Goal: Feedback & Contribution: Contribute content

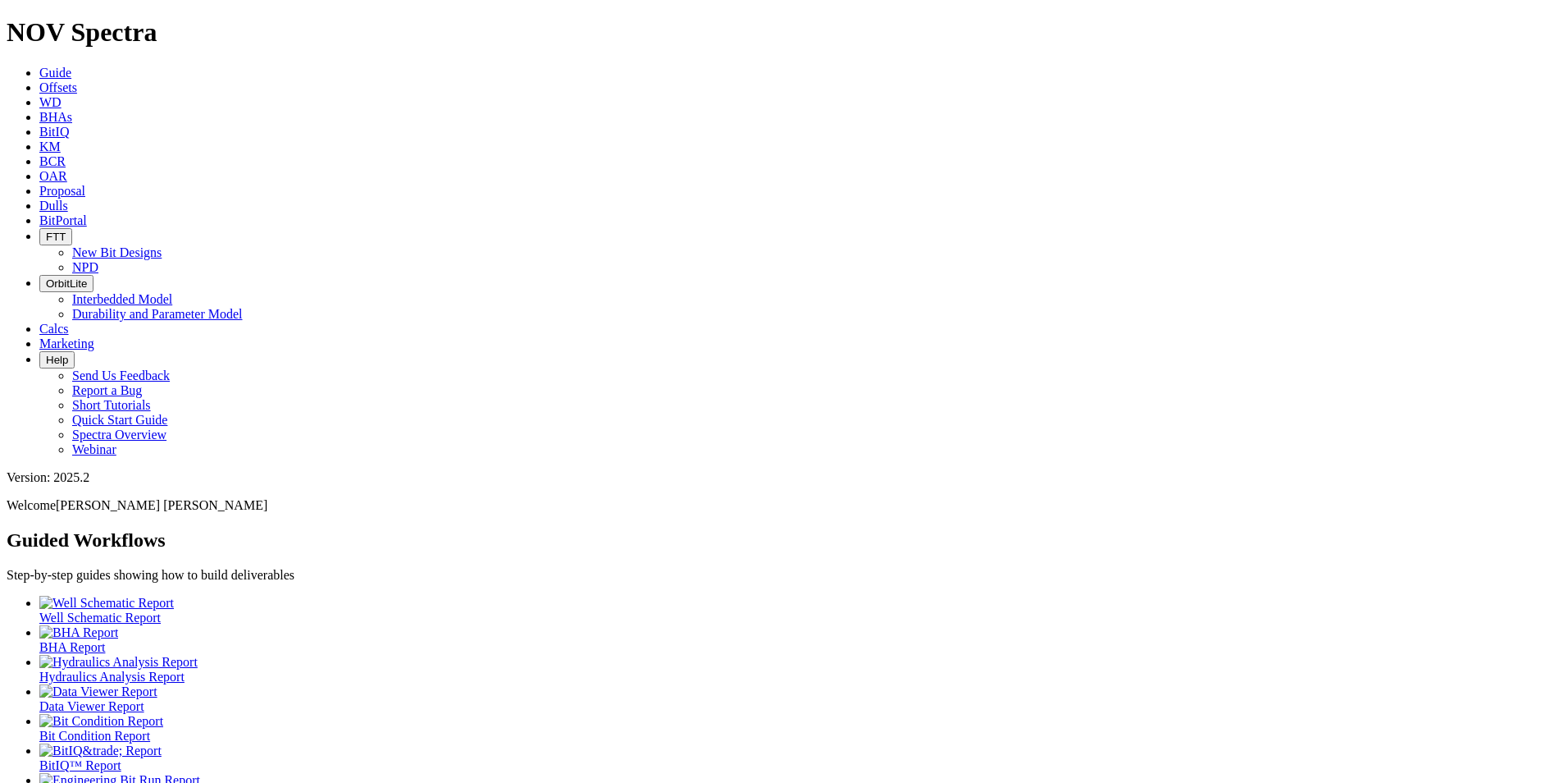
click at [39, 81] on icon at bounding box center [39, 88] width 0 height 14
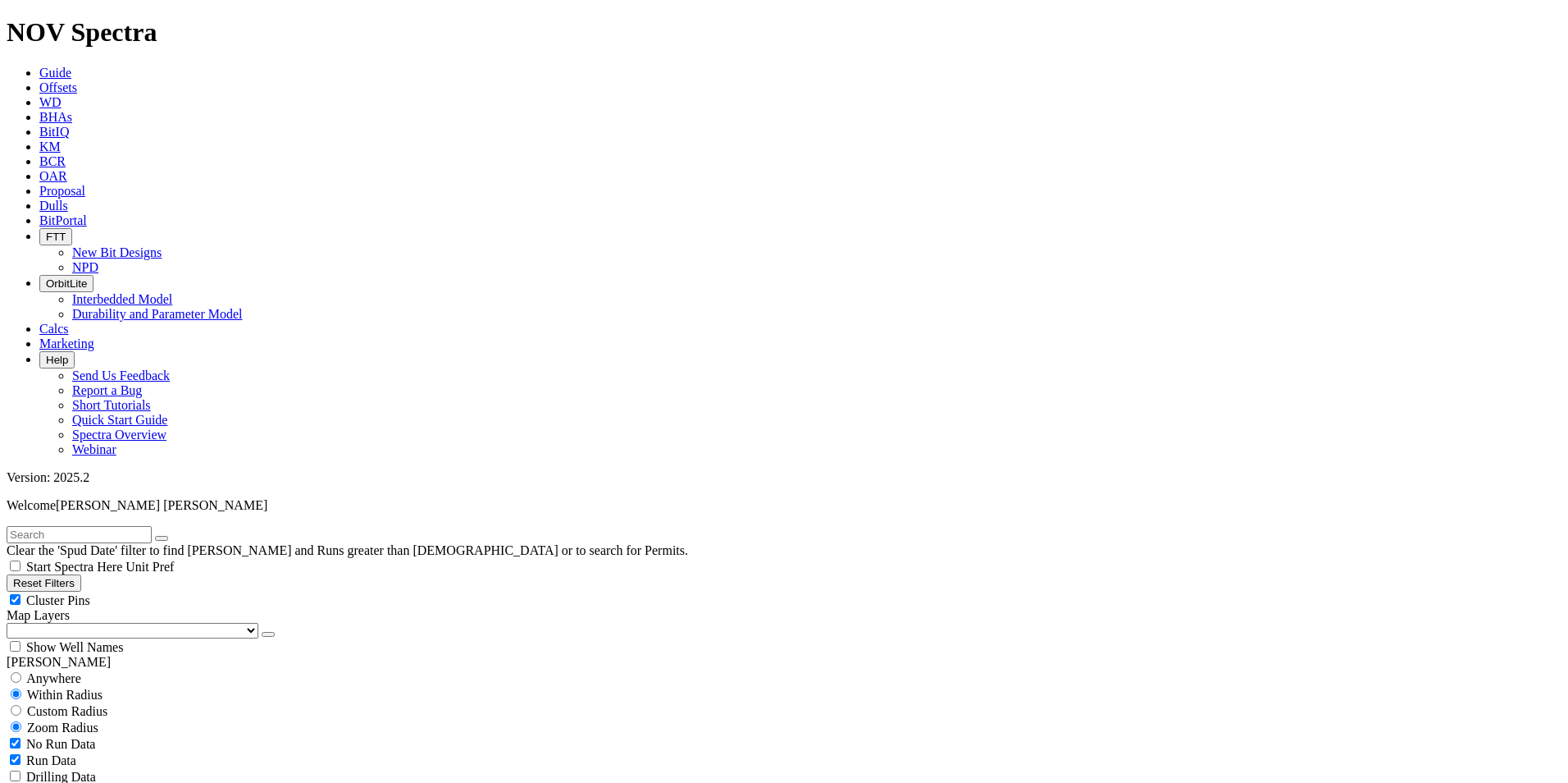
click at [44, 671] on span "Anywhere" at bounding box center [53, 678] width 55 height 14
radio input "true"
radio input "false"
click at [62, 526] on input "text" at bounding box center [79, 534] width 145 height 17
type input "A316395"
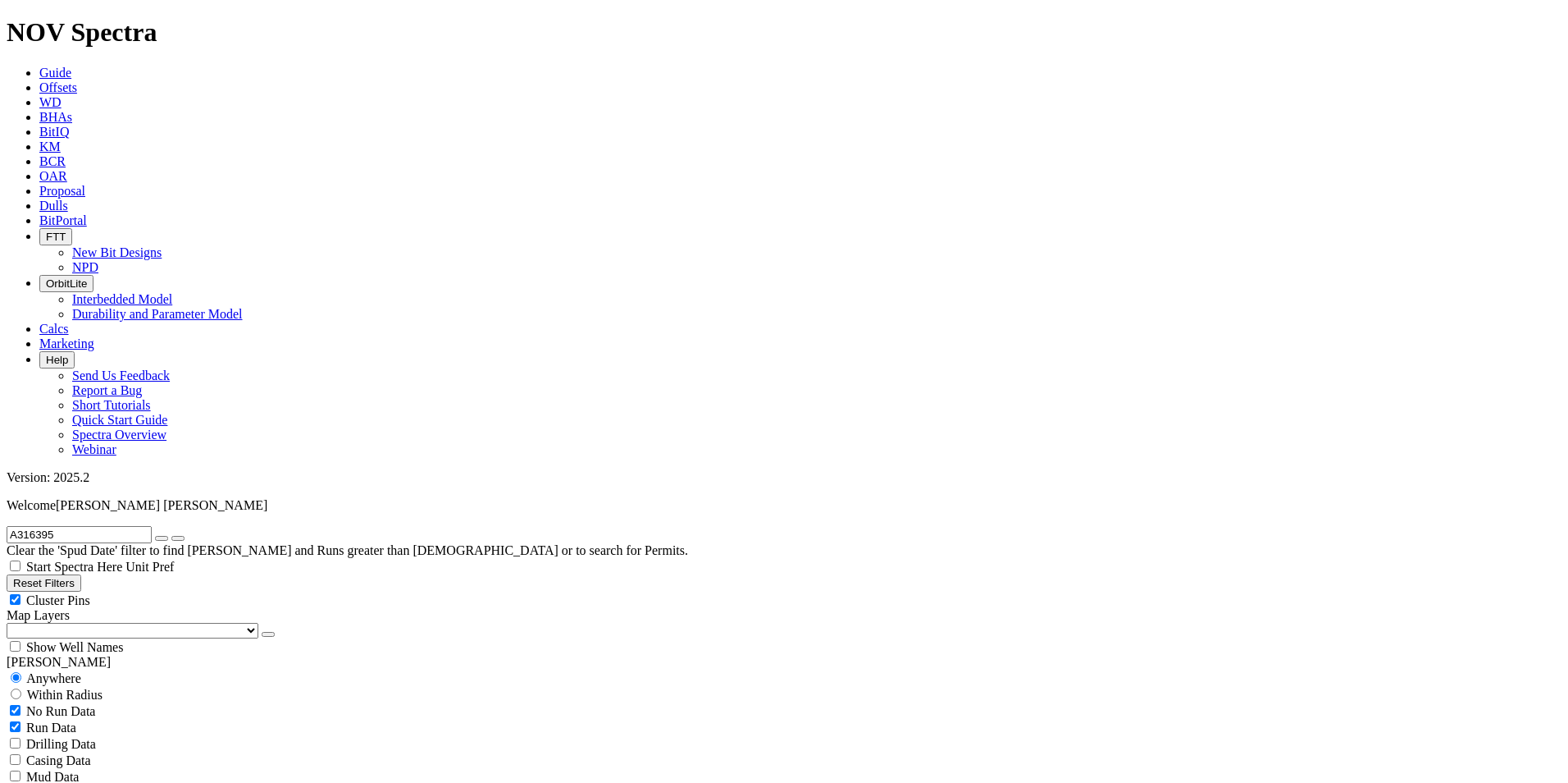
radio input "false"
radio input "true"
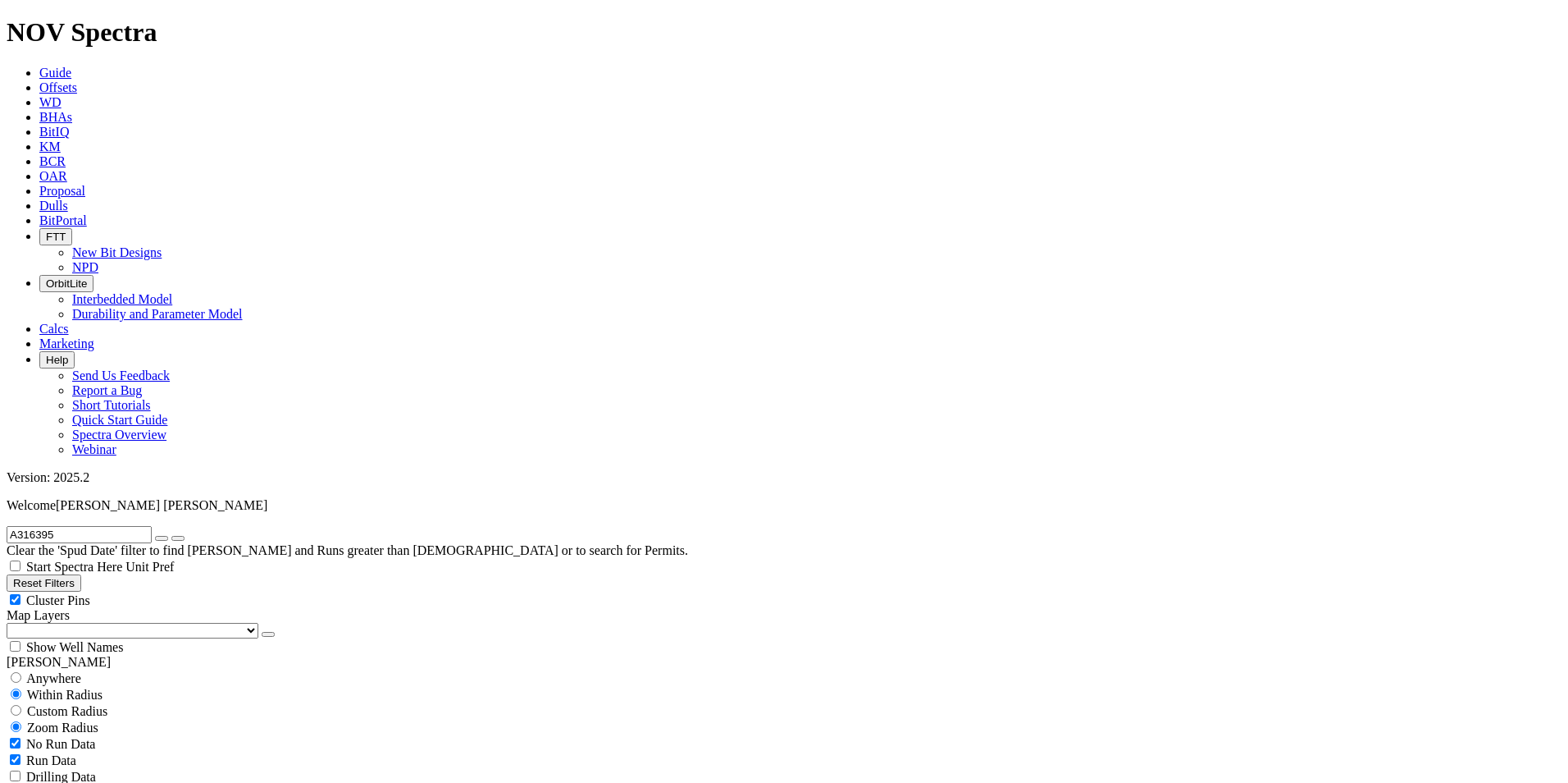
click at [162, 538] on icon "button" at bounding box center [162, 538] width 0 height 0
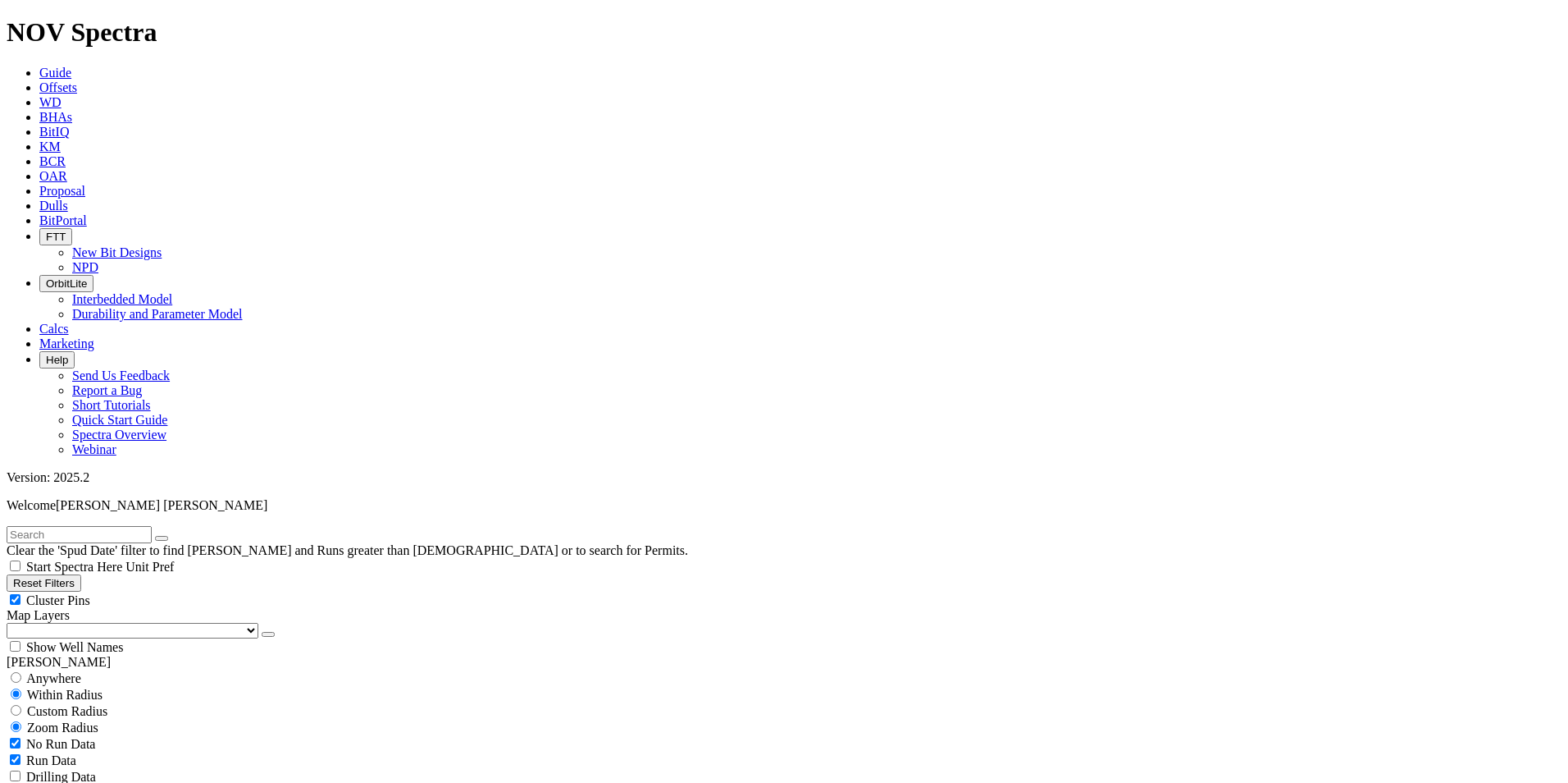
scroll to position [410, 0]
select select "9.875"
checkbox input "false"
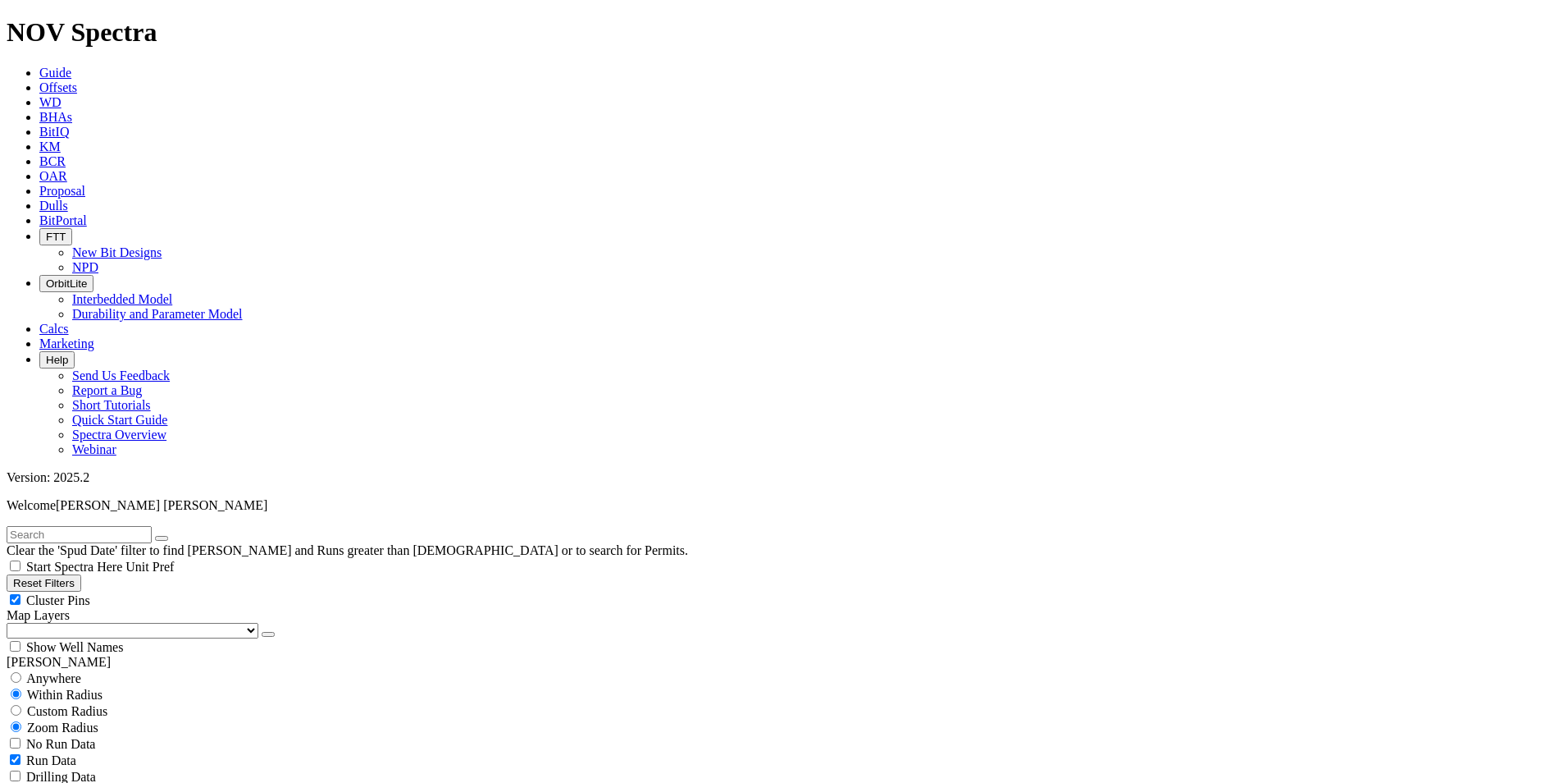
select select "? number:9.875 ?"
click at [76, 704] on span "Custom Radius" at bounding box center [67, 711] width 81 height 14
radio input "true"
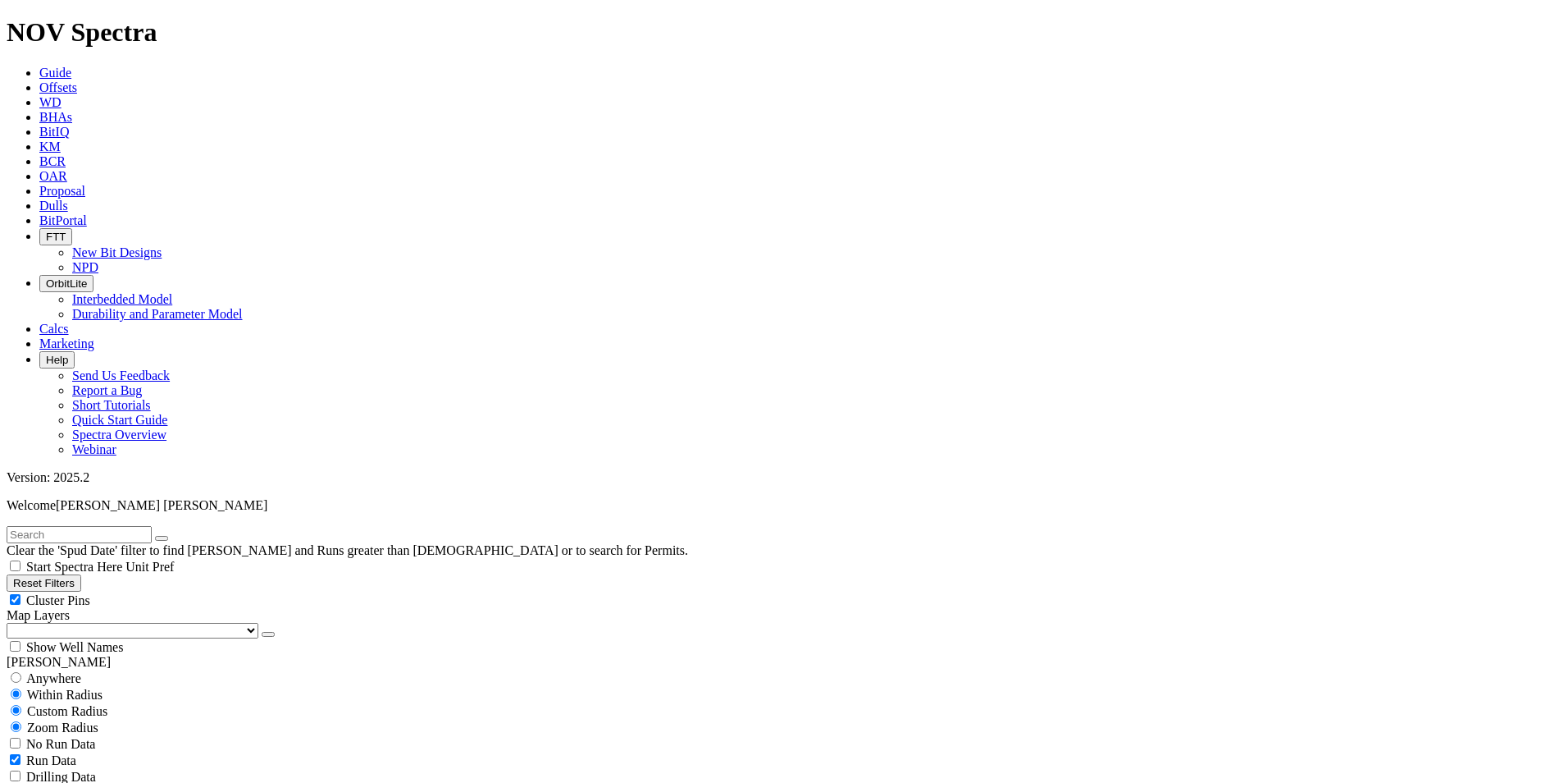
radio input "false"
click at [127, 735] on input "number" at bounding box center [79, 743] width 145 height 17
click at [45, 752] on button "Miles" at bounding box center [26, 760] width 39 height 17
click at [128, 735] on input "number" at bounding box center [79, 743] width 145 height 17
drag, startPoint x: 101, startPoint y: 309, endPoint x: 177, endPoint y: 309, distance: 76.0
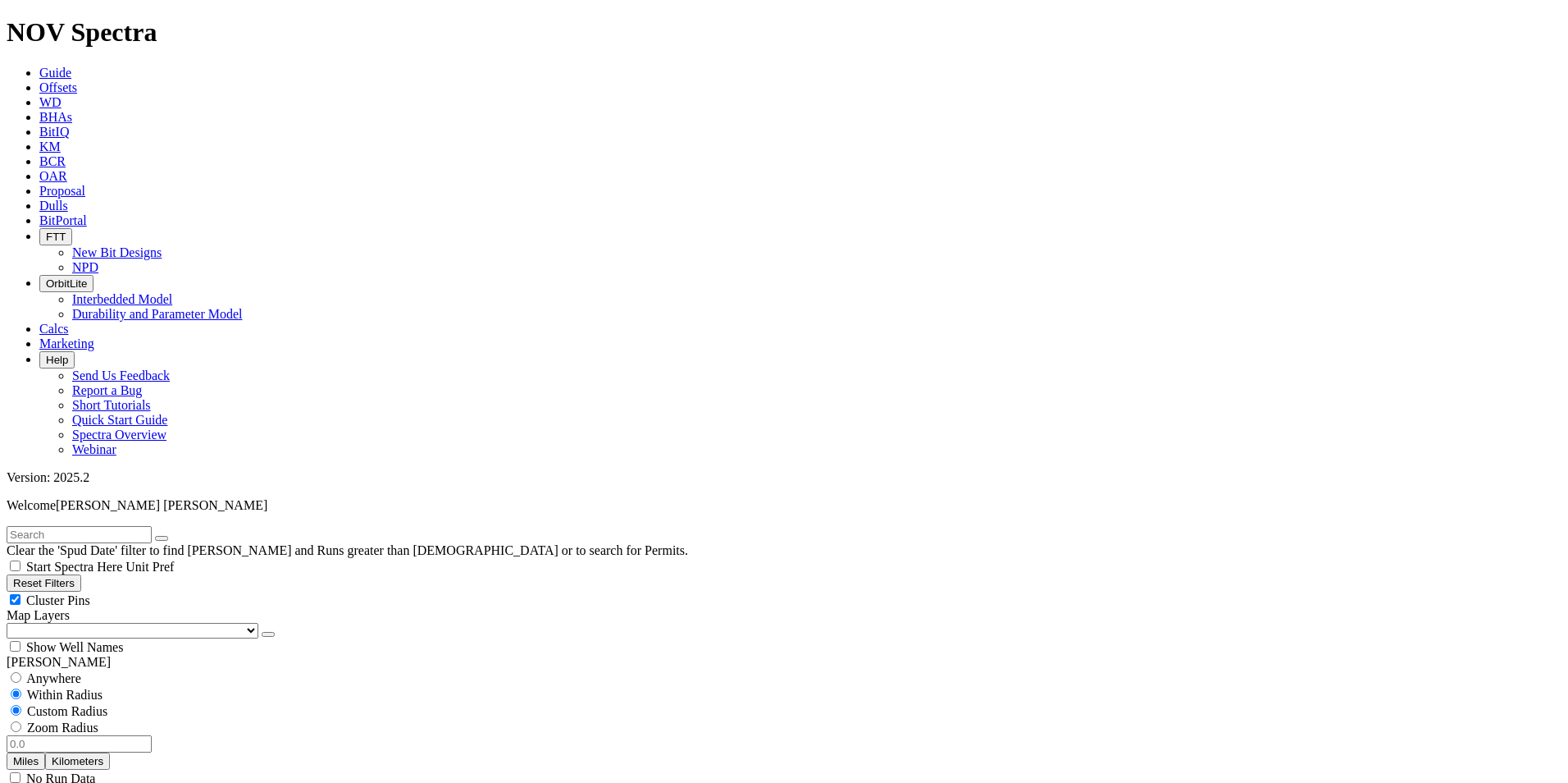
click at [177, 735] on div "Miles Kilometers" at bounding box center [784, 752] width 1555 height 35
type input "3"
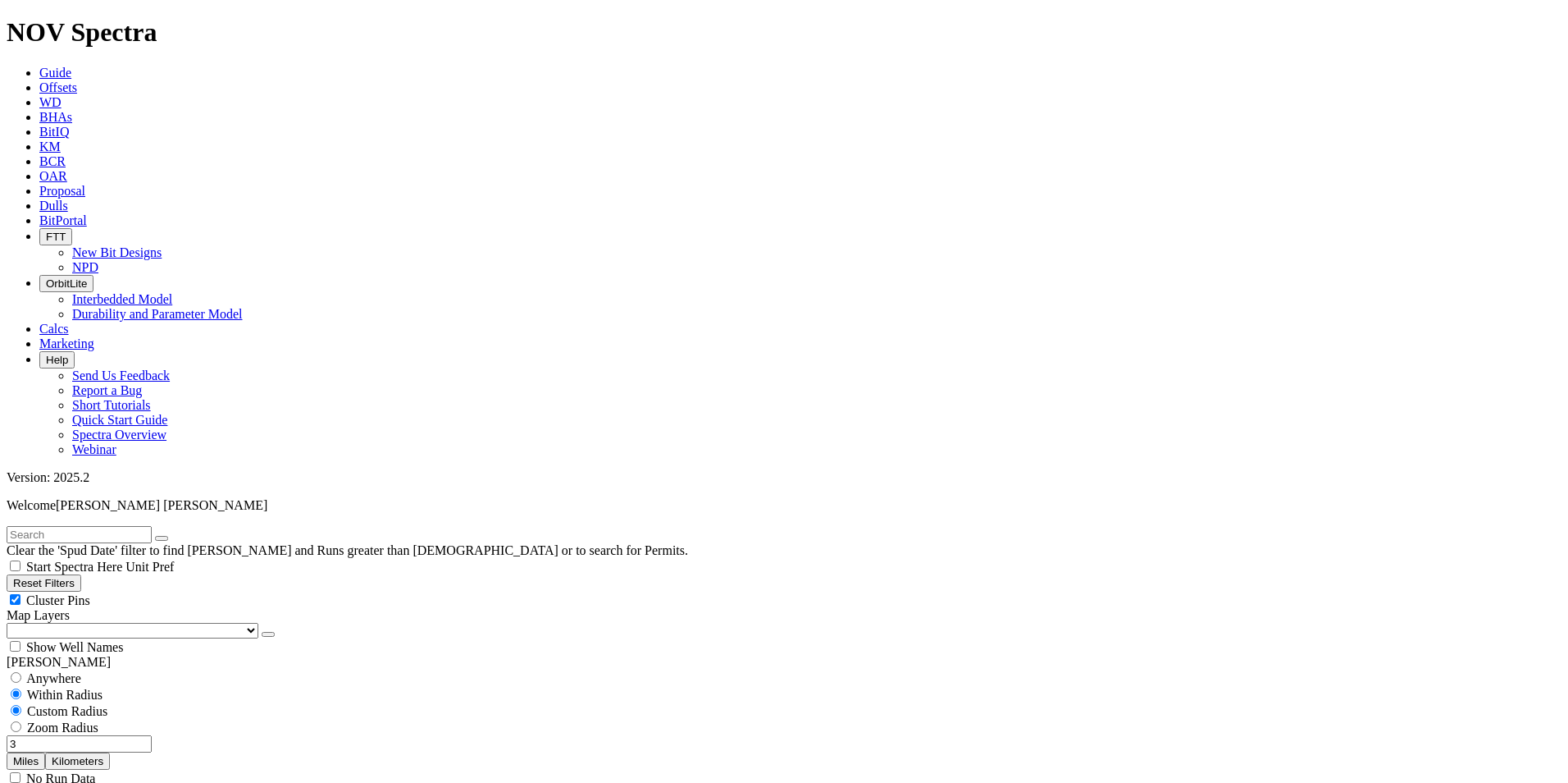
scroll to position [656, 0]
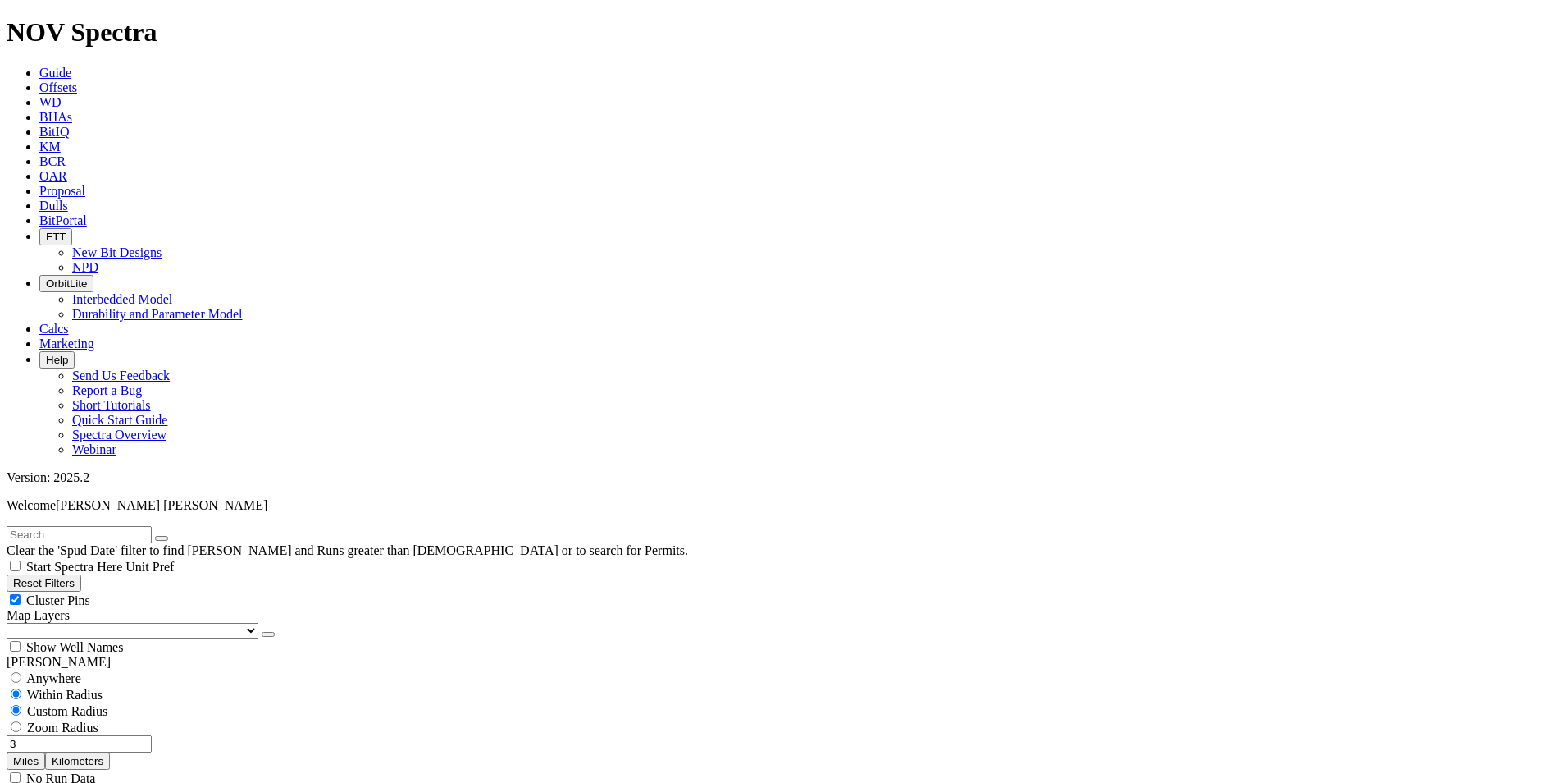
scroll to position [1283, 0]
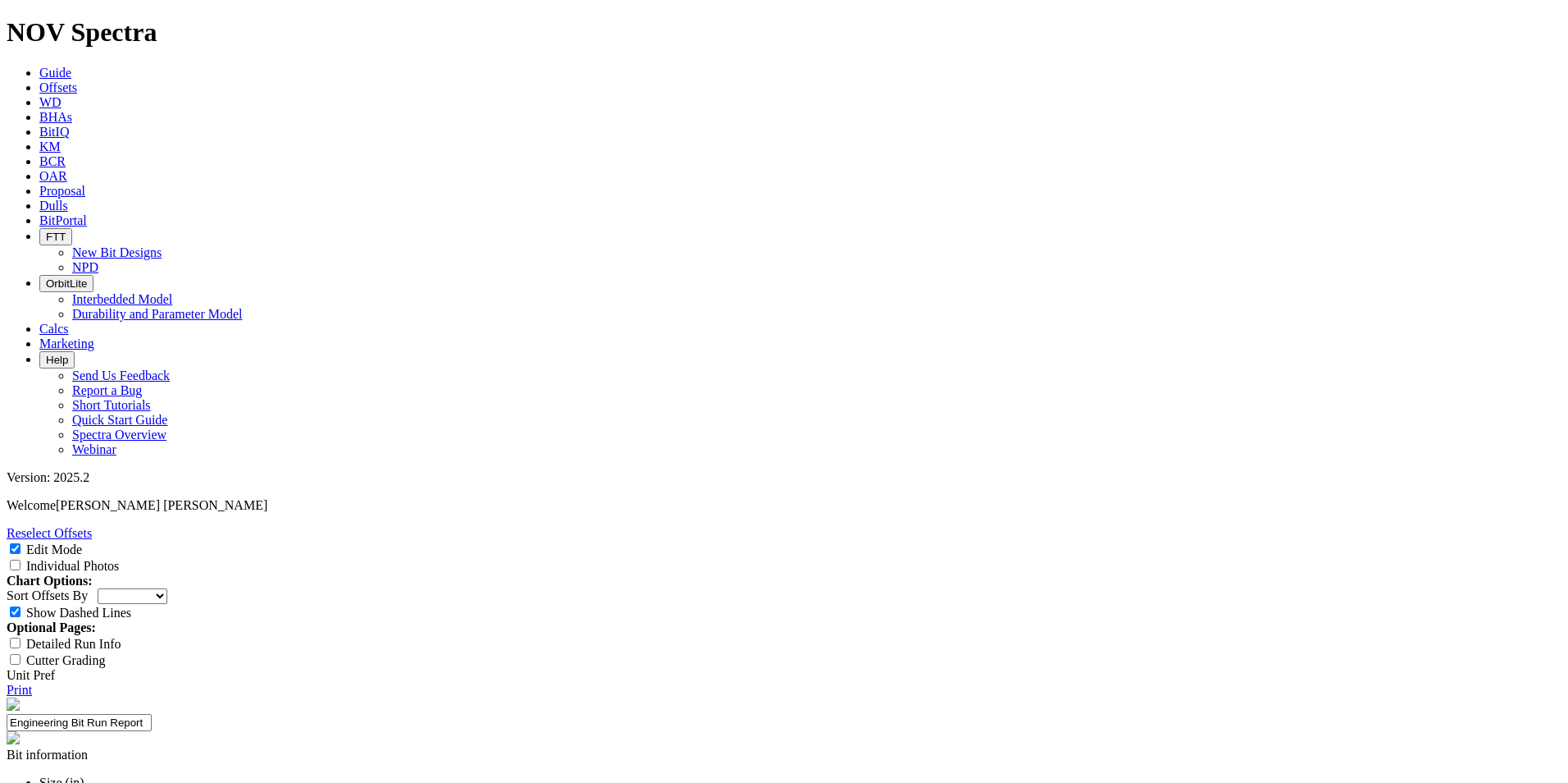
click at [119, 559] on label "Individual Photos" at bounding box center [72, 566] width 93 height 14
click at [21, 559] on input "Individual Photos" at bounding box center [15, 564] width 11 height 11
checkbox input "true"
click at [168, 588] on select "Depth In Interval ROP Spud Date" at bounding box center [133, 596] width 70 height 16
select select "string:RunROP"
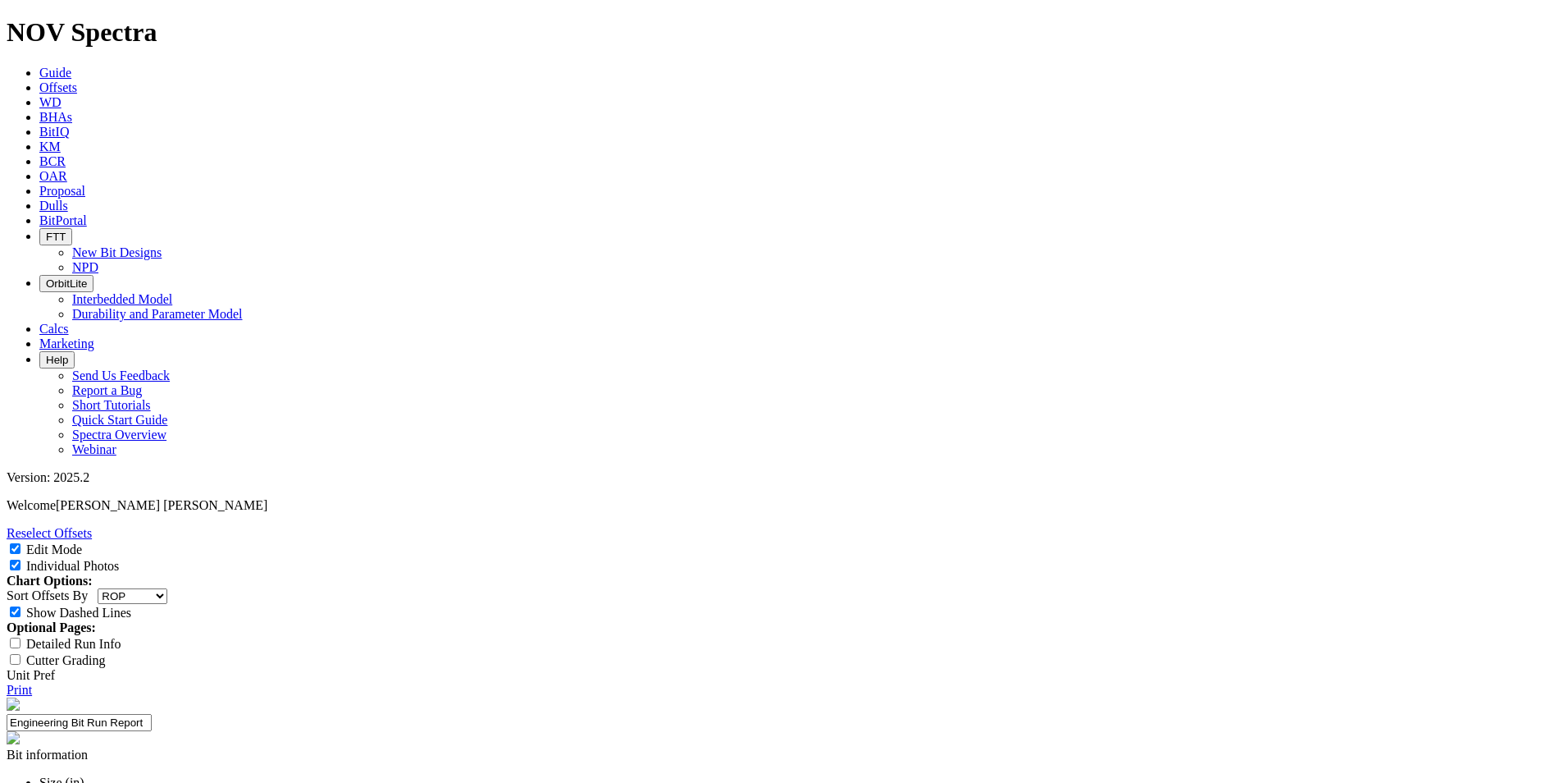
click at [168, 588] on select "Depth In Interval ROP Spud Date" at bounding box center [133, 596] width 70 height 16
select select "New Bit Design"
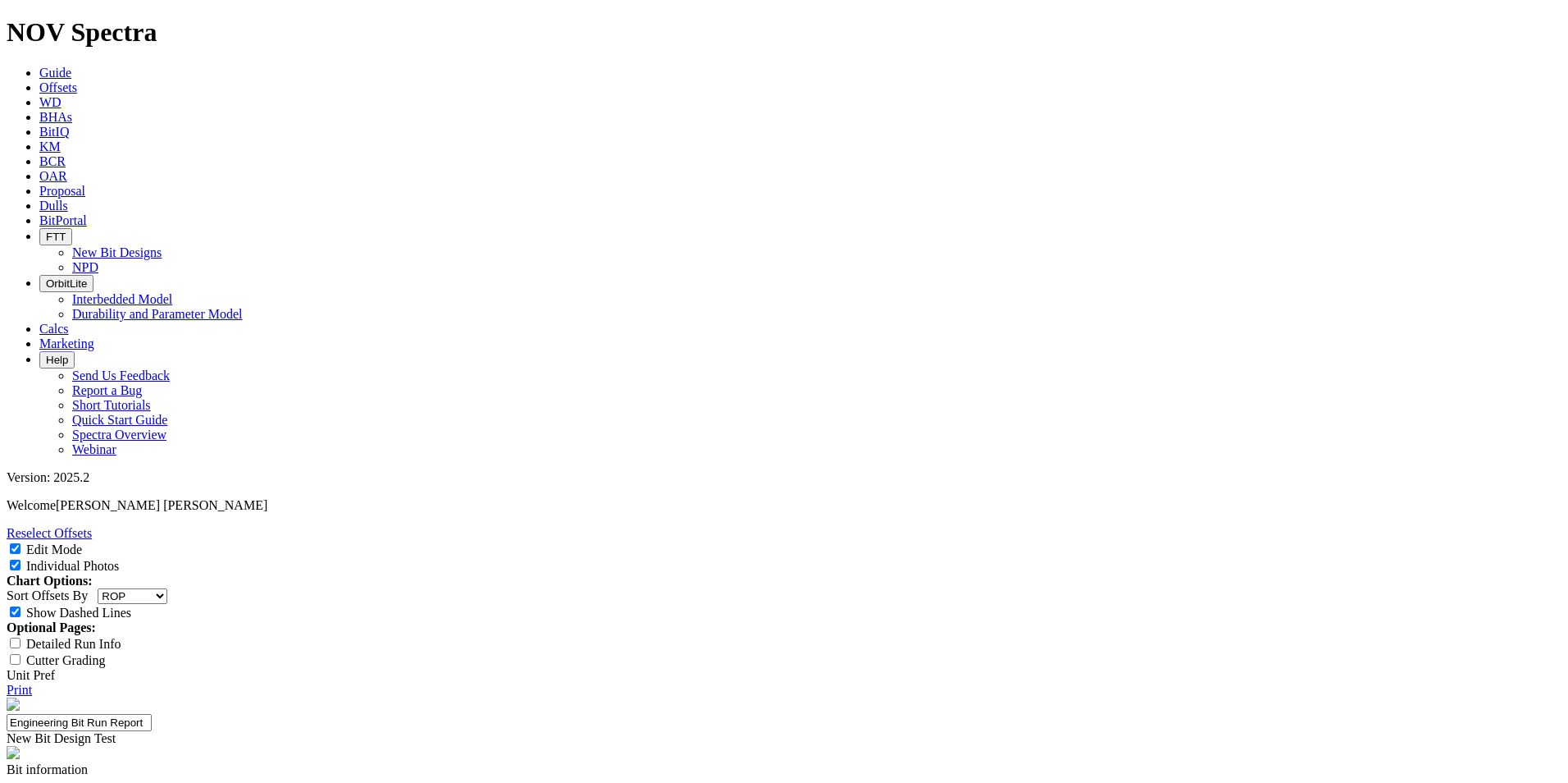
click at [92, 526] on link "Reselect Offsets" at bounding box center [49, 533] width 85 height 14
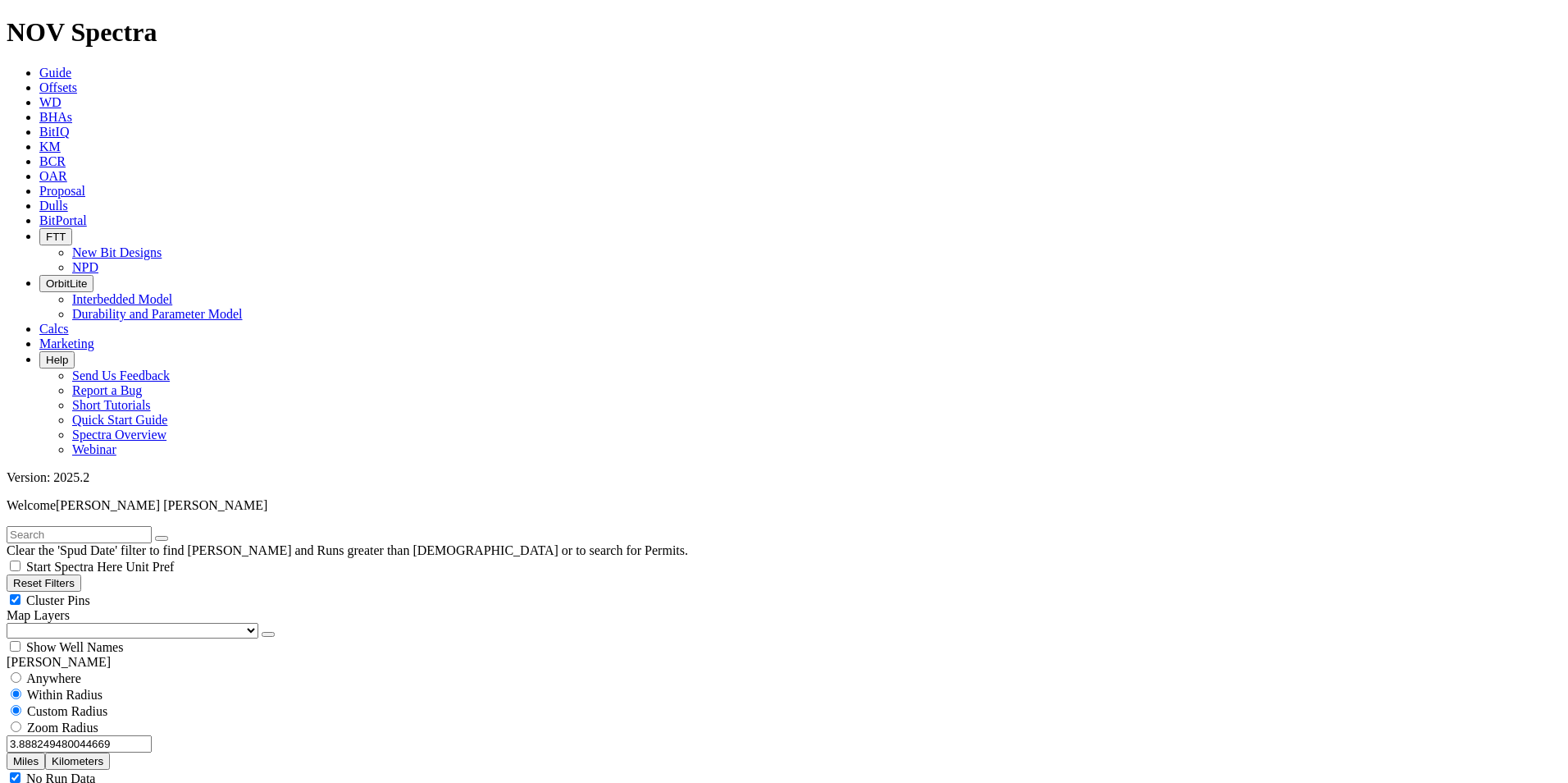
scroll to position [95951, 0]
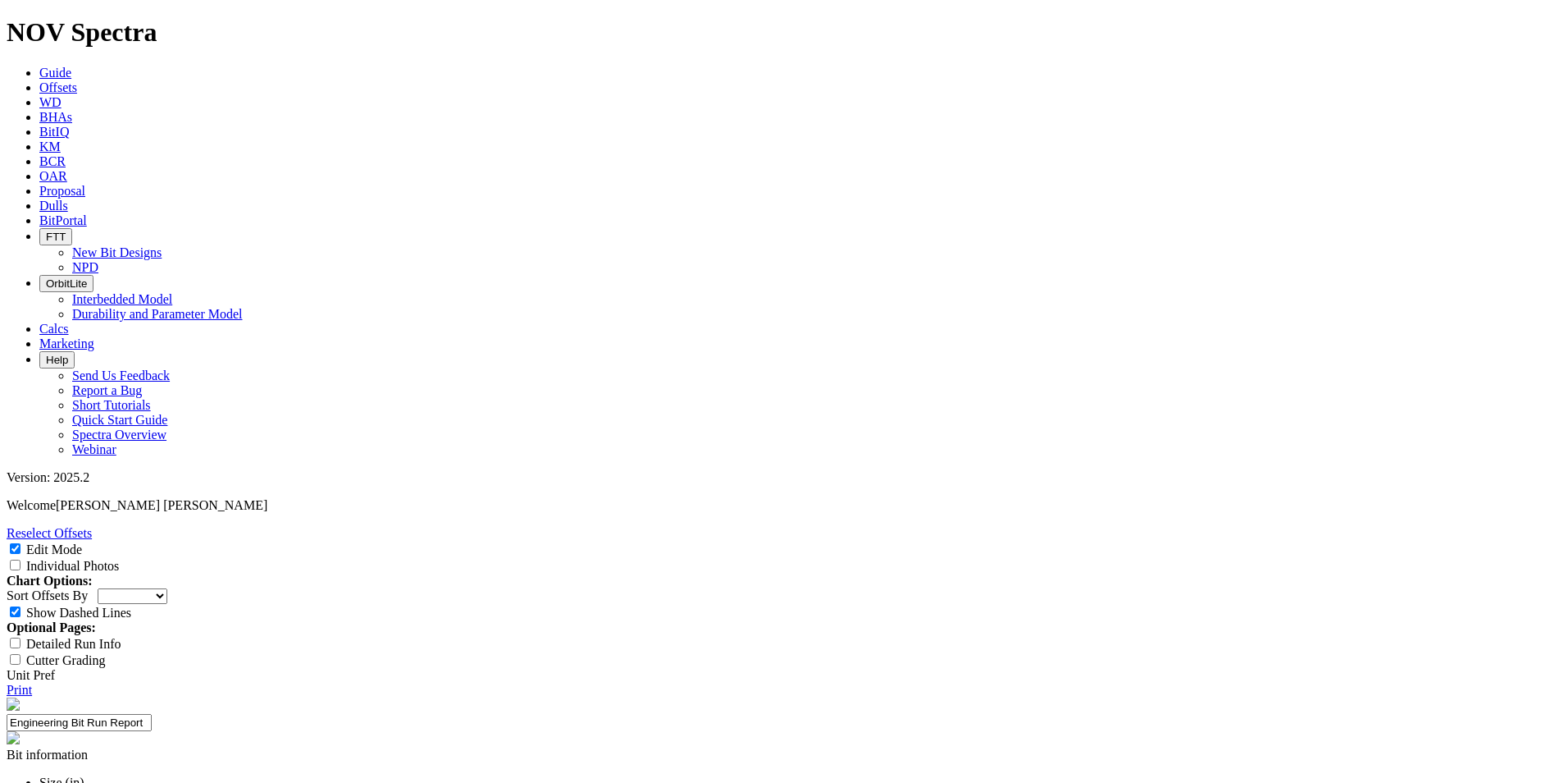
select select "New Bit Design"
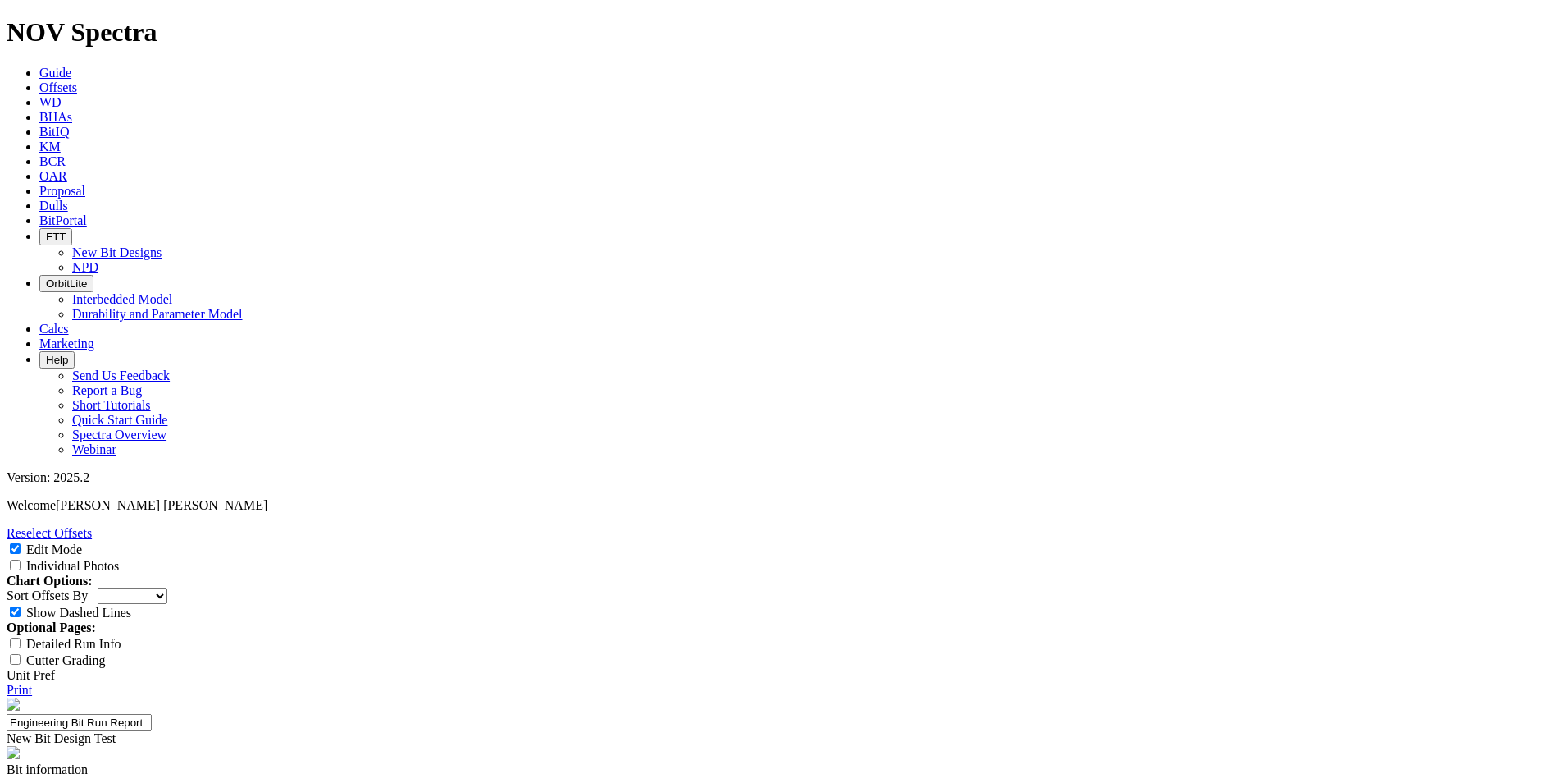
drag, startPoint x: 602, startPoint y: 721, endPoint x: 622, endPoint y: 732, distance: 22.8
type input "24-0582"
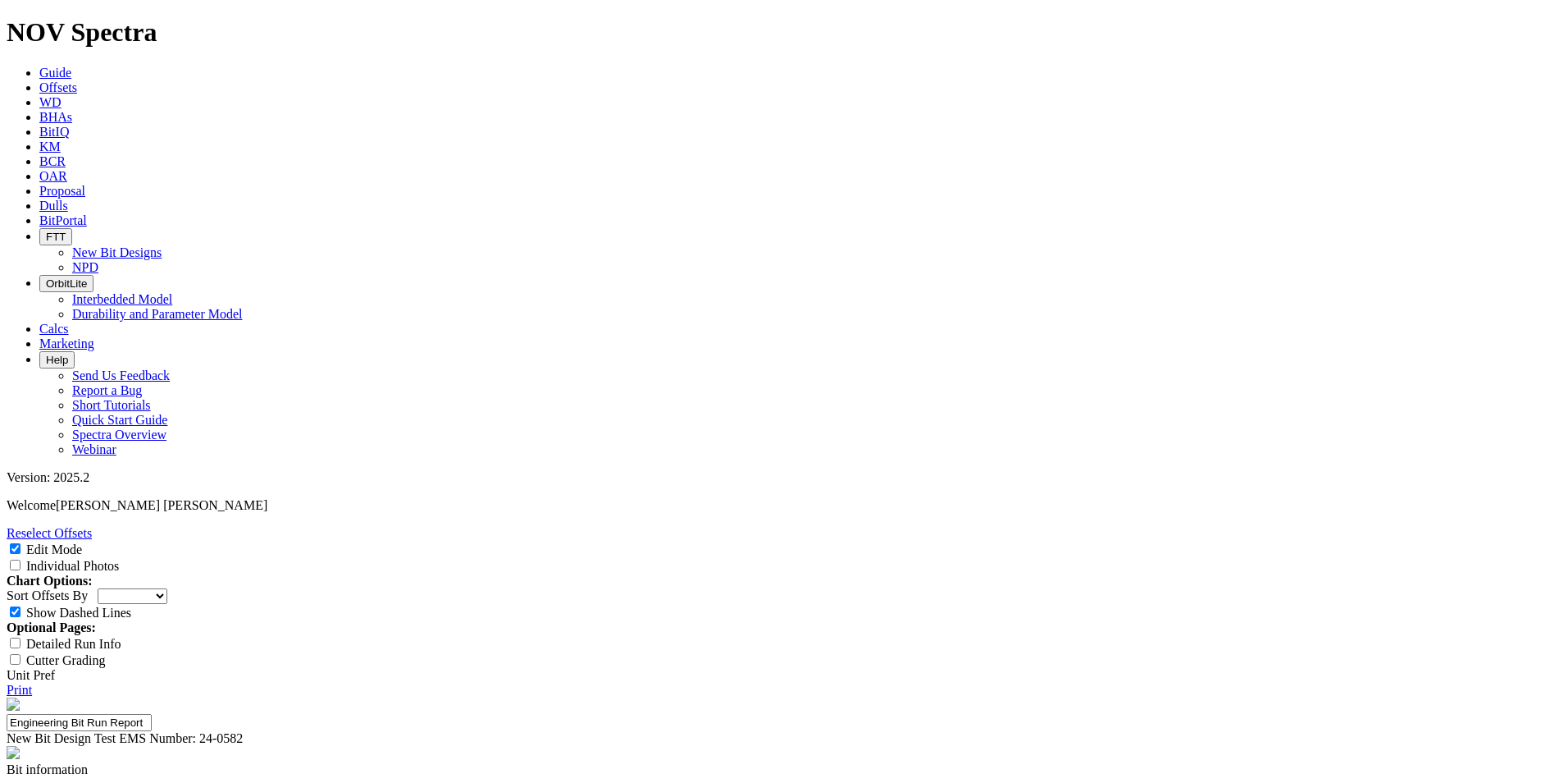
paste textarea "Oxy request for a new 9.875" TKF66 aggressive design based off the TKF66-AG and…"
type textarea "Oxy request for a new 9.875" TKF66 aggressive design based off the TKF66-AG and…"
type input "TKF66-AK1"
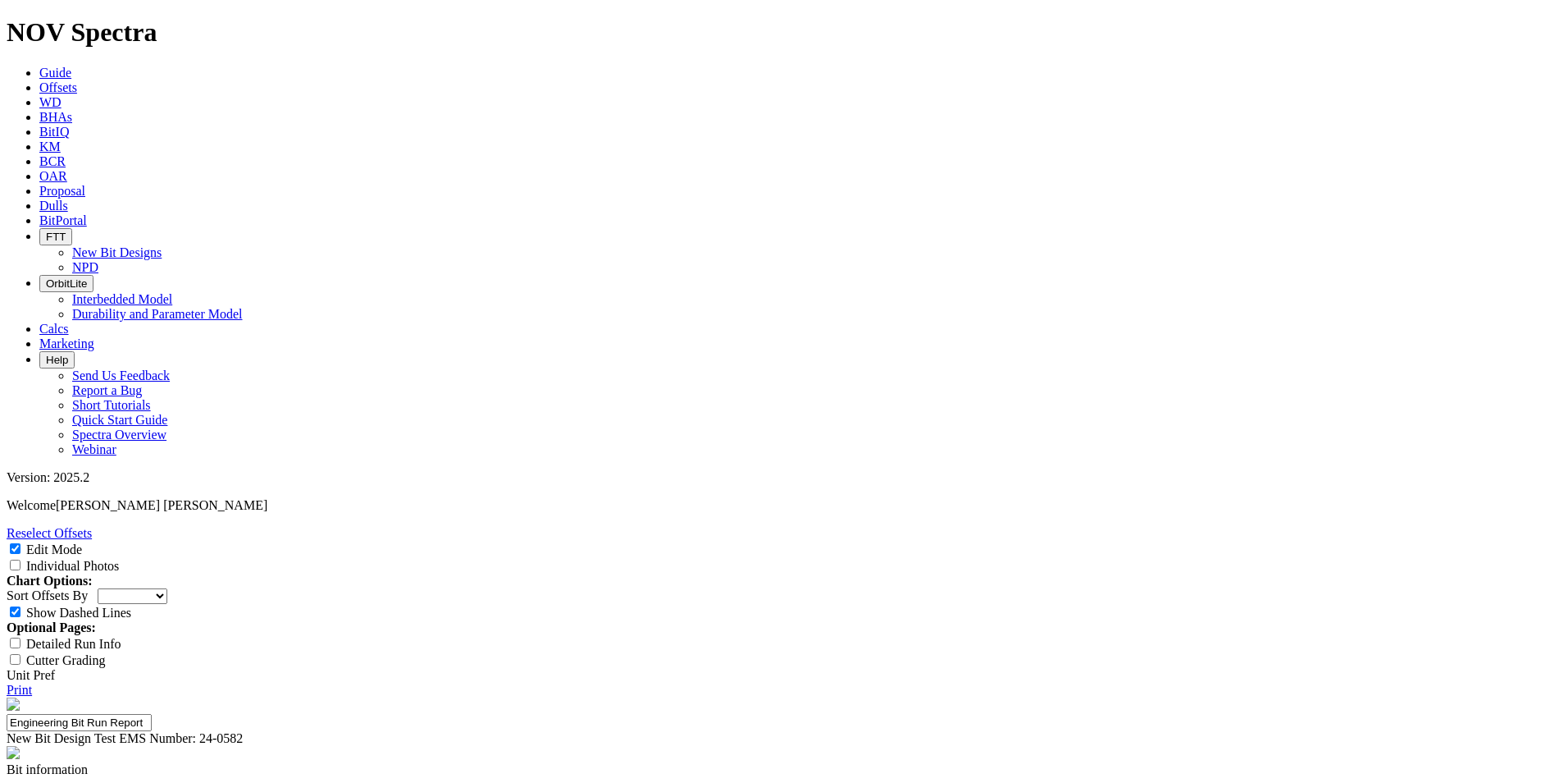
type input "A"
type input "Avg ROP DI 1900'-2050'"
type input "130 ft/hr Met"
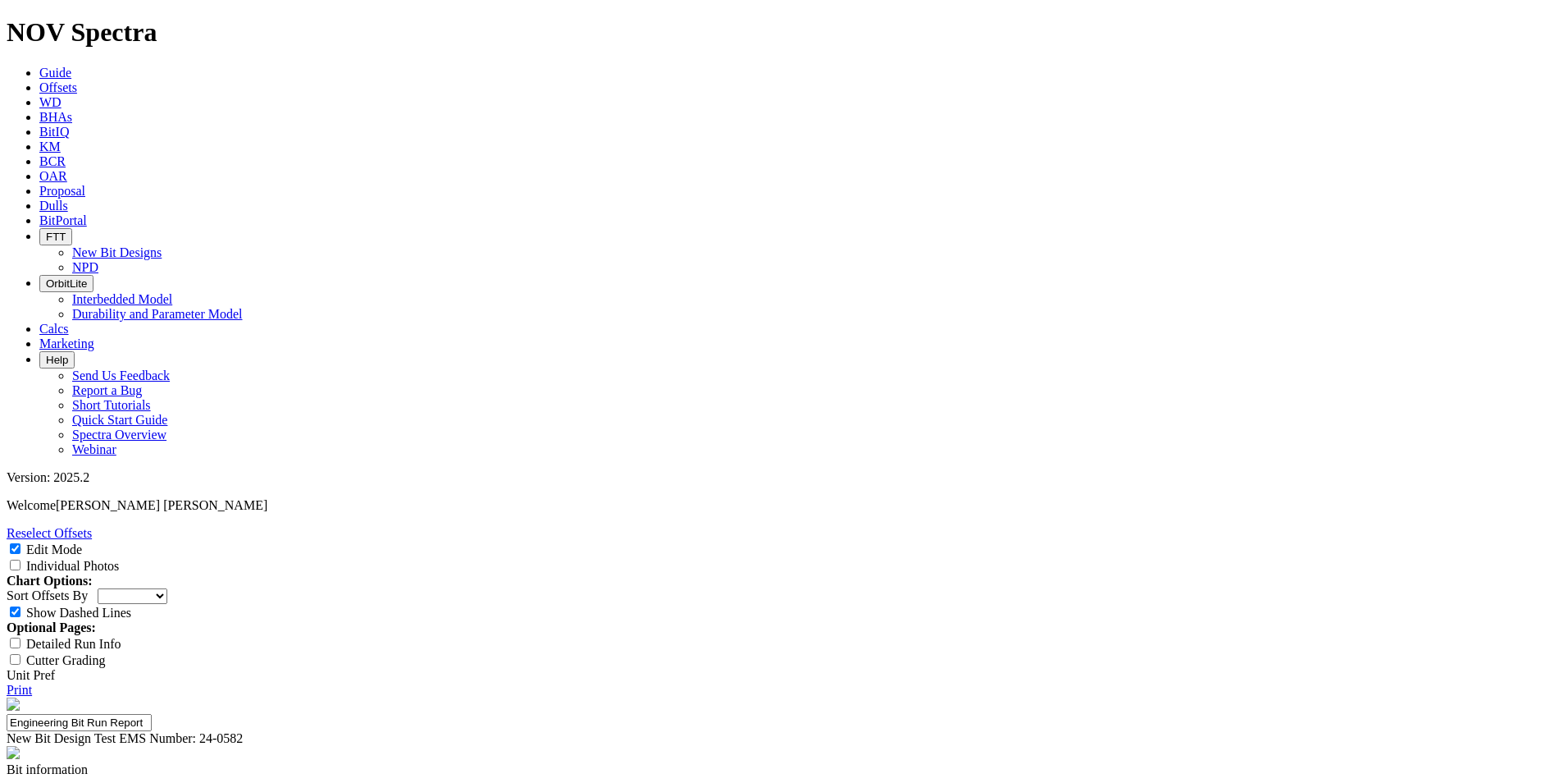
type input "Run Length"
type input "Reach TD Not Met"
type input "130 ft/hr Met"
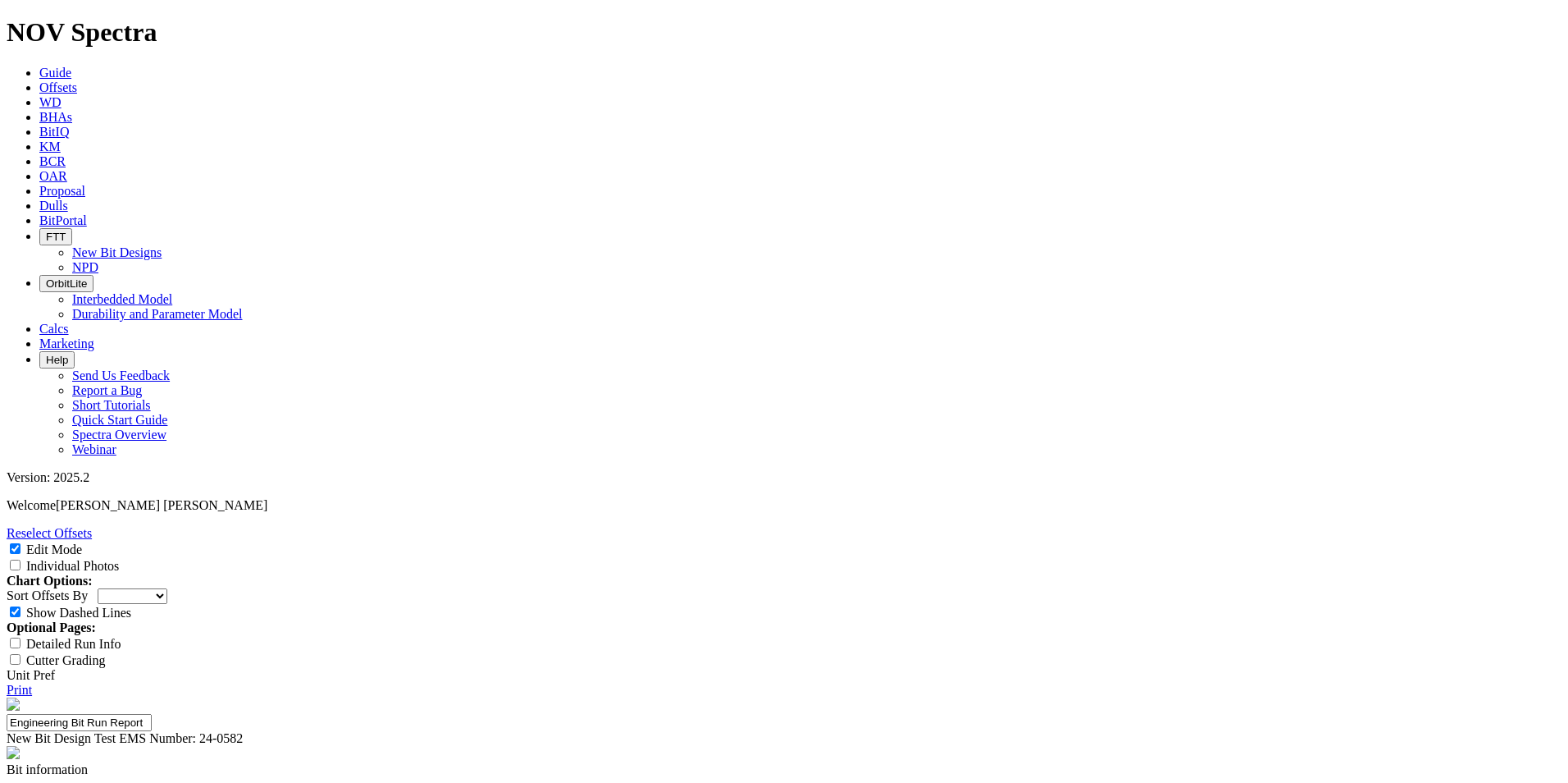
type input "Dull Grade"
type input "Improve shoulder IADC to 1 Met"
type input "Reach TD Not Met"
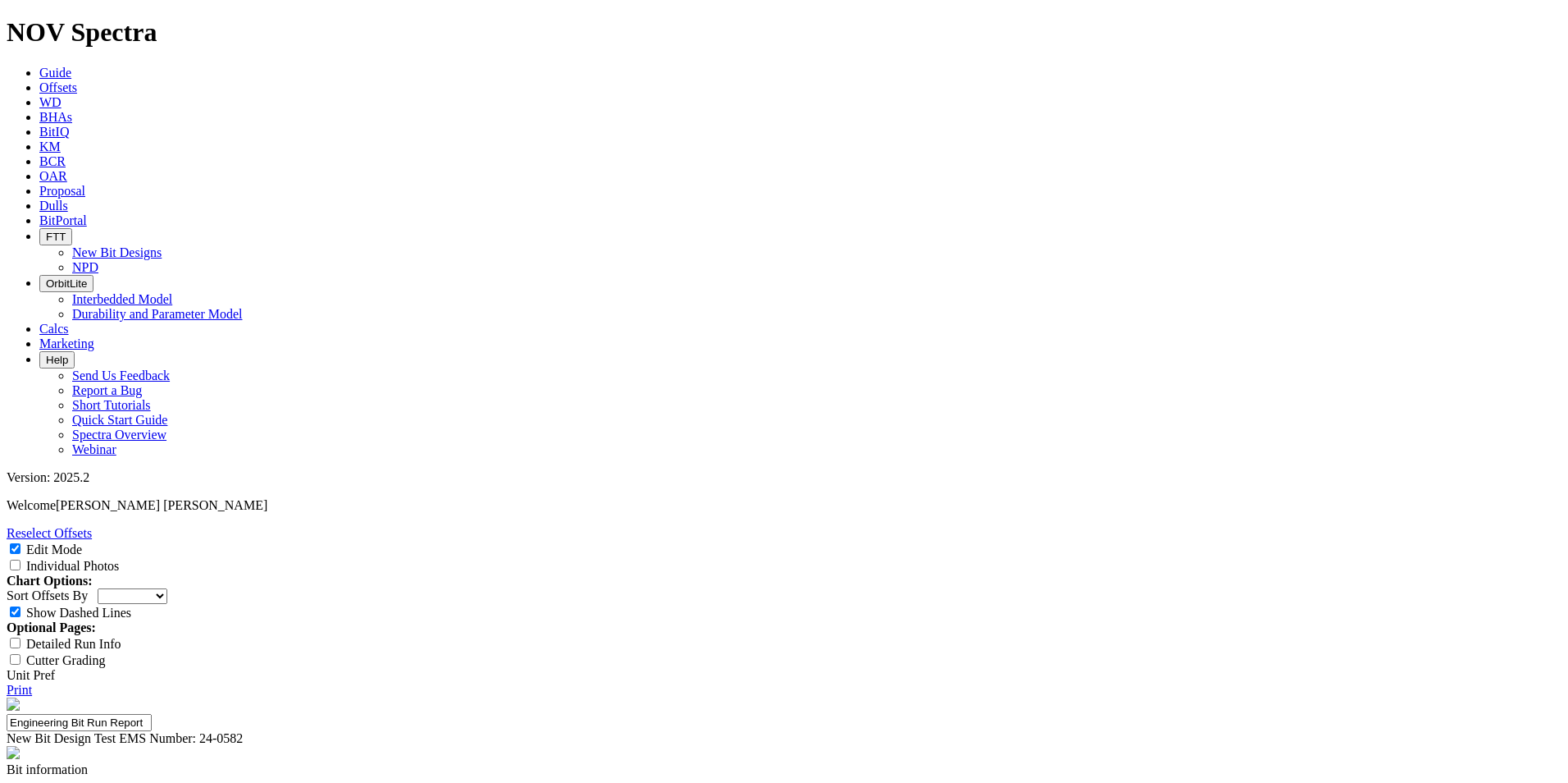
type input "130 ft/hr Met"
click at [21, 559] on input "Individual Photos" at bounding box center [15, 564] width 11 height 11
checkbox input "true"
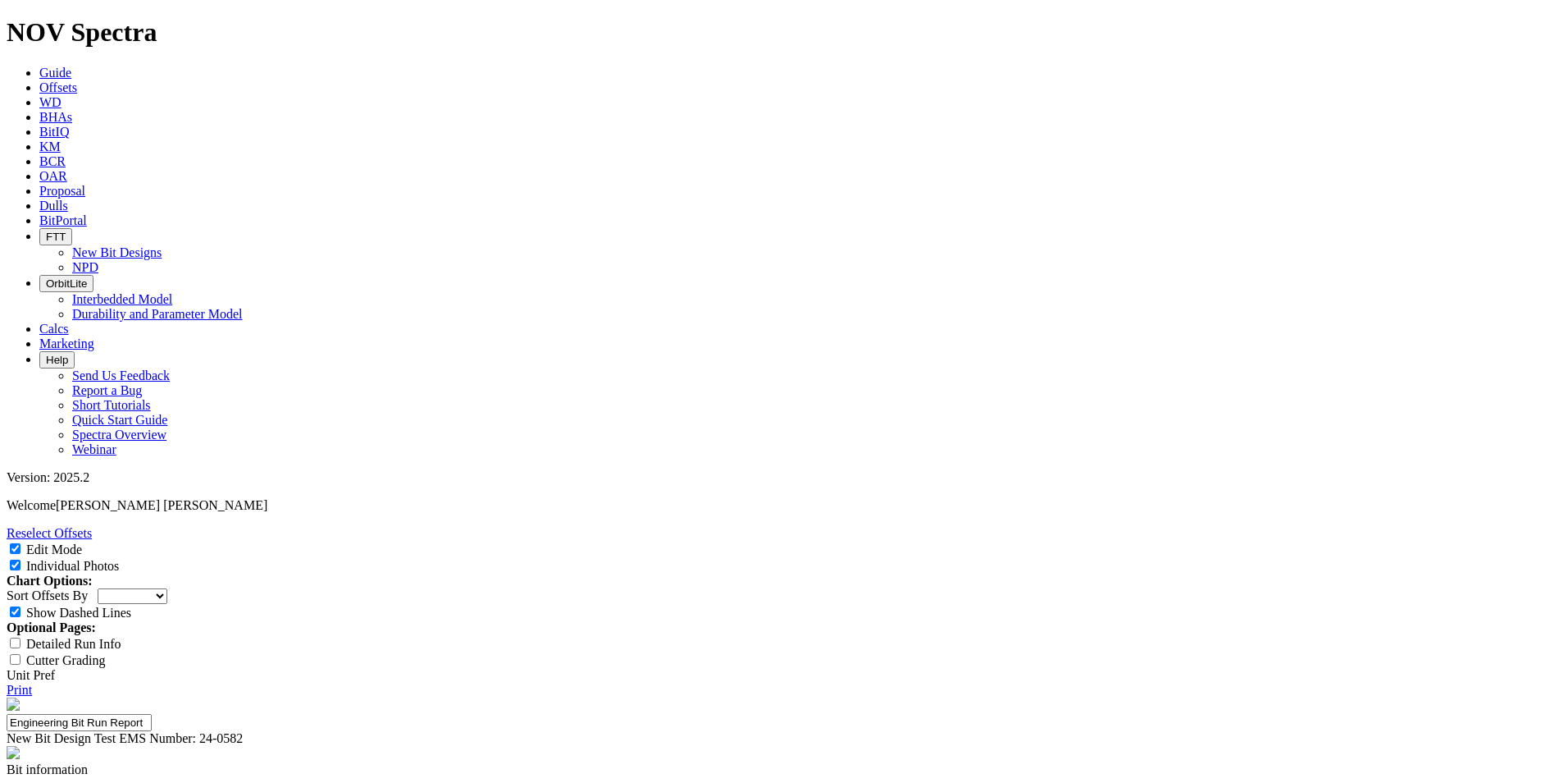
click at [168, 588] on select "Depth In Interval ROP Spud Date" at bounding box center [133, 596] width 70 height 16
select select "string:RunROP"
click at [168, 588] on select "Depth In Interval ROP Spud Date" at bounding box center [133, 596] width 70 height 16
click at [21, 559] on input "Individual Photos" at bounding box center [15, 564] width 11 height 11
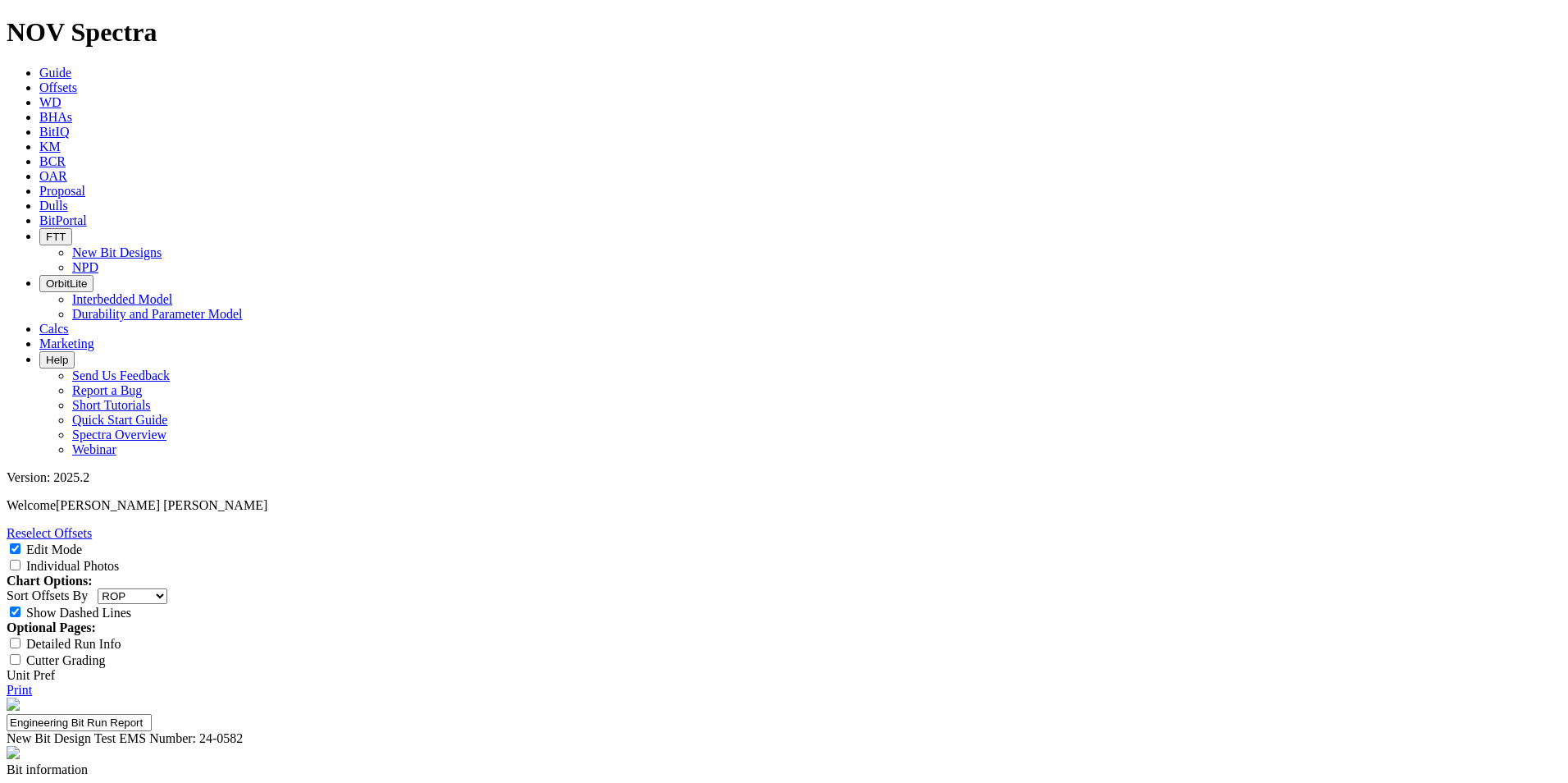
click at [21, 559] on input "Individual Photos" at bounding box center [15, 564] width 11 height 11
checkbox input "true"
select select "string:RunROP"
select select "New Bit Design"
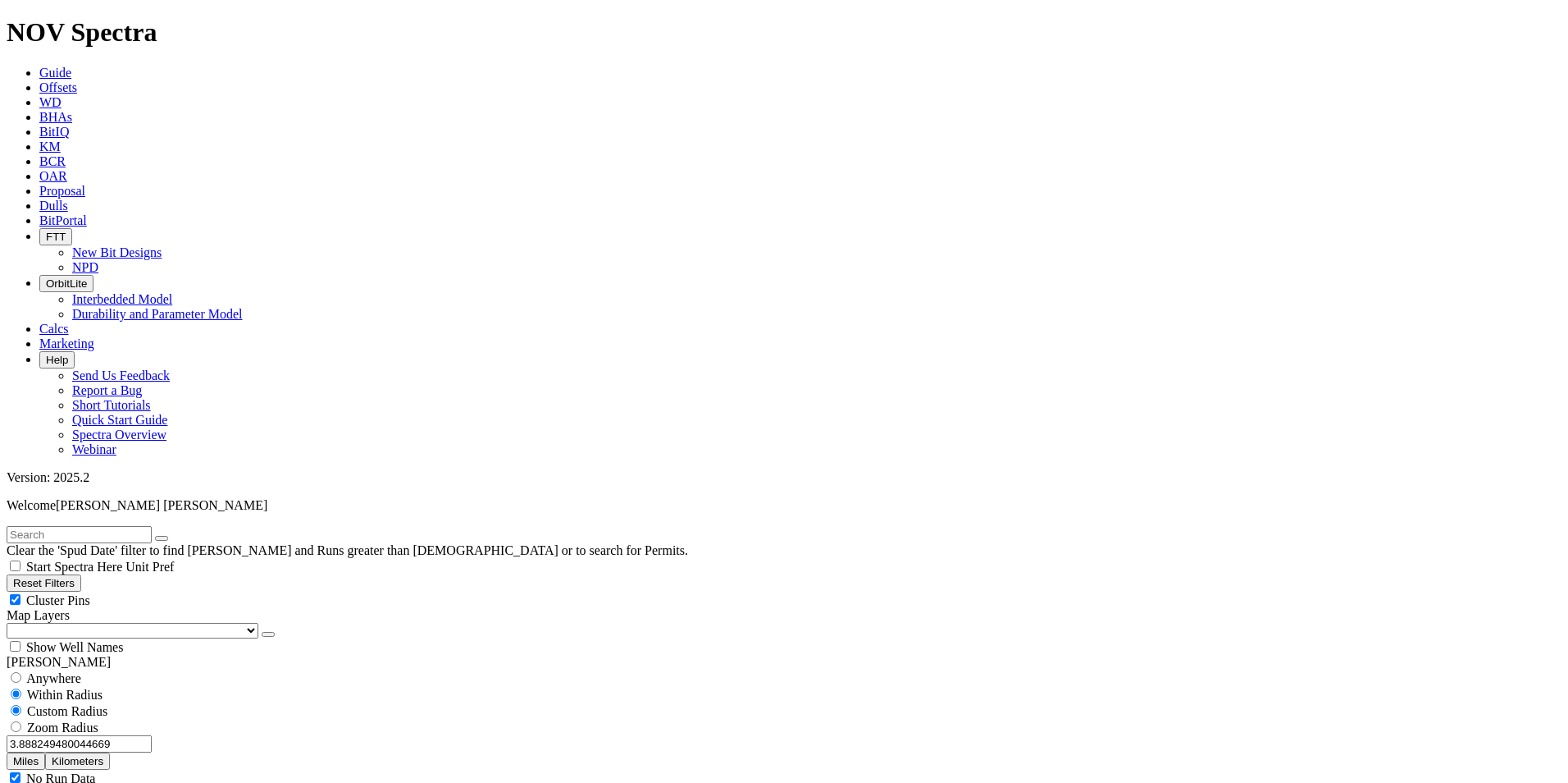
click at [43, 735] on input "3.888249480044669" at bounding box center [79, 743] width 145 height 17
drag, startPoint x: 47, startPoint y: 313, endPoint x: 243, endPoint y: 317, distance: 196.0
click at [243, 735] on div "3.888249480044669 Miles Kilometers" at bounding box center [784, 752] width 1555 height 35
type input "3.0"
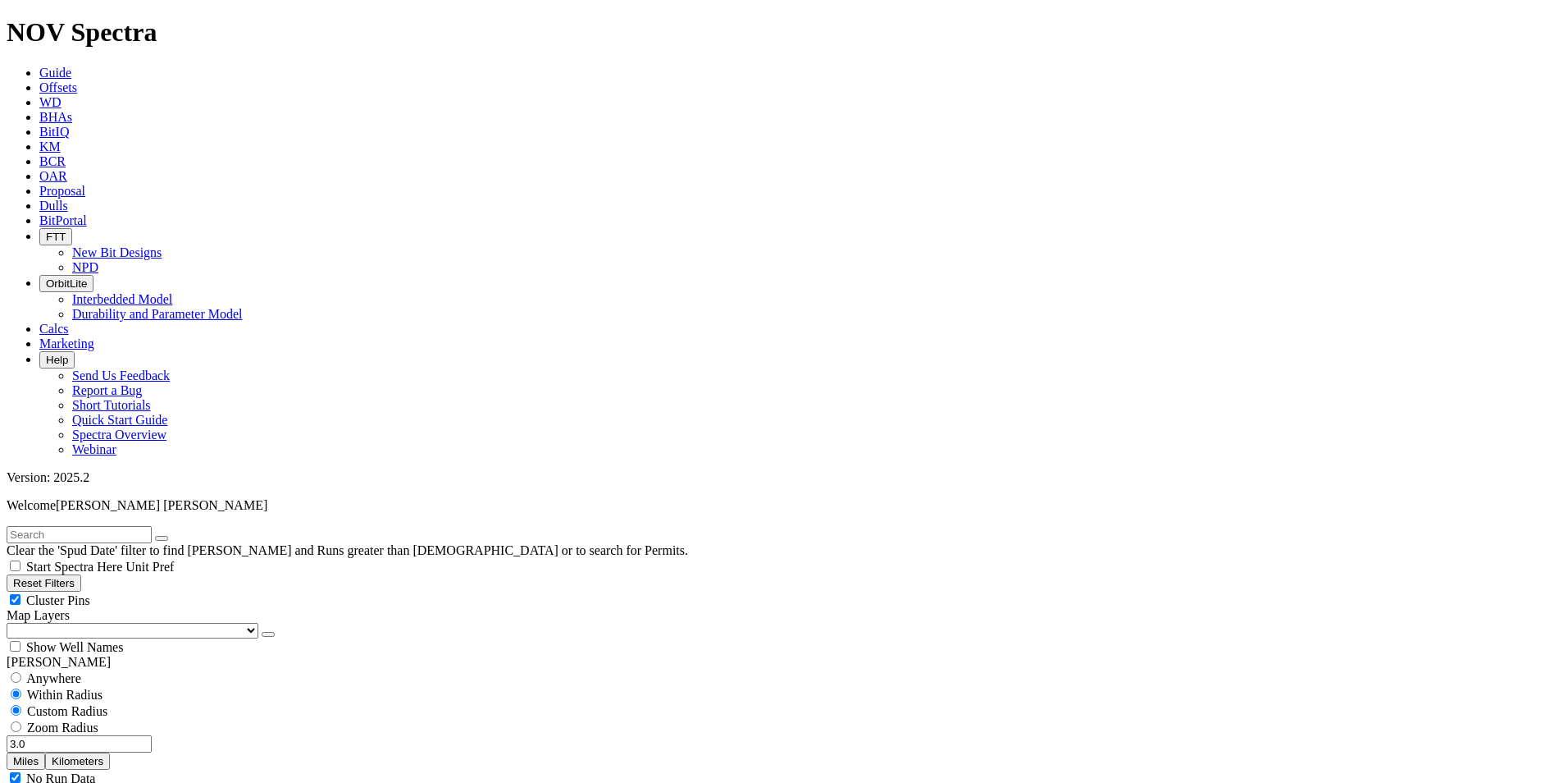
select select "9.875"
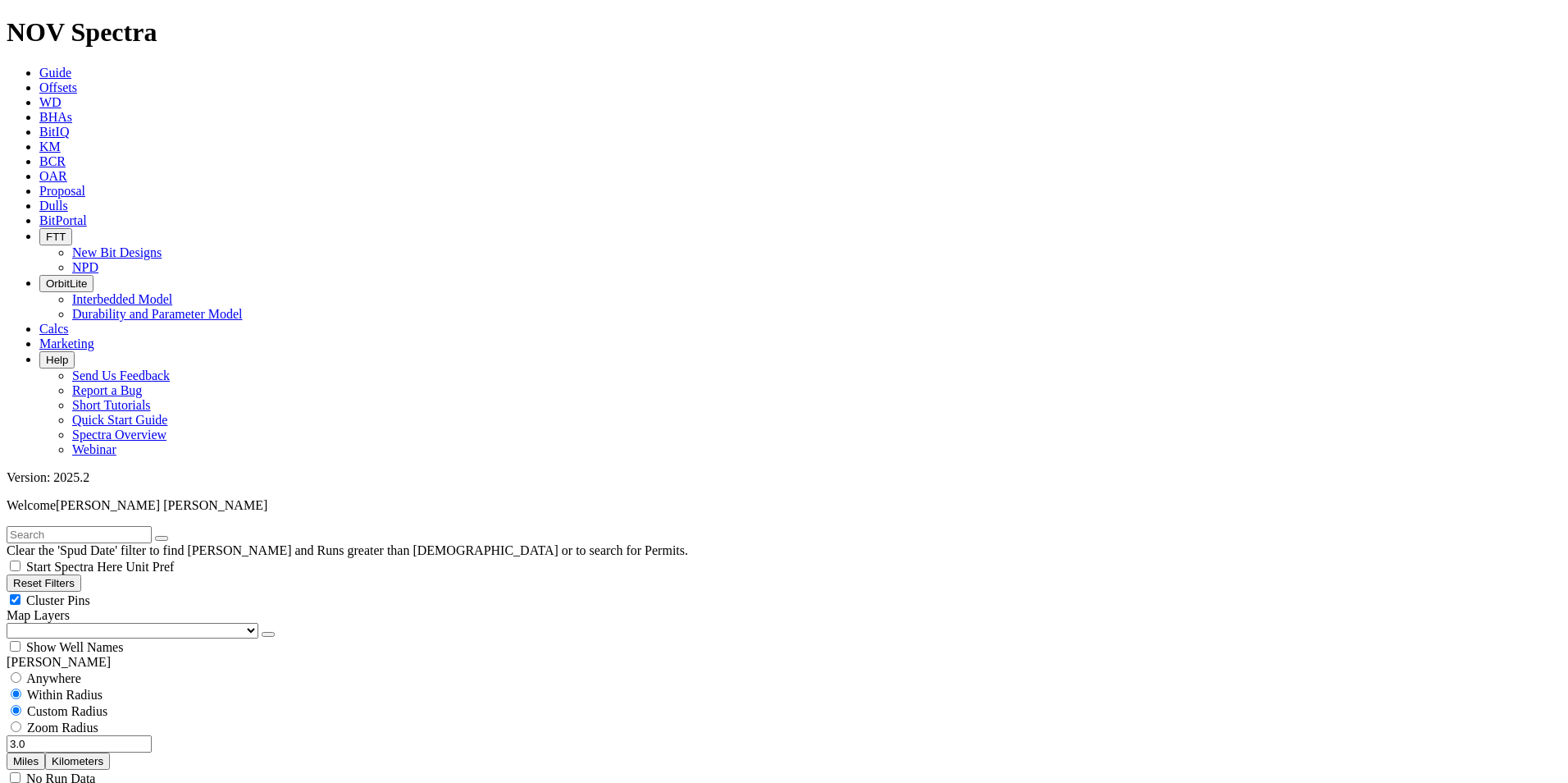
checkbox input "false"
select select "? number:9.875 ?"
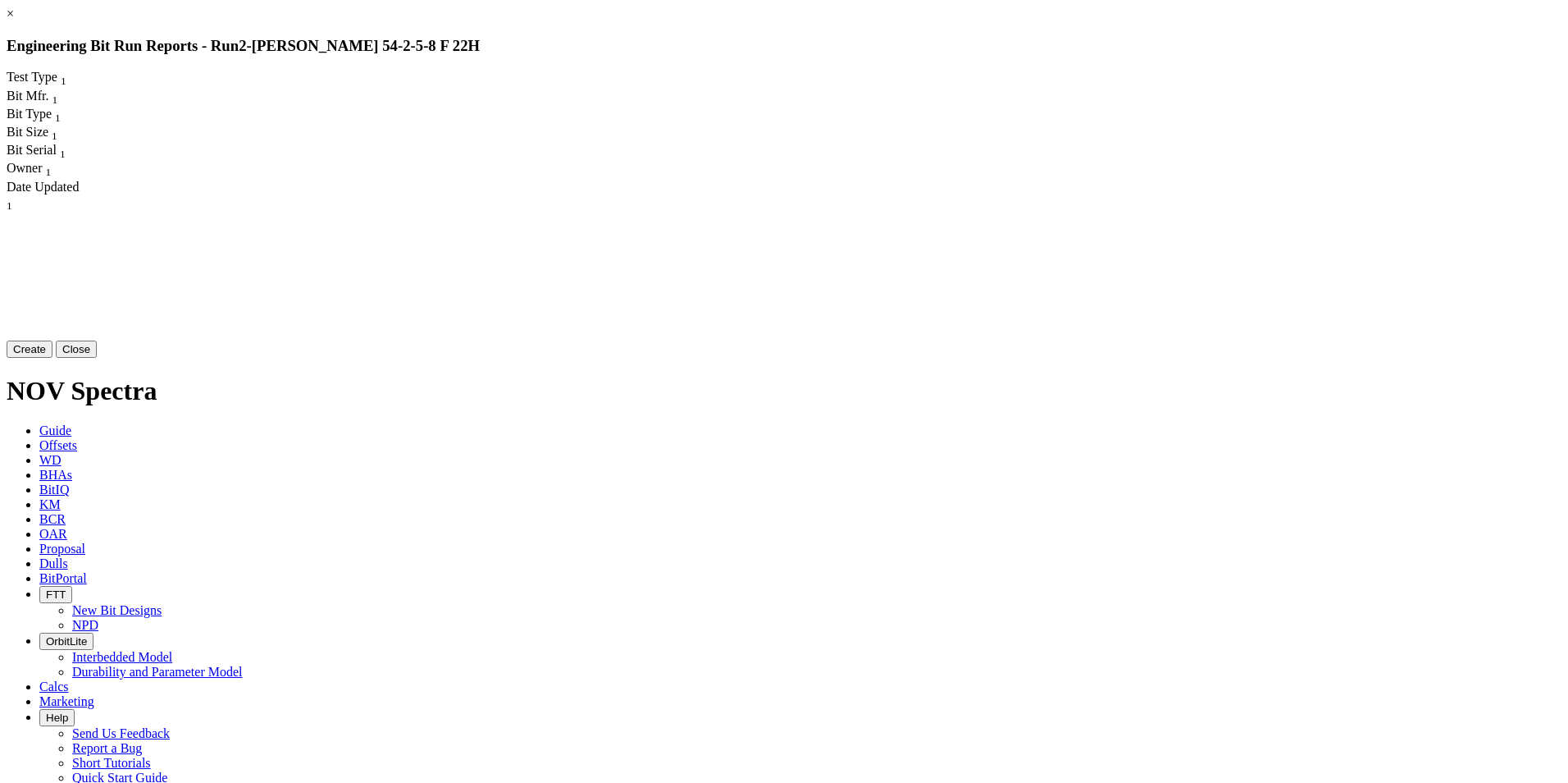
click at [637, 213] on div at bounding box center [321, 336] width 630 height 246
click at [52, 107] on span "Bit Type" at bounding box center [29, 114] width 45 height 14
click at [462, 83] on div "Test Type 1 Bit Mfr. 1 Bit Type 1 Bit Size 1 Bit Serial 1 Owner 1 Date Updated 1" at bounding box center [784, 205] width 1555 height 271
click at [14, 21] on link "×" at bounding box center [10, 14] width 7 height 14
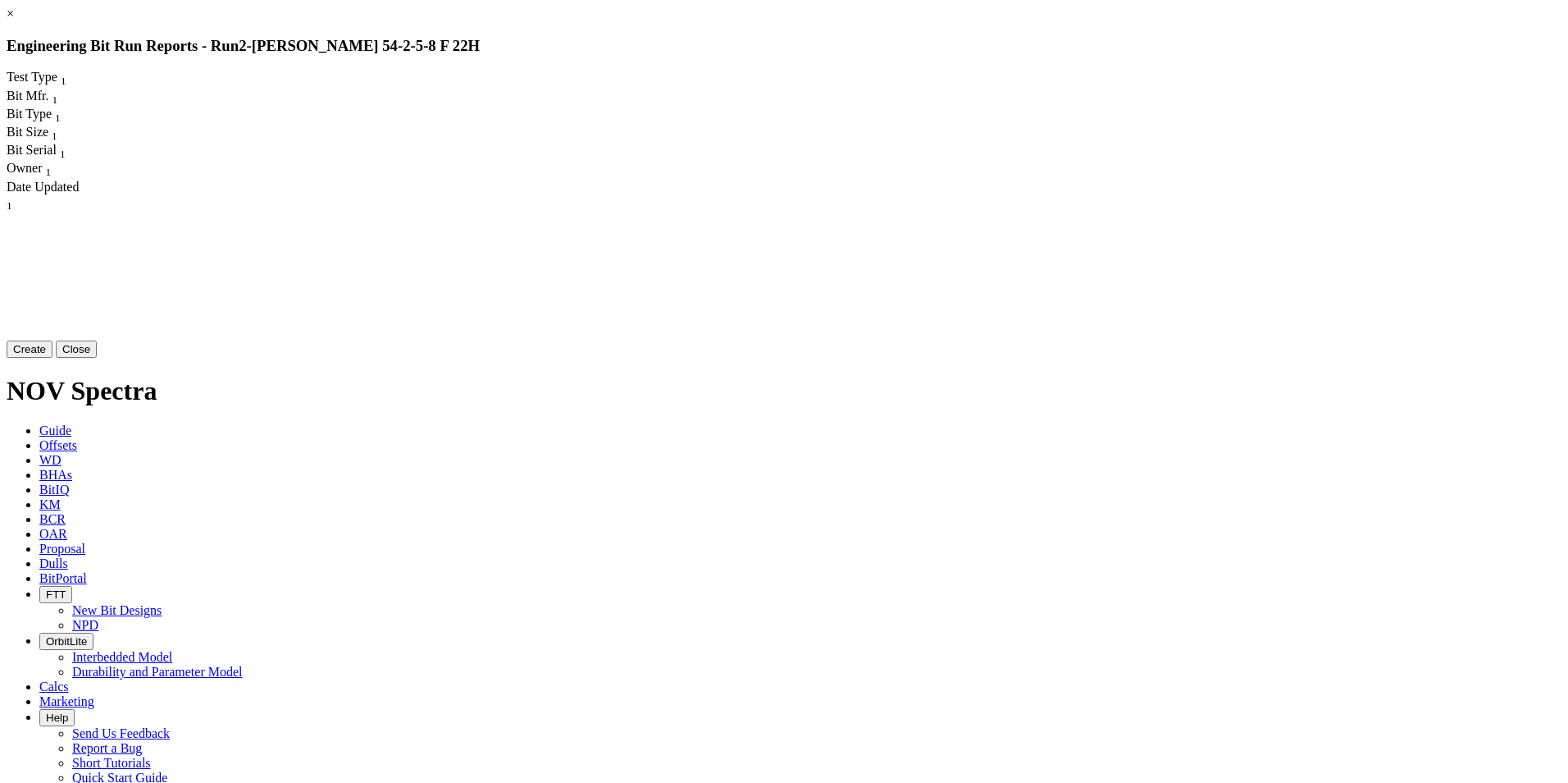
click at [53, 358] on button "Create" at bounding box center [30, 349] width 46 height 17
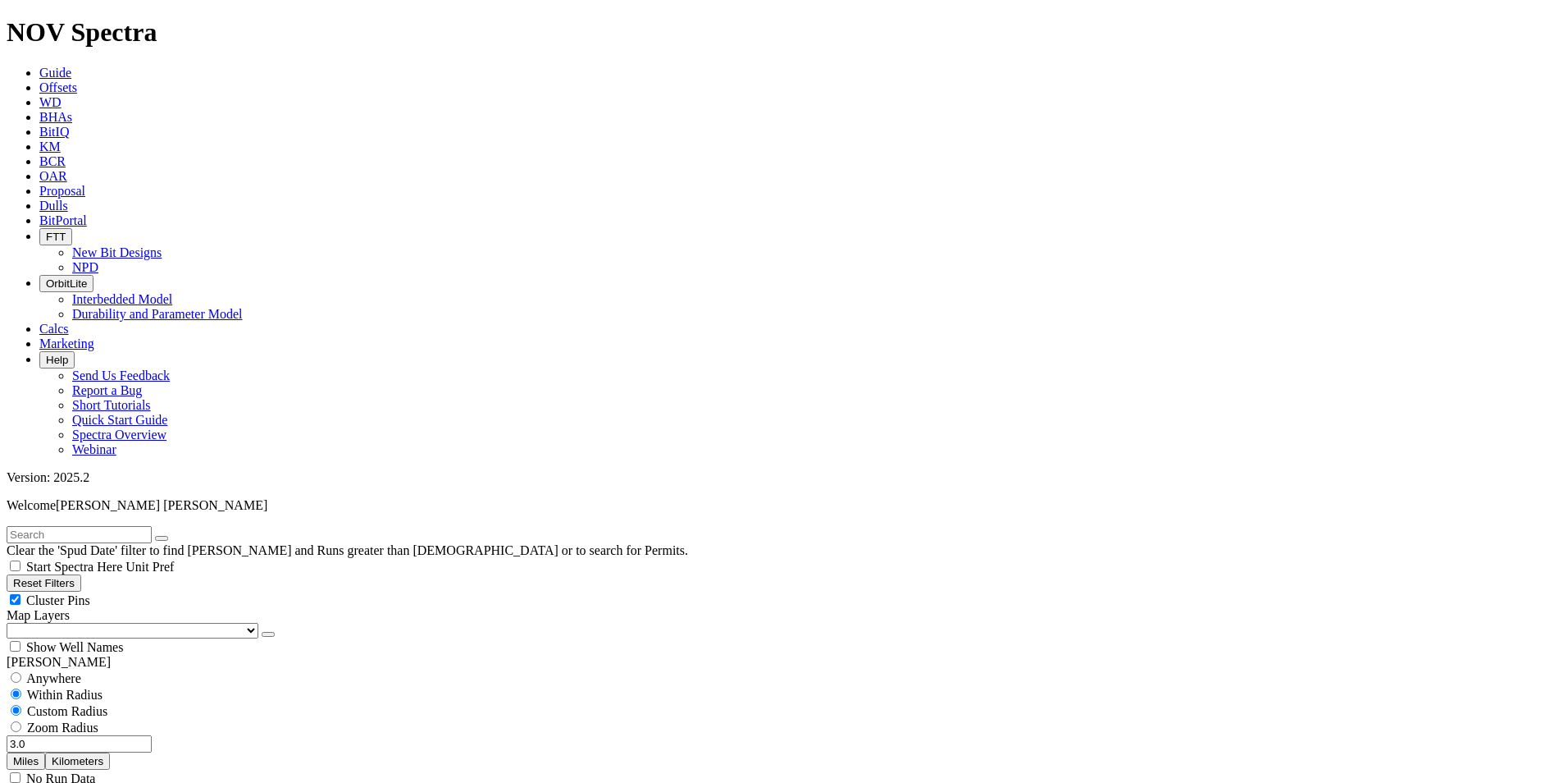
click at [21, 721] on input "radio" at bounding box center [16, 726] width 11 height 11
radio input "true"
radio input "false"
click at [77, 704] on span "Custom Radius" at bounding box center [67, 711] width 81 height 14
radio input "true"
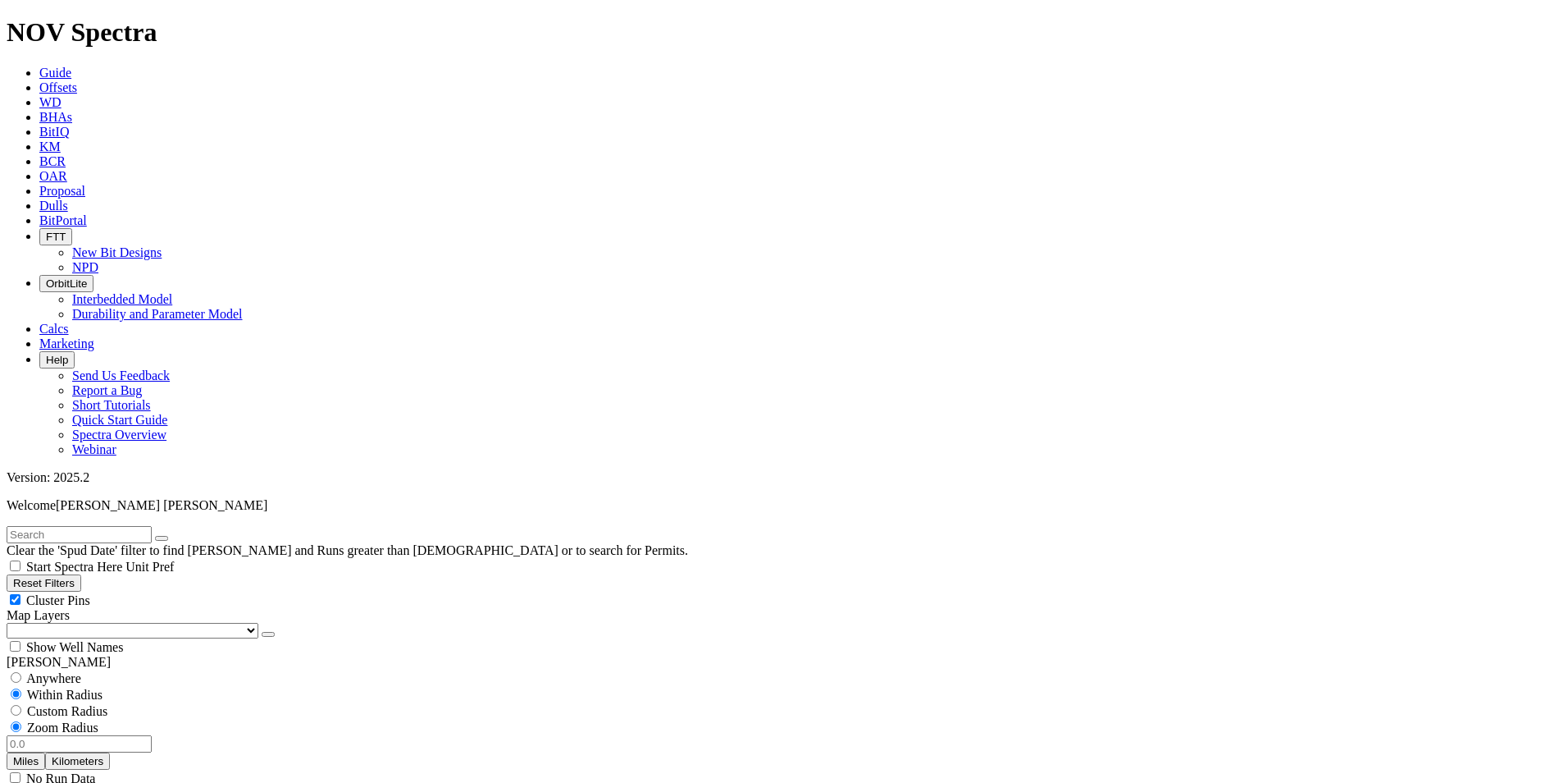
radio input "false"
click at [122, 735] on input "number" at bounding box center [79, 743] width 145 height 17
type input "3"
click at [45, 752] on button "Miles" at bounding box center [26, 760] width 39 height 17
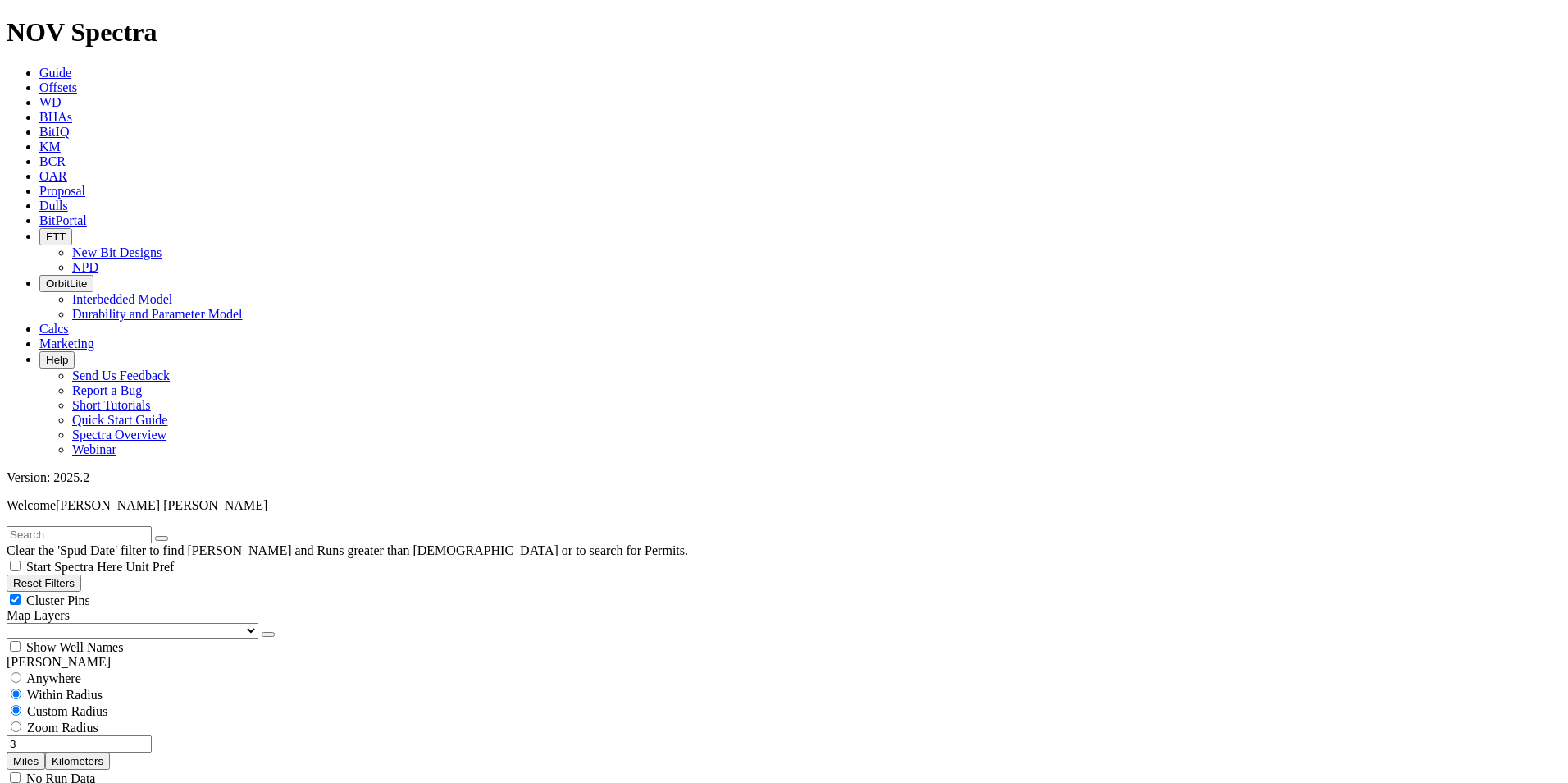
type input "1/1/25"
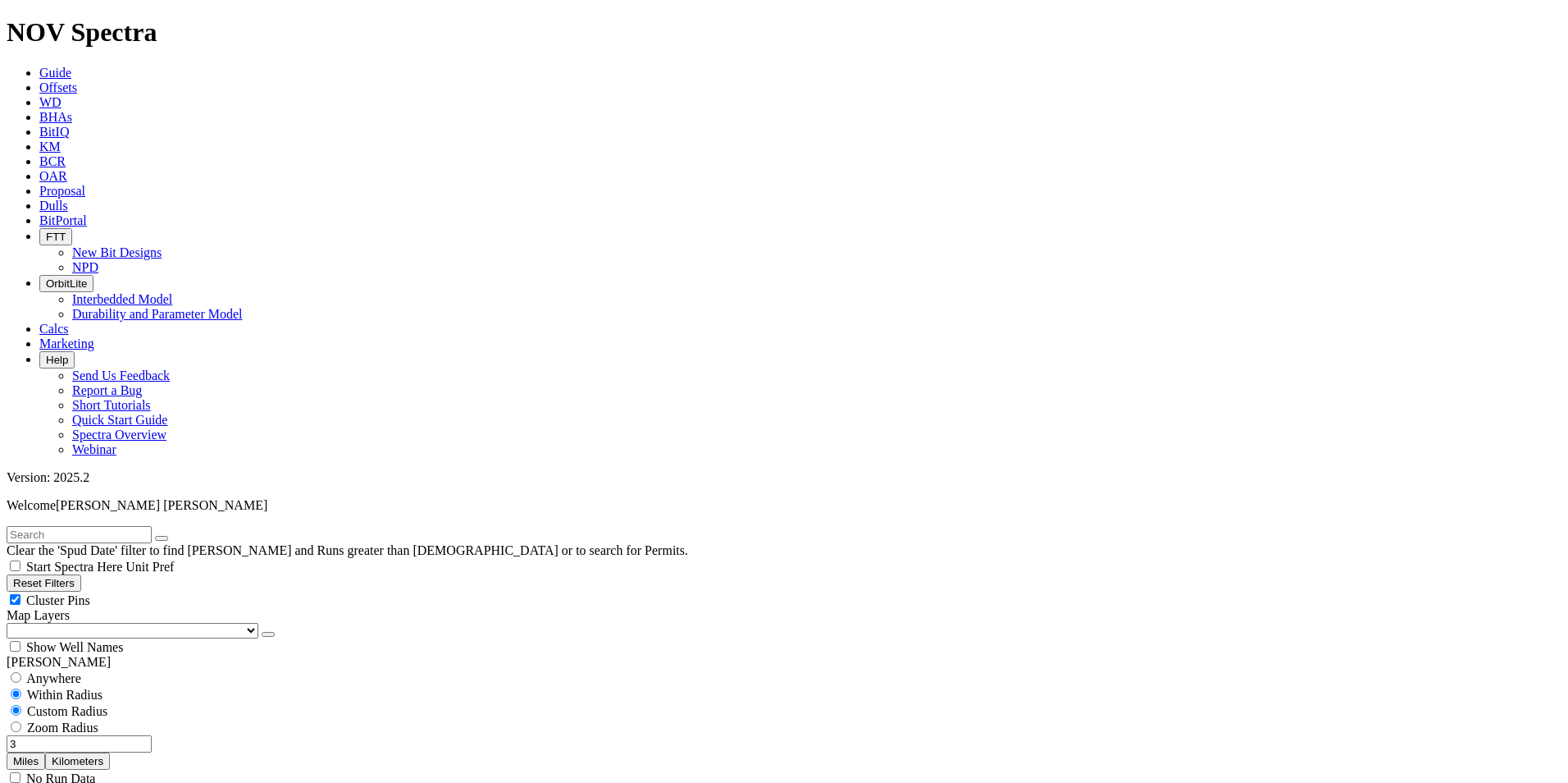
scroll to position [1477, 0]
click at [133, 735] on input "3" at bounding box center [79, 743] width 145 height 17
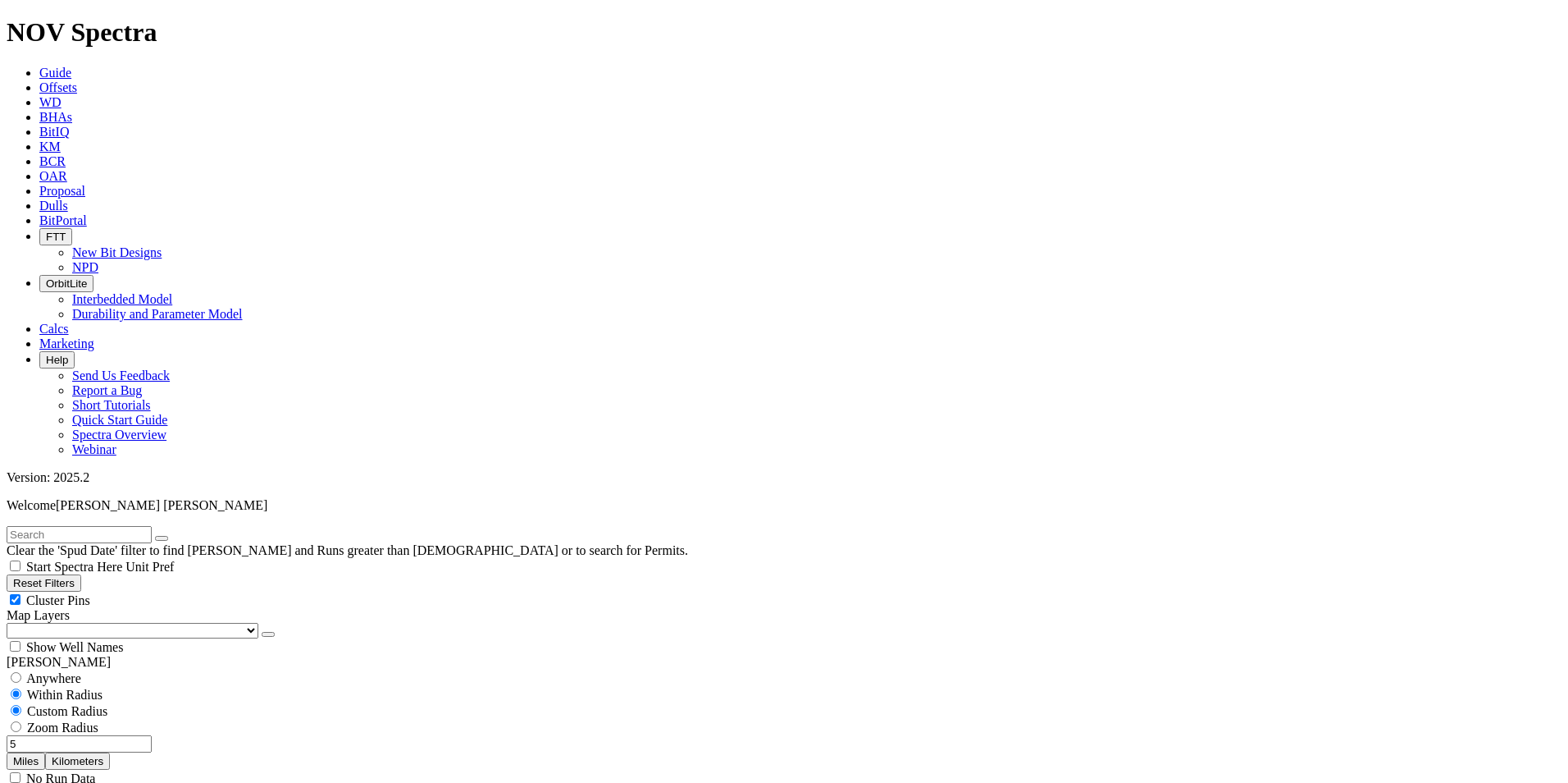
type input "5"
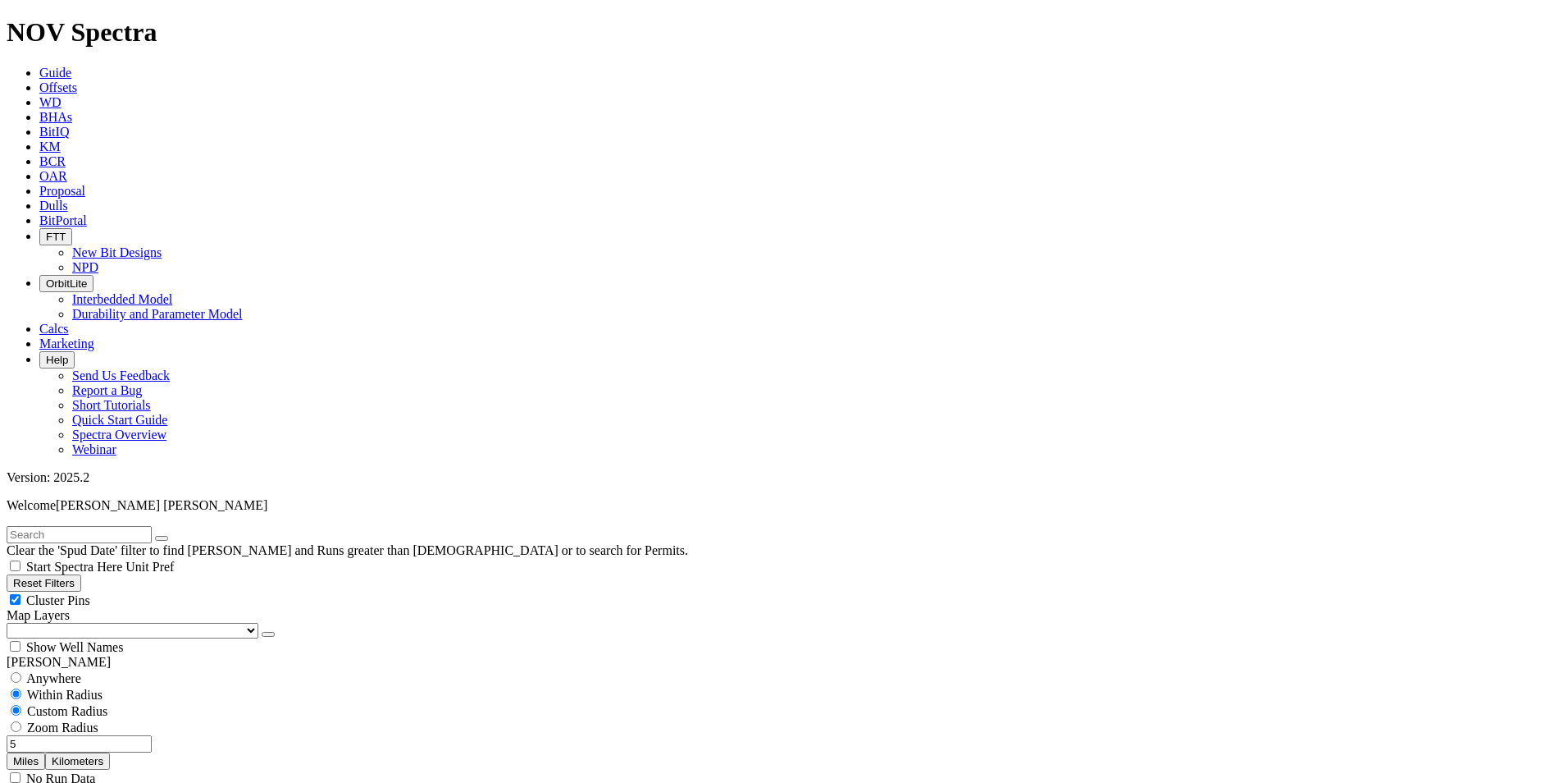
select select
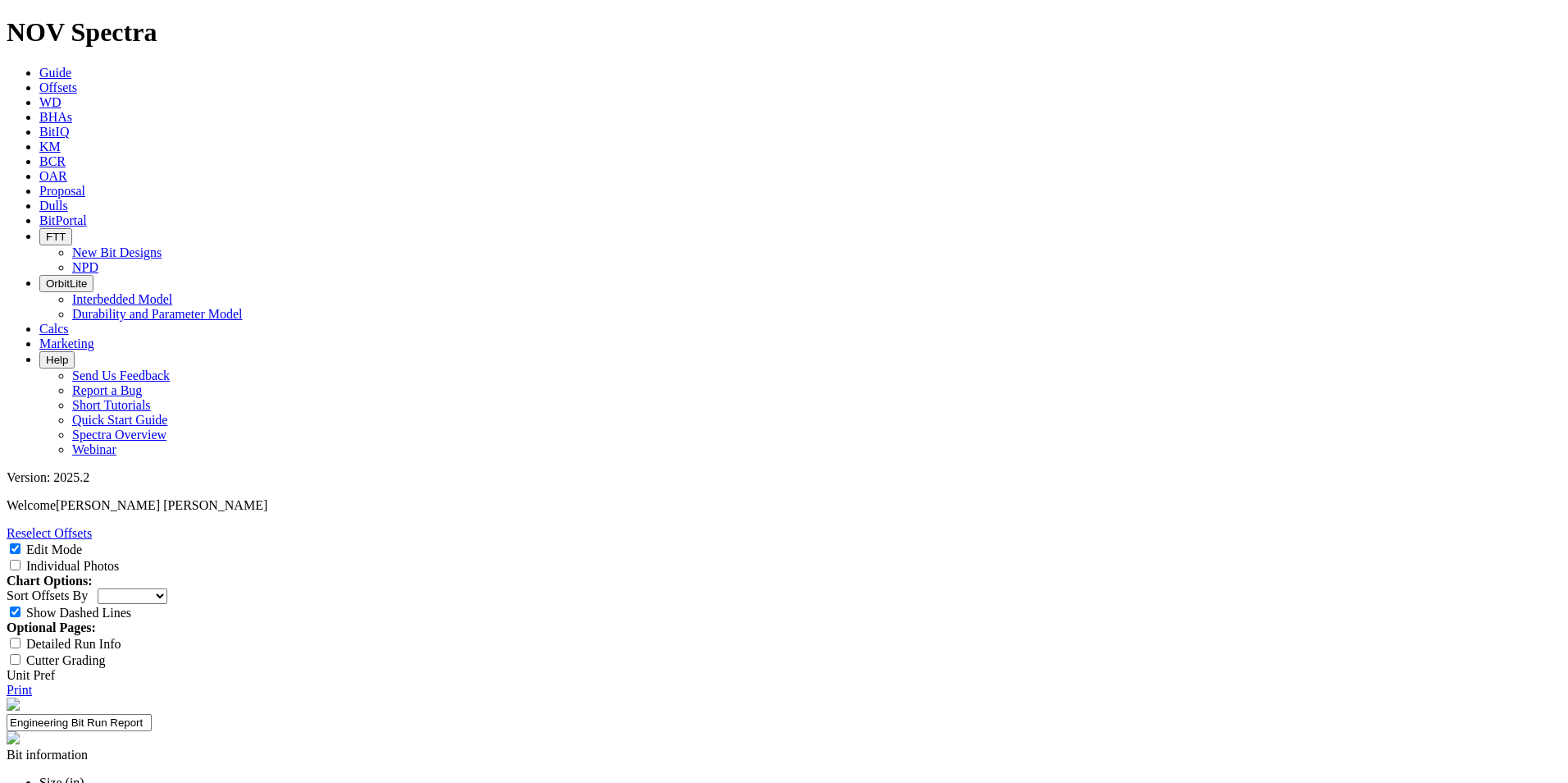
click at [21, 559] on input "Individual Photos" at bounding box center [15, 564] width 11 height 11
checkbox input "true"
click at [168, 588] on select "Depth In Interval ROP Spud Date" at bounding box center [133, 596] width 70 height 16
select select "string:RunROP"
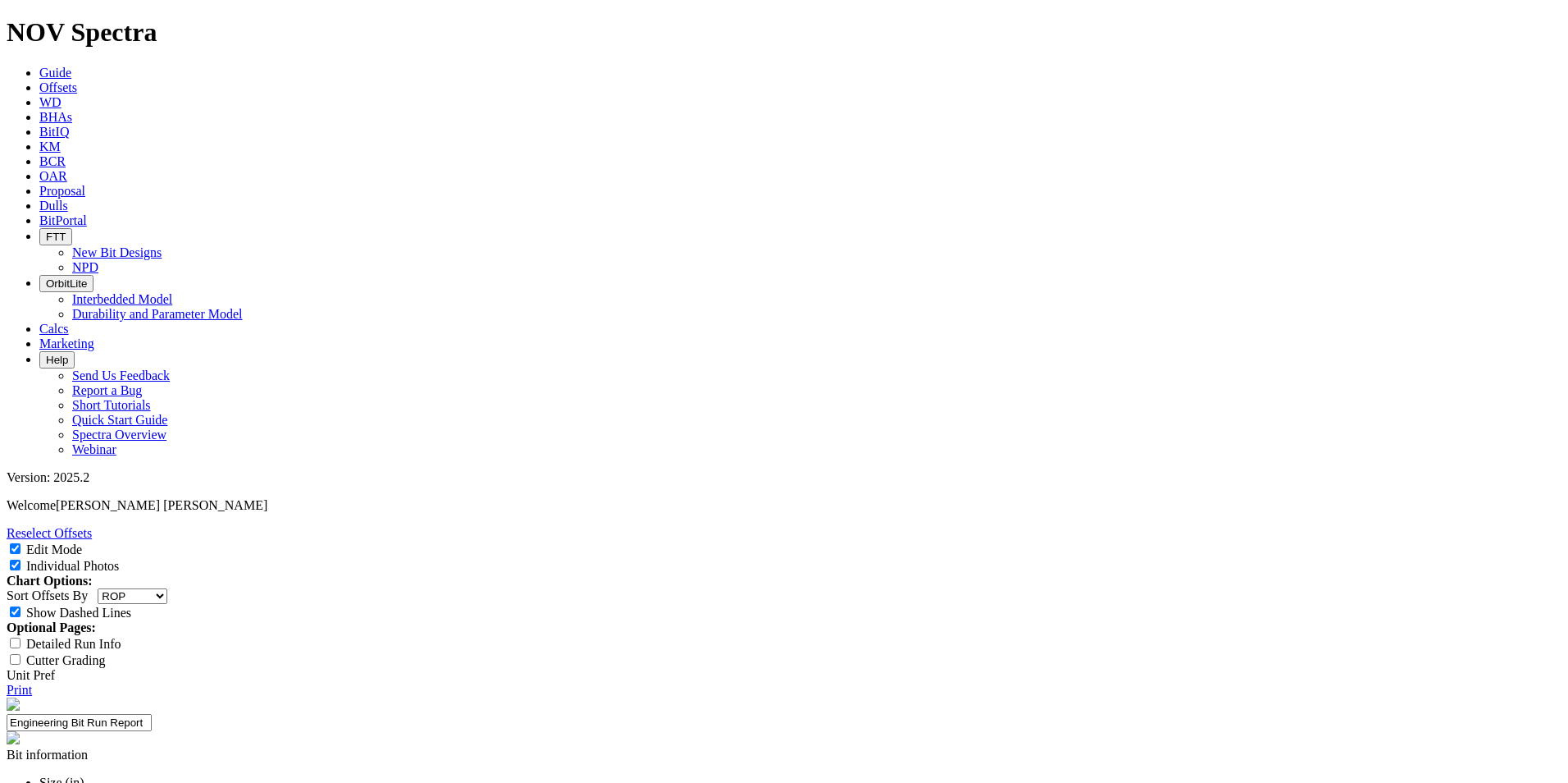
click at [168, 588] on select "Depth In Interval ROP Spud Date" at bounding box center [133, 596] width 70 height 16
select select "number:0"
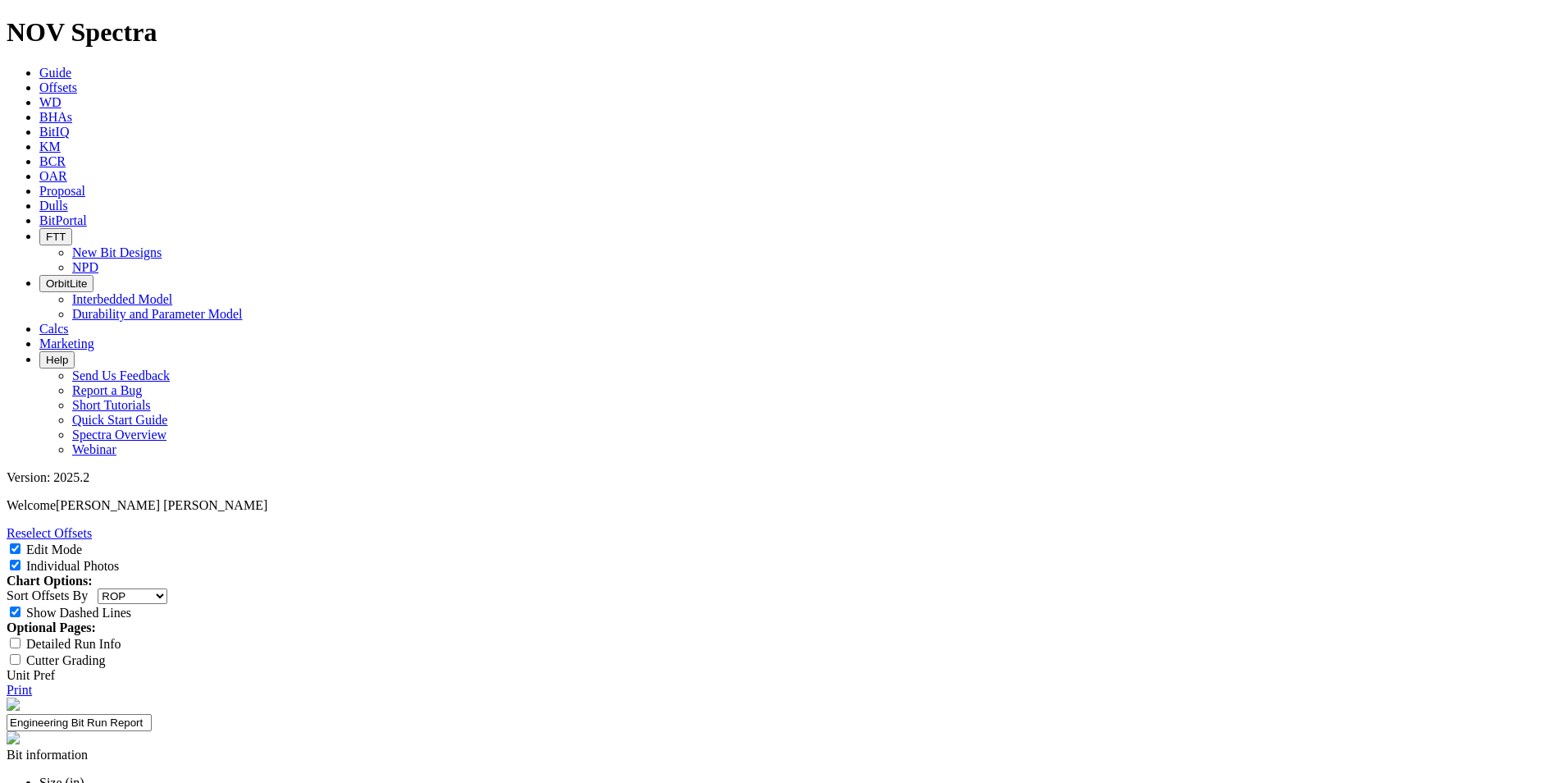
select select "number:0"
select select "string:WT"
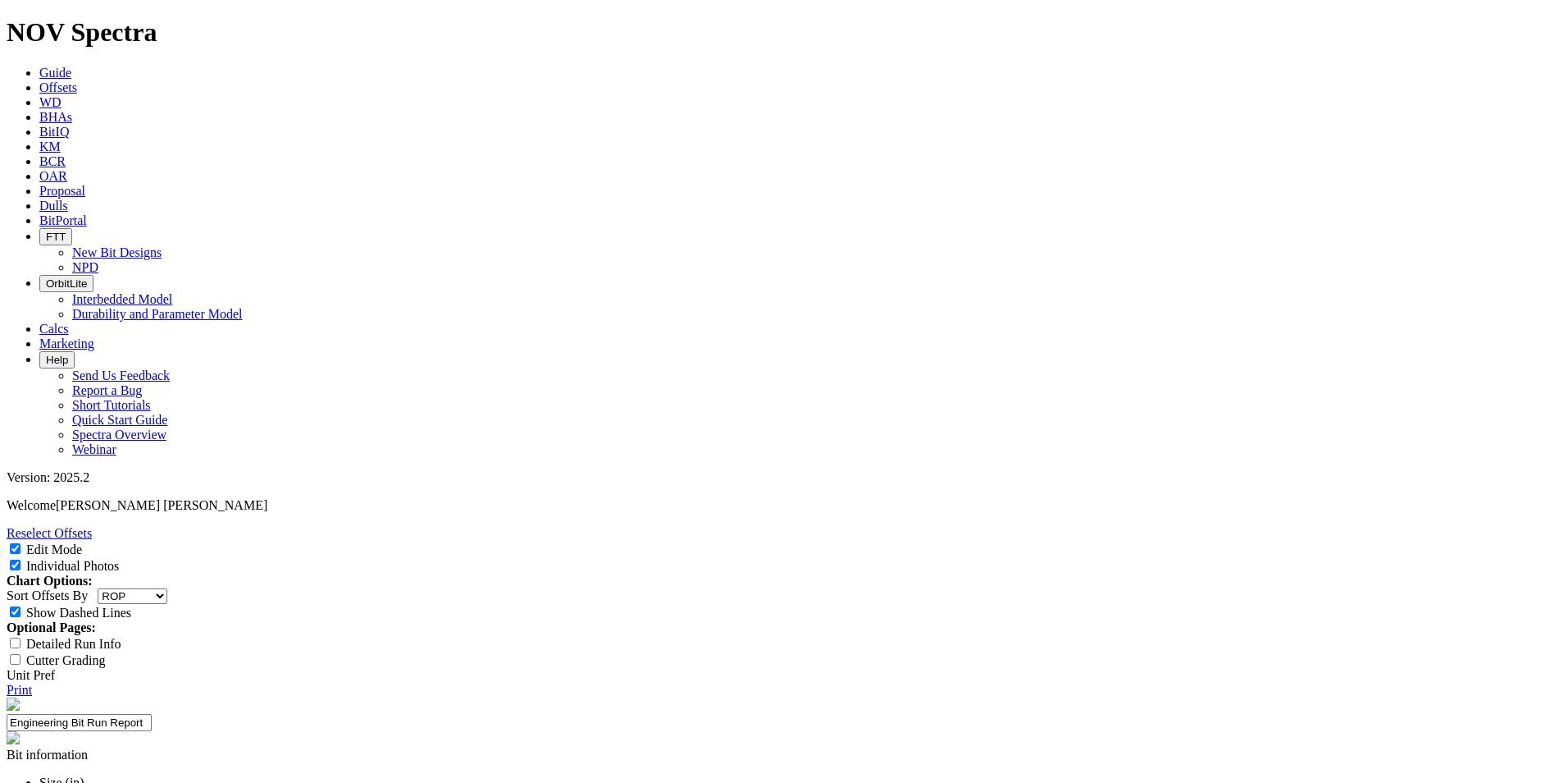
select select "string:S"
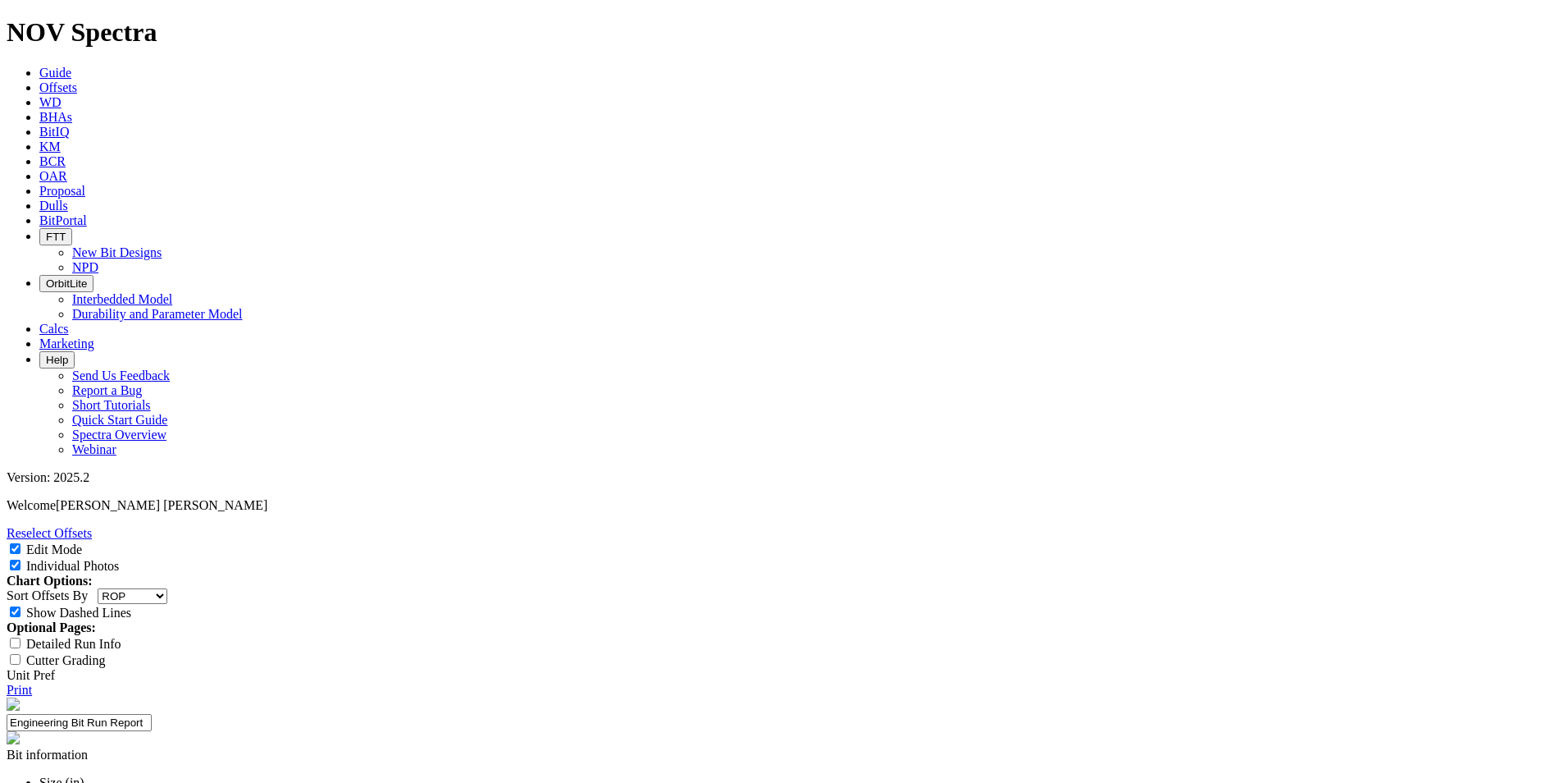
select select "string:CT"
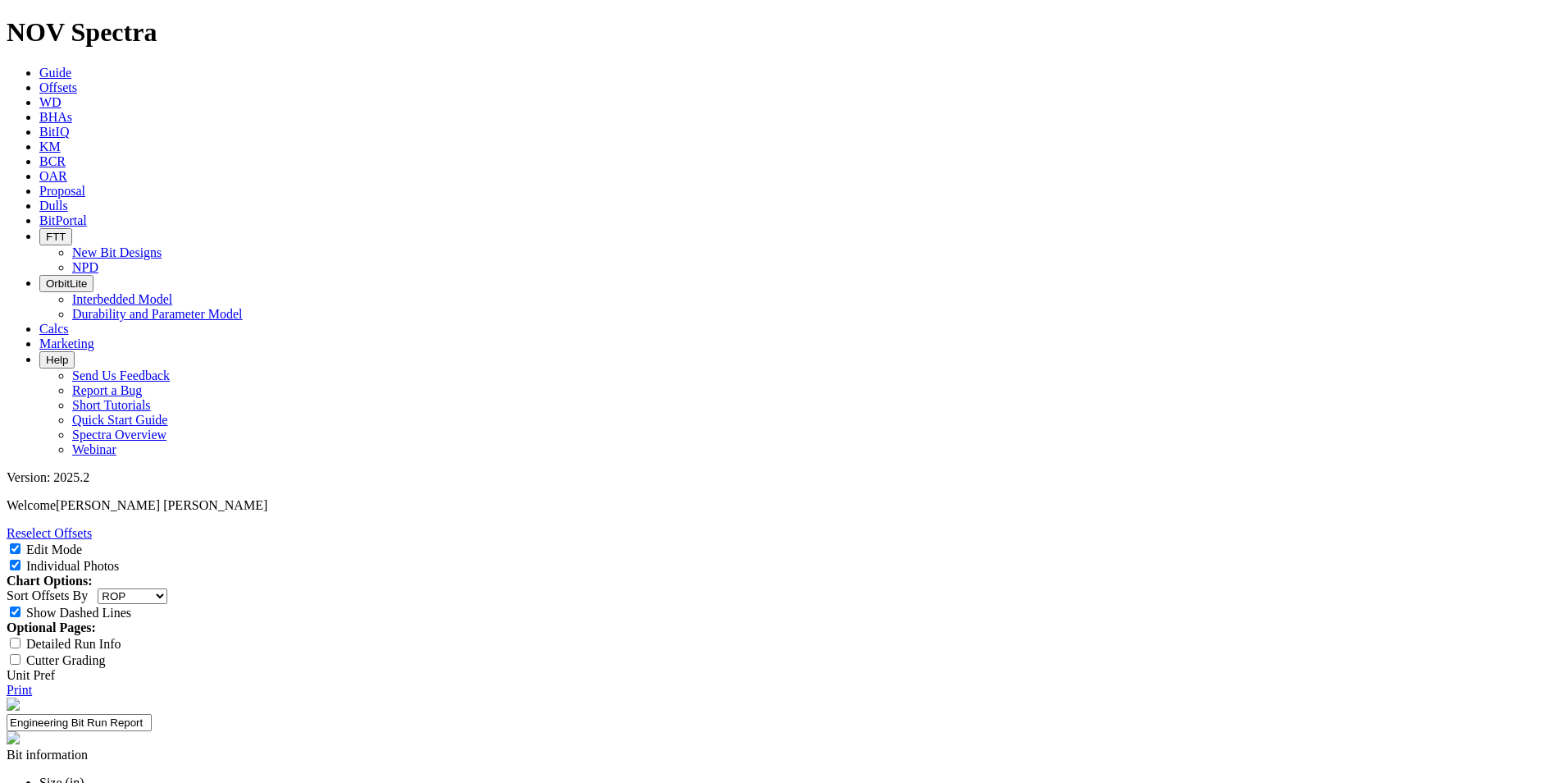
select select "New Bit Design"
type input "TKF66-AK1"
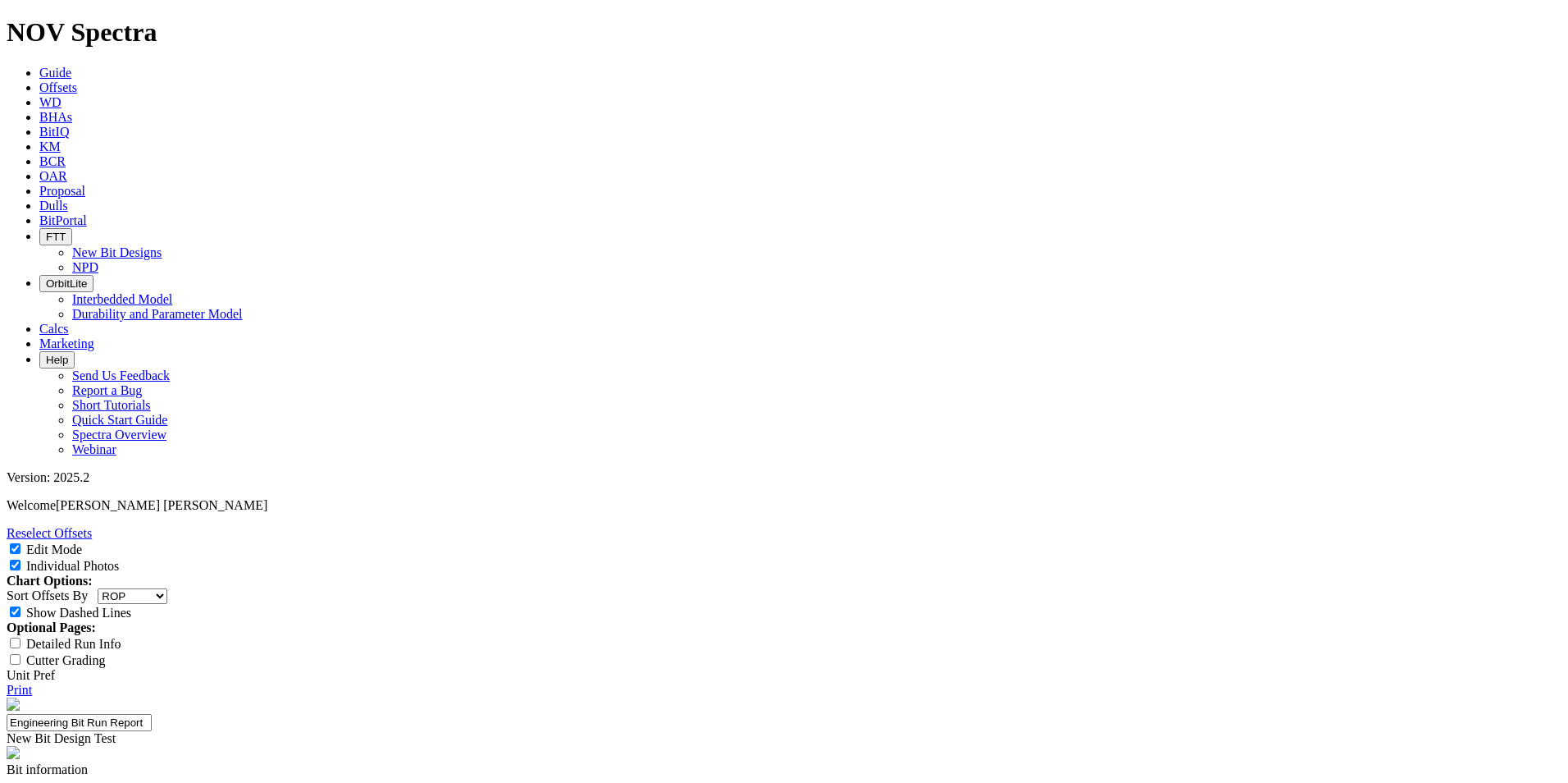
scroll to position [82, 0]
type textarea "Oxy requested for a new 9.875" TKF66 aggressive design based off the TKF66-AG a…"
type input "24-0582"
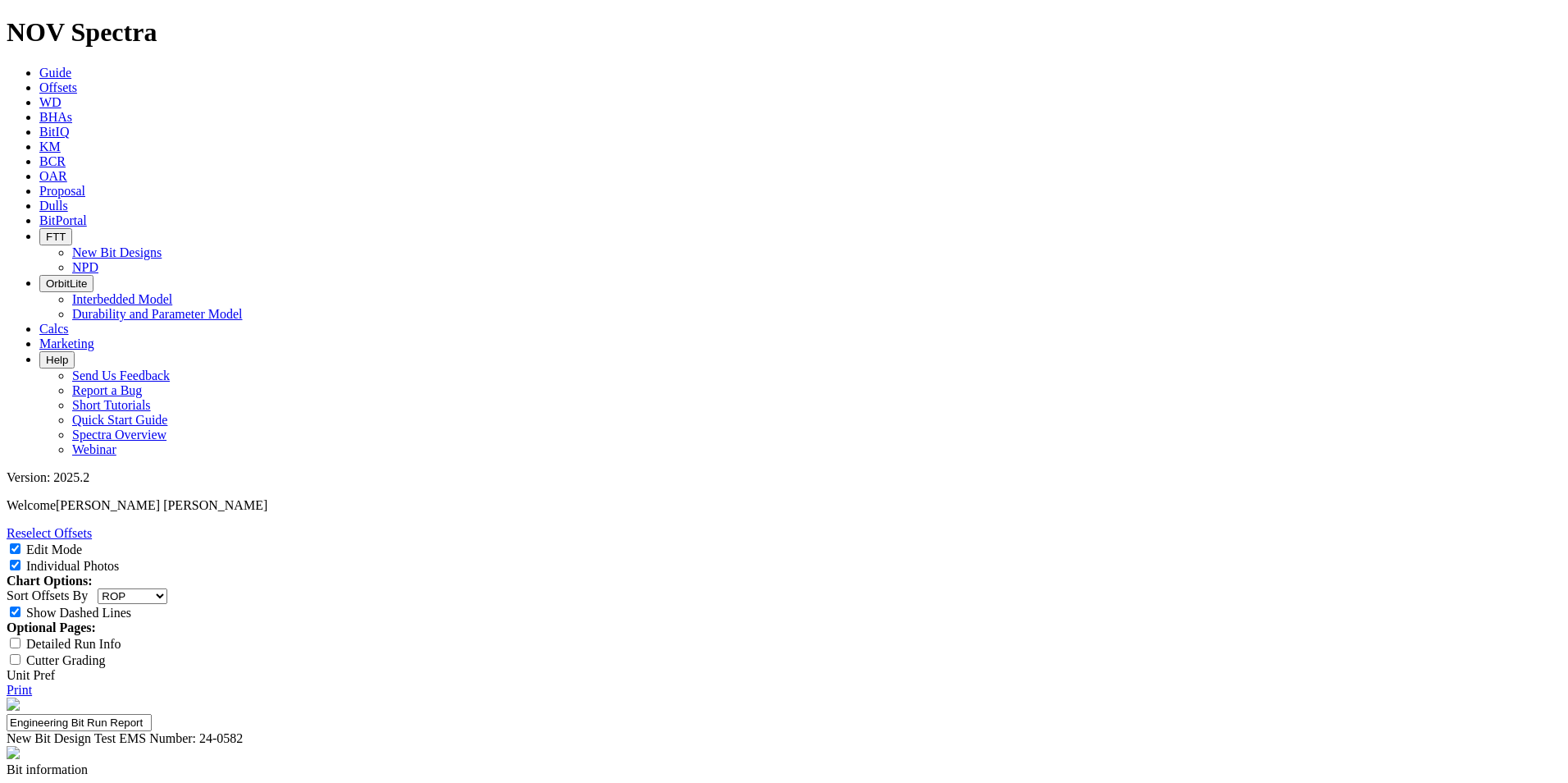
type input "130 ft/hr"
type input "Avg ROP DI 1900'-2010'"
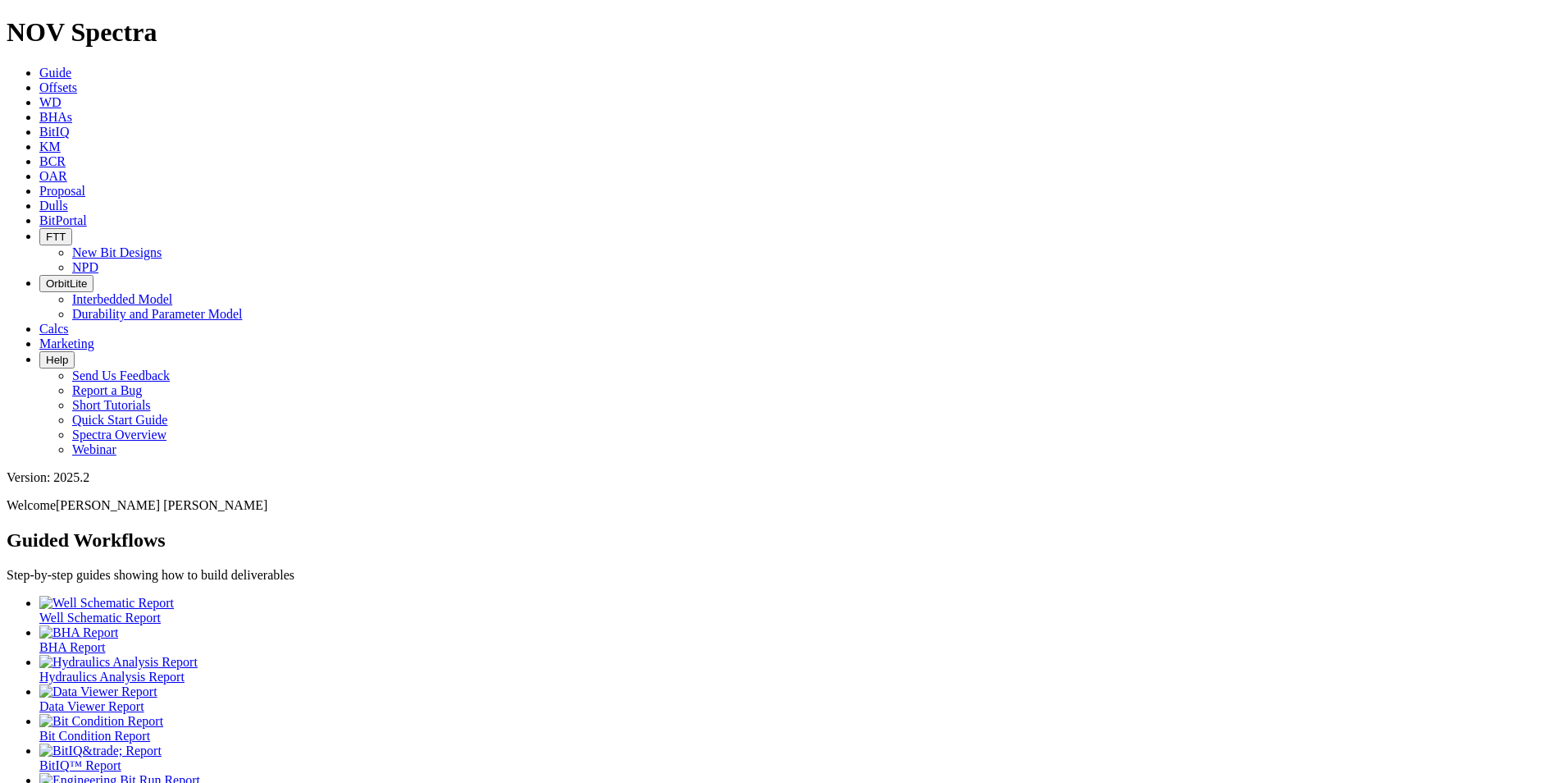
click at [39, 199] on icon at bounding box center [39, 206] width 0 height 14
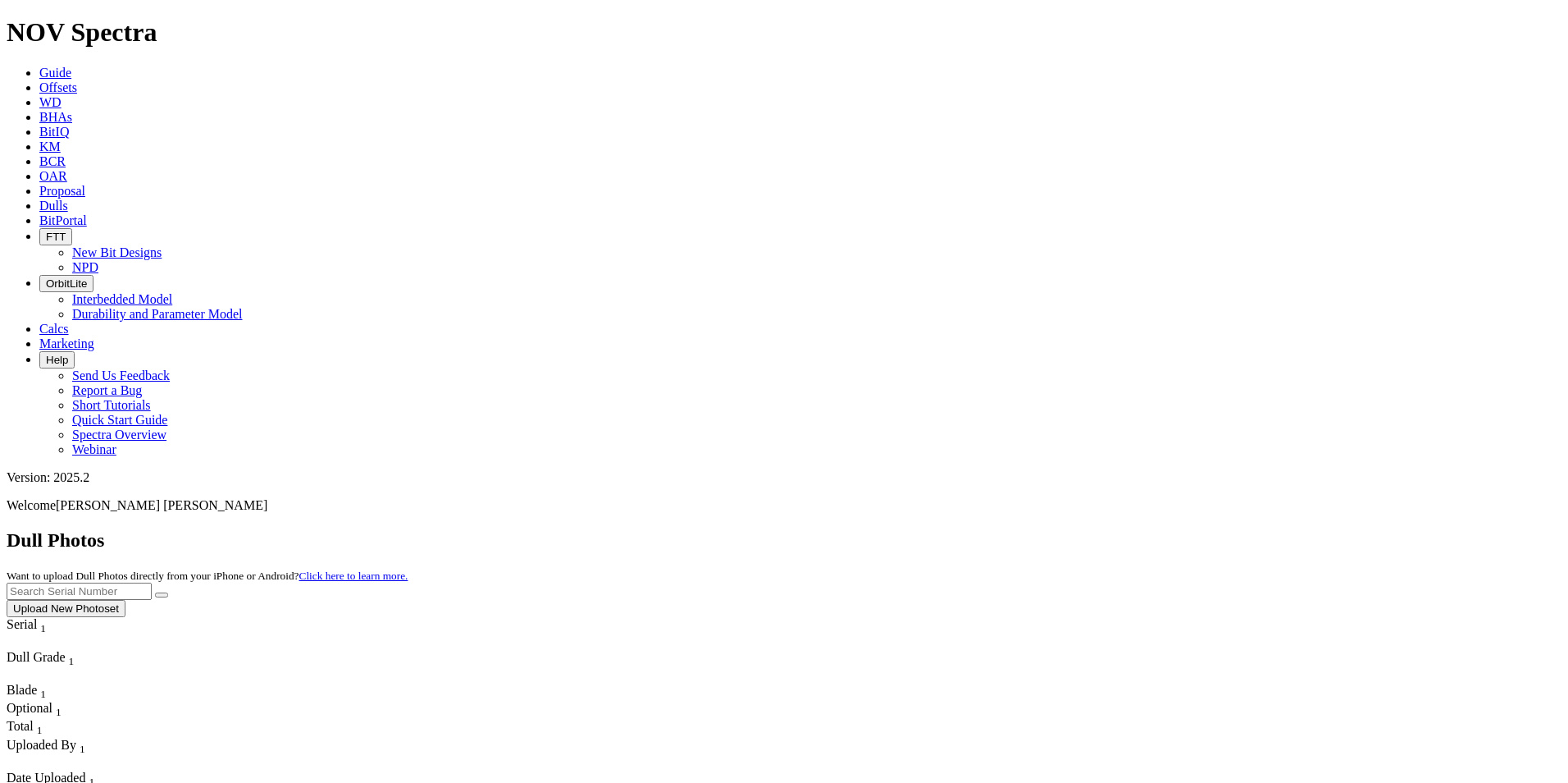
click at [126, 600] on button "Upload New Photoset" at bounding box center [66, 608] width 119 height 17
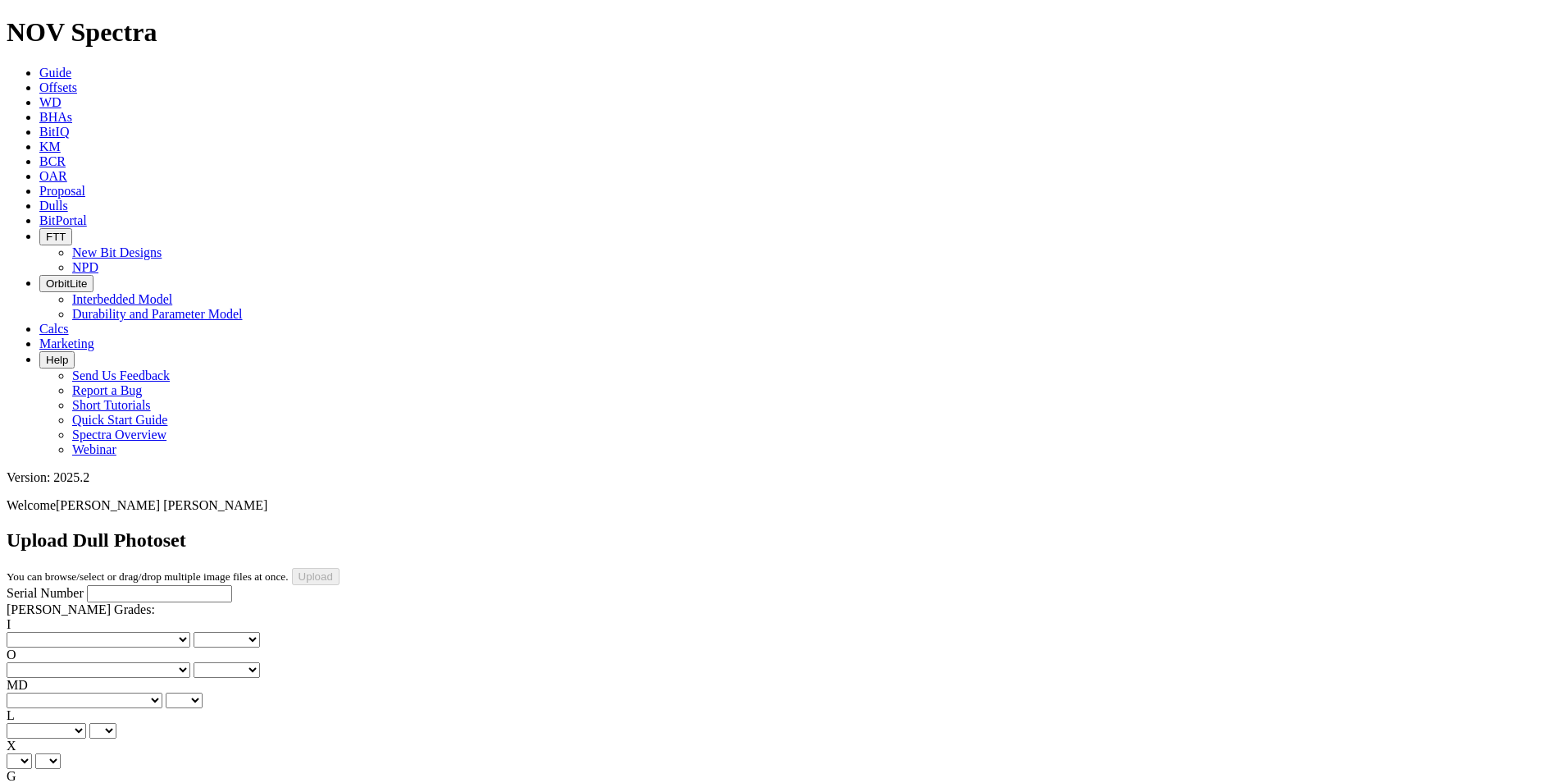
scroll to position [329, 0]
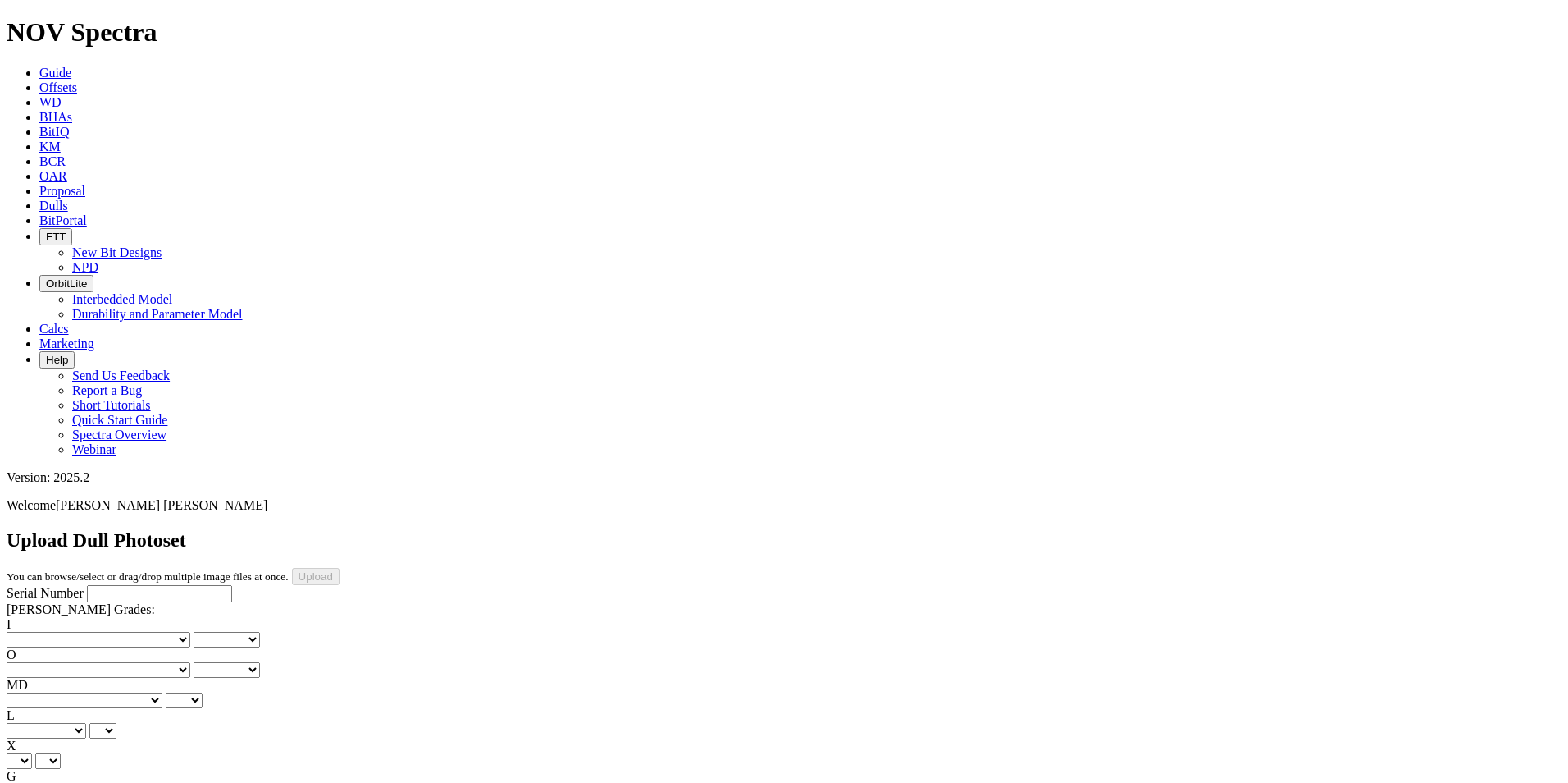
drag, startPoint x: 374, startPoint y: 743, endPoint x: 379, endPoint y: 734, distance: 10.3
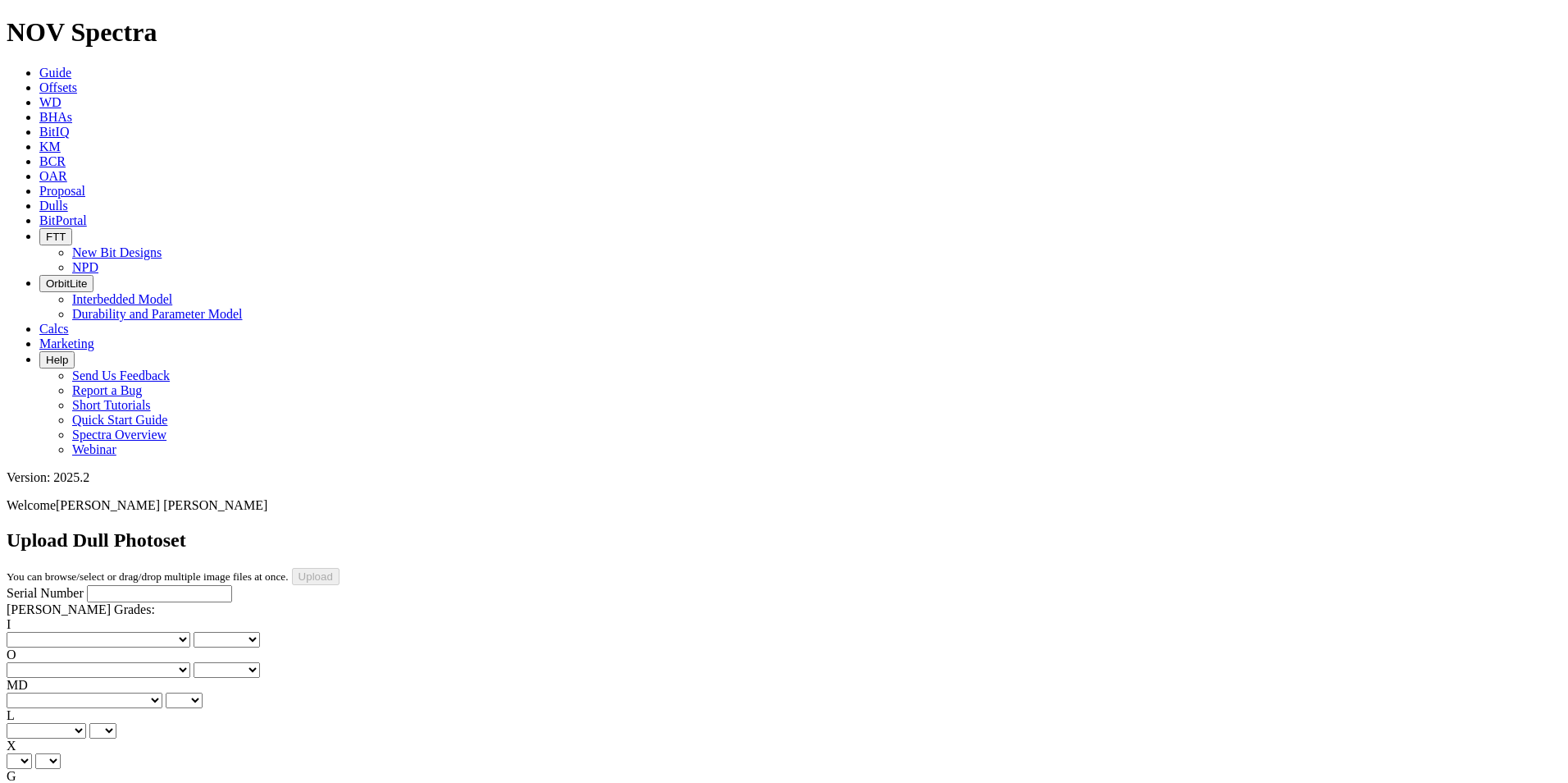
type input "4/15/25"
click at [81, 632] on select "No lost, worn or damaged cutters 0 1 2 3 4 5 6 7 8 No diamond table left on any…" at bounding box center [99, 640] width 184 height 16
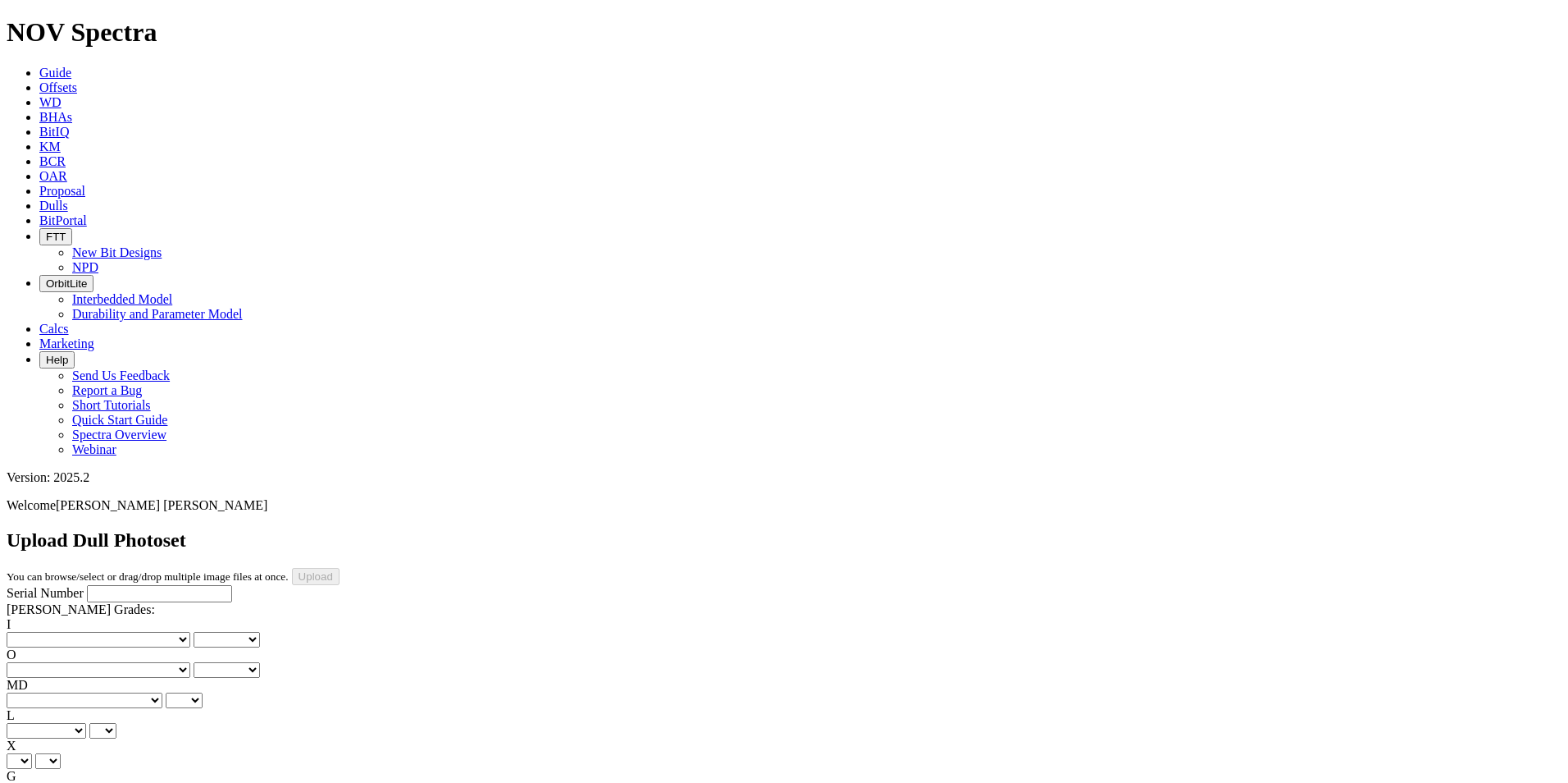
select select "number:0"
click at [33, 632] on select "No lost, worn or damaged cutters 0 1 2 3 4 5 6 7 8 No diamond table left on any…" at bounding box center [99, 640] width 184 height 16
select select "number:0"
click at [90, 692] on select "BF - Bond Failure BT - Broken Teeth/Cutters BU - Balled Up Bit CR - Cored CT - …" at bounding box center [85, 700] width 156 height 16
select select "string:WT"
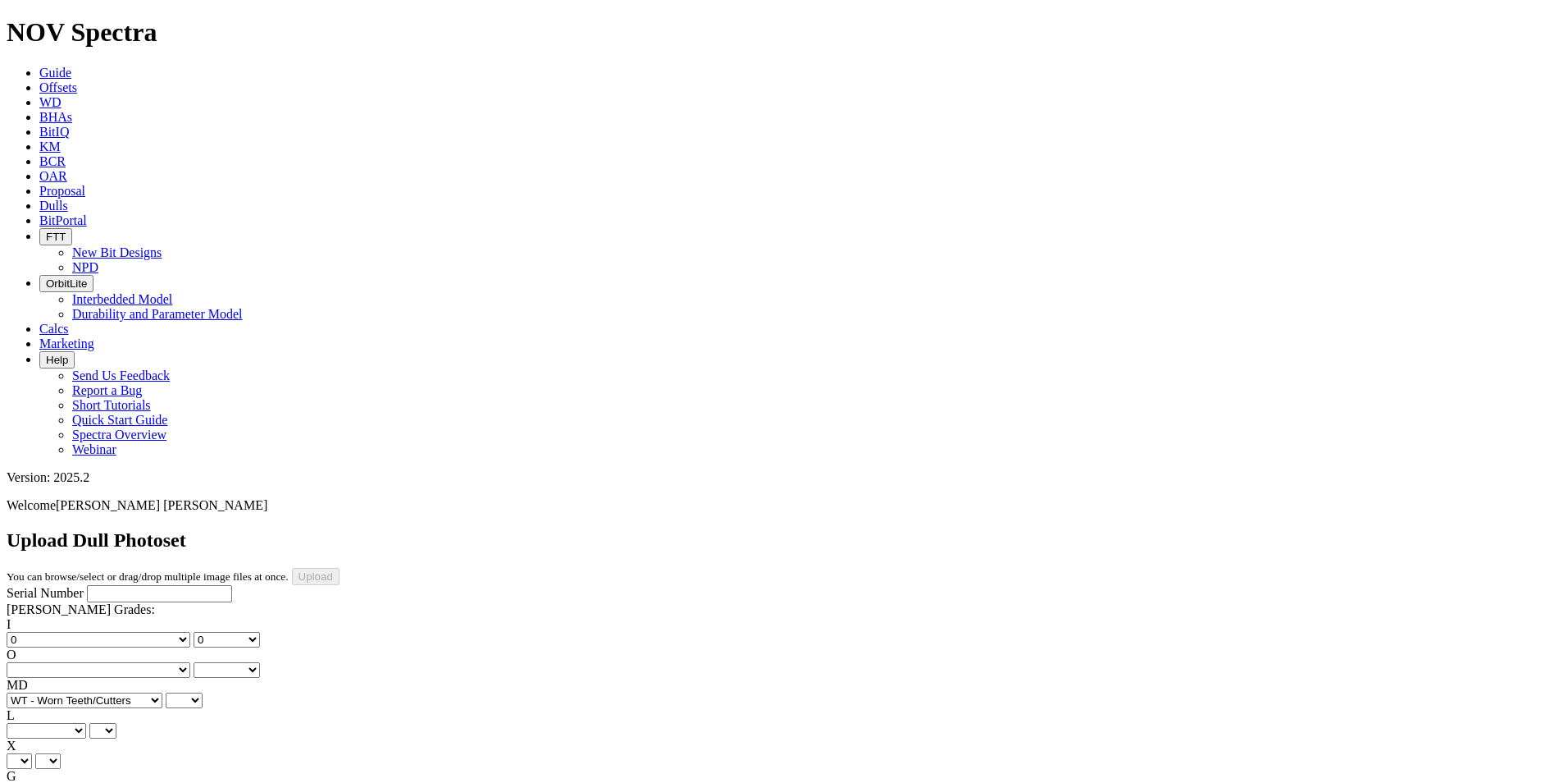
click at [33, 692] on select "BF - Bond Failure BT - Broken Teeth/Cutters BU - Balled Up Bit CR - Cored CT - …" at bounding box center [85, 700] width 156 height 16
select select "string:WT"
click at [86, 723] on select "A - All C - Cone G - Gauge N - Nose S - Shoulder T - Taper" at bounding box center [47, 731] width 80 height 16
select select "string:S"
click at [86, 723] on select "A - All C - Cone G - Gauge N - Nose S - Shoulder T - Taper" at bounding box center [47, 731] width 80 height 16
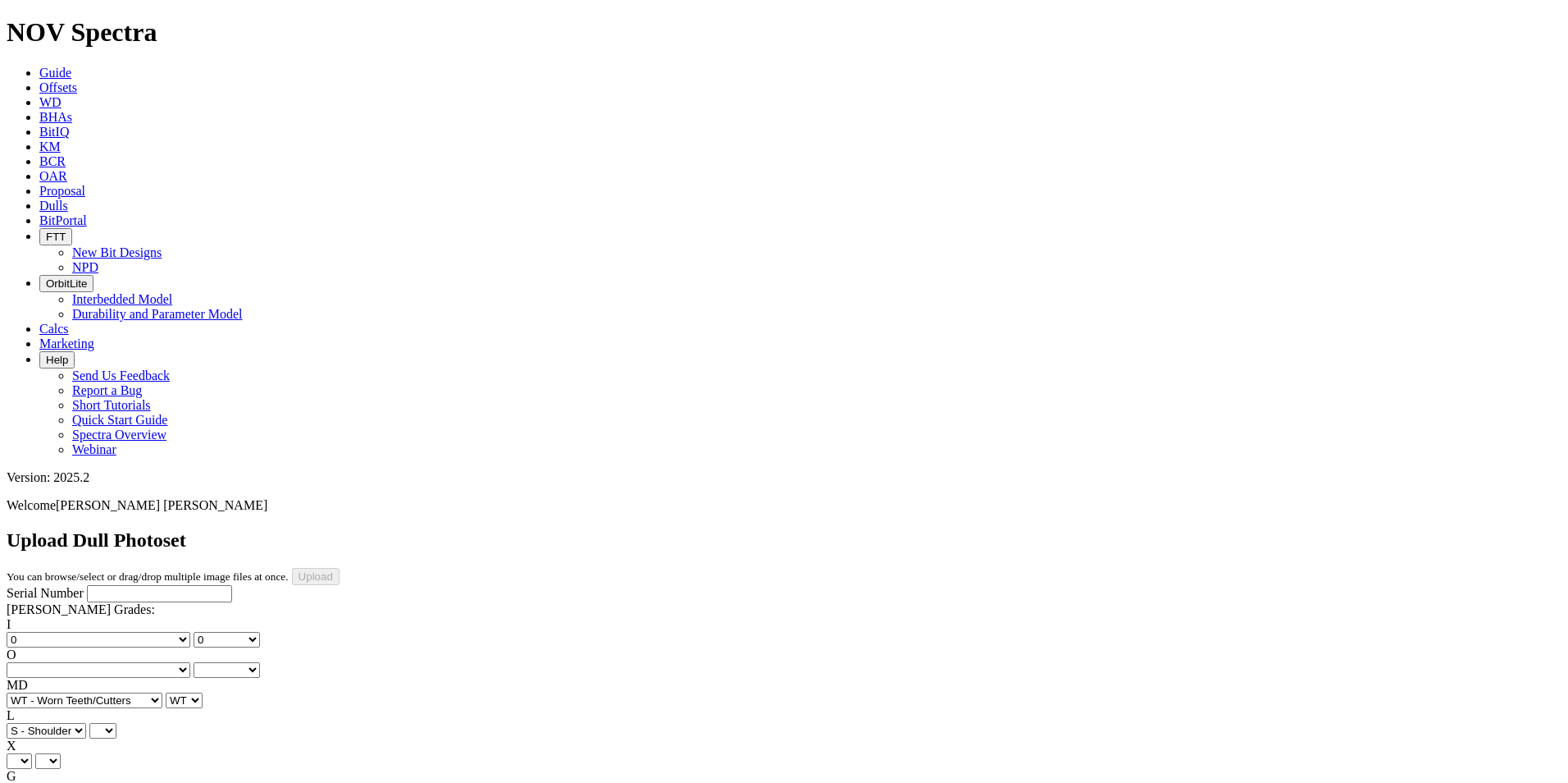
select select "string:S"
click at [76, 738] on div "X X X" at bounding box center [784, 753] width 1555 height 30
click at [32, 753] on select "X" at bounding box center [19, 761] width 25 height 16
select select "string:X"
click at [32, 753] on select "X" at bounding box center [19, 761] width 25 height 16
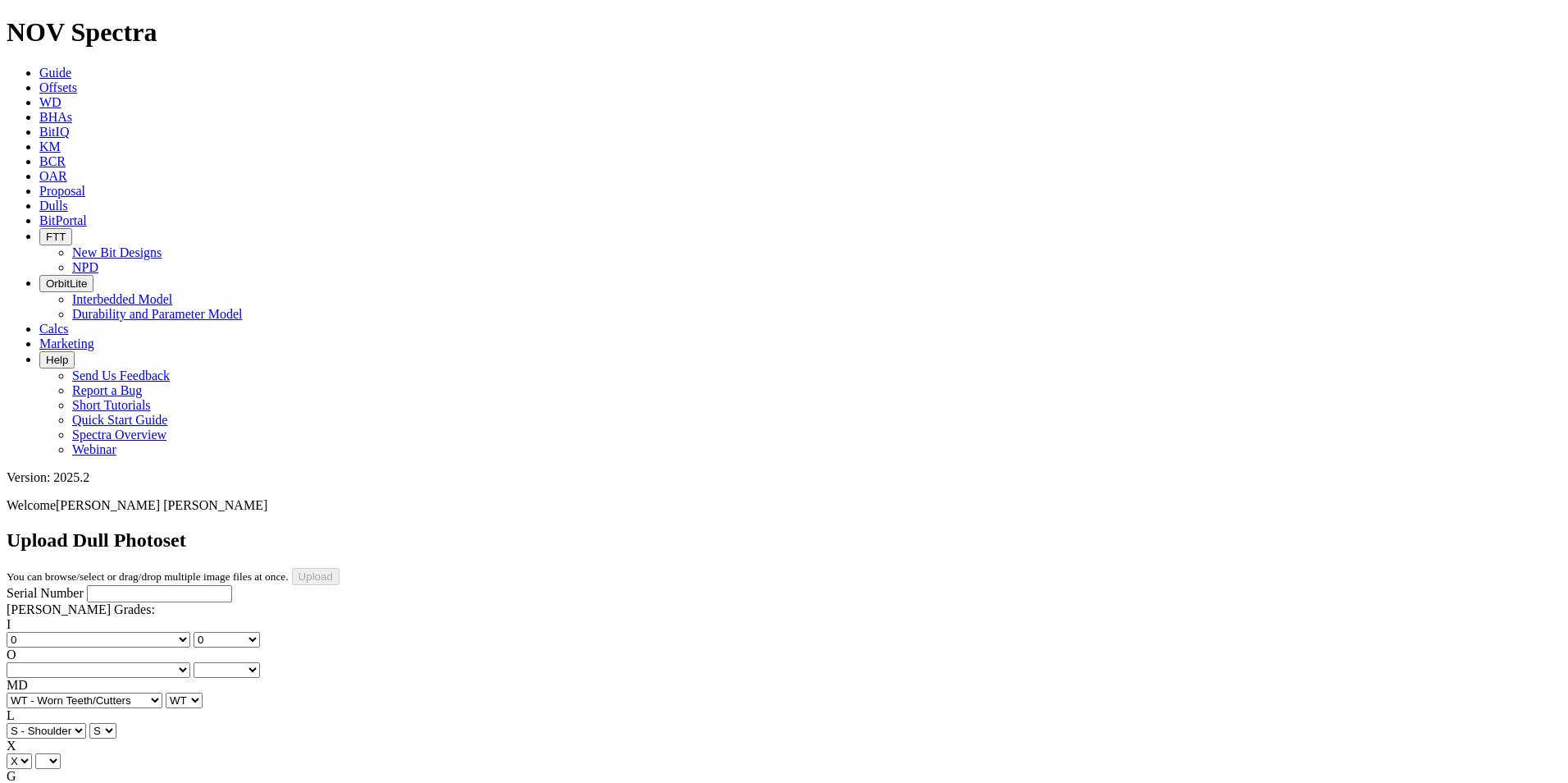
select select "string:X"
click at [140, 782] on select "Unknown I - In Gauge 1 - 1/16 in Undergauge" 2 - 2/16 in Undergauge = ⅛ in" 8 -…" at bounding box center [91, 792] width 168 height 16
select select "string:I"
click at [117, 782] on select "Unknown I - In Gauge 1 - 1/16 in Undergauge" 2 - 2/16 in Undergauge = ⅛ in" 8 -…" at bounding box center [91, 792] width 168 height 16
select select "string:I"
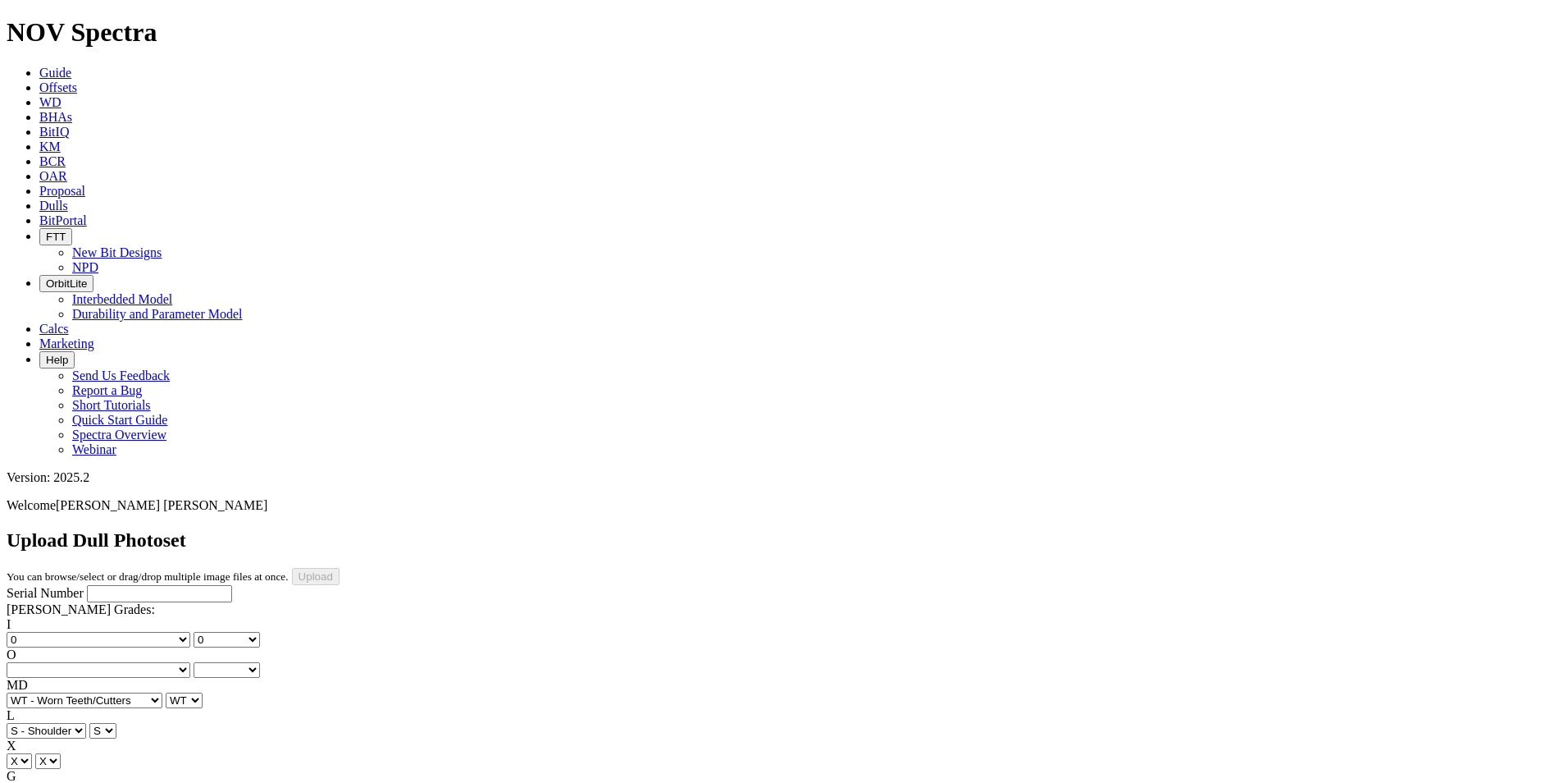
select select "string:BHA"
click at [140, 662] on select "No lost, worn or damaged cutters 0 1 2 3 4 5 6 7 8 No diamond table left on any…" at bounding box center [99, 670] width 184 height 16
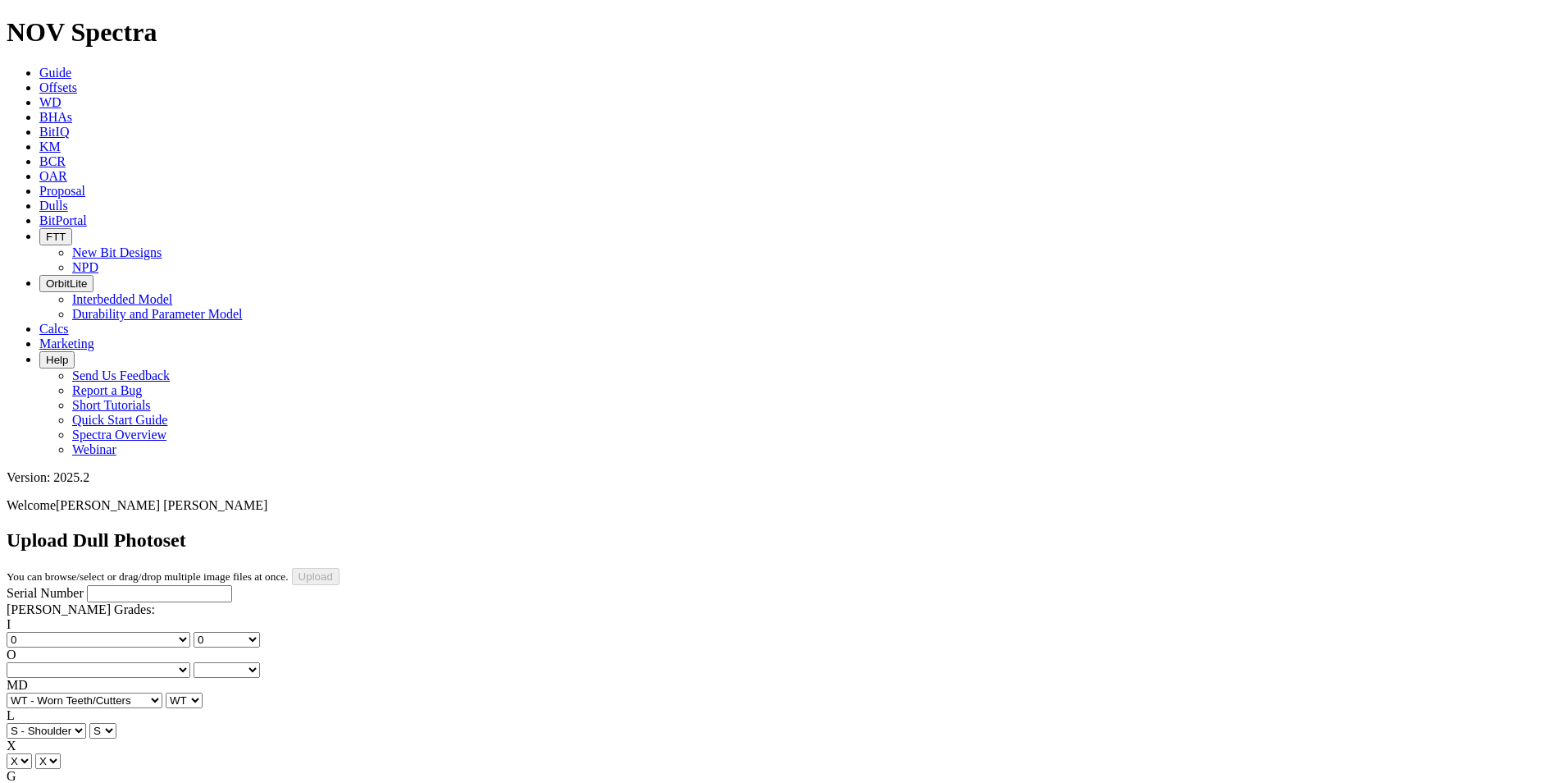
select select "string:CT"
click at [177, 662] on select "No lost, worn or damaged cutters 0 1 2 3 4 5 6 7 8 No diamond table left on any…" at bounding box center [99, 670] width 184 height 16
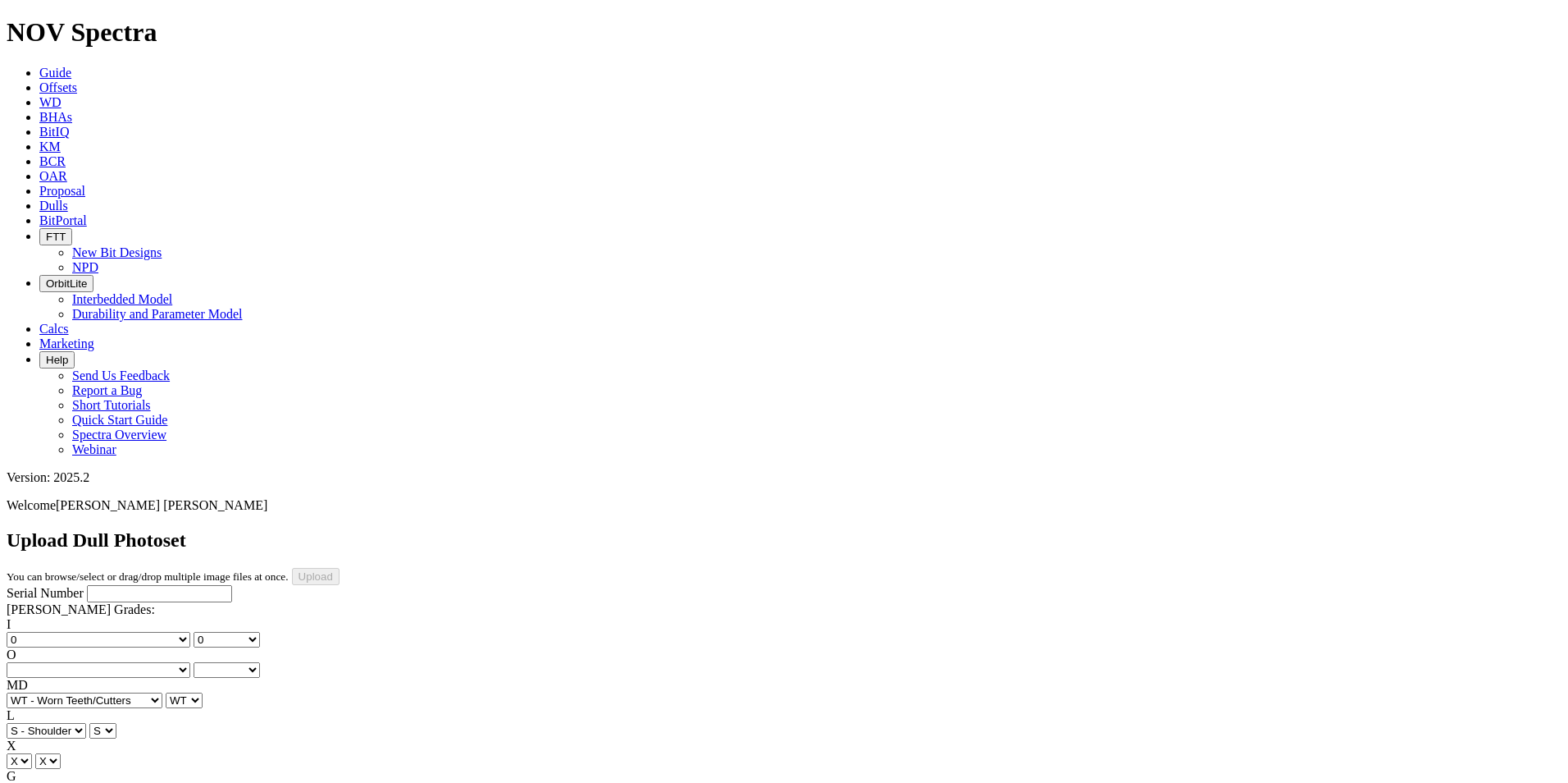
select select "number:1"
click at [117, 662] on select "No lost, worn or damaged cutters 0 1 2 3 4 5 6 7 8 No diamond table left on any…" at bounding box center [99, 670] width 184 height 16
select select "number:1"
click at [87, 585] on input "Serial Number" at bounding box center [159, 593] width 145 height 17
click at [111, 585] on input "Serial Number" at bounding box center [159, 593] width 145 height 17
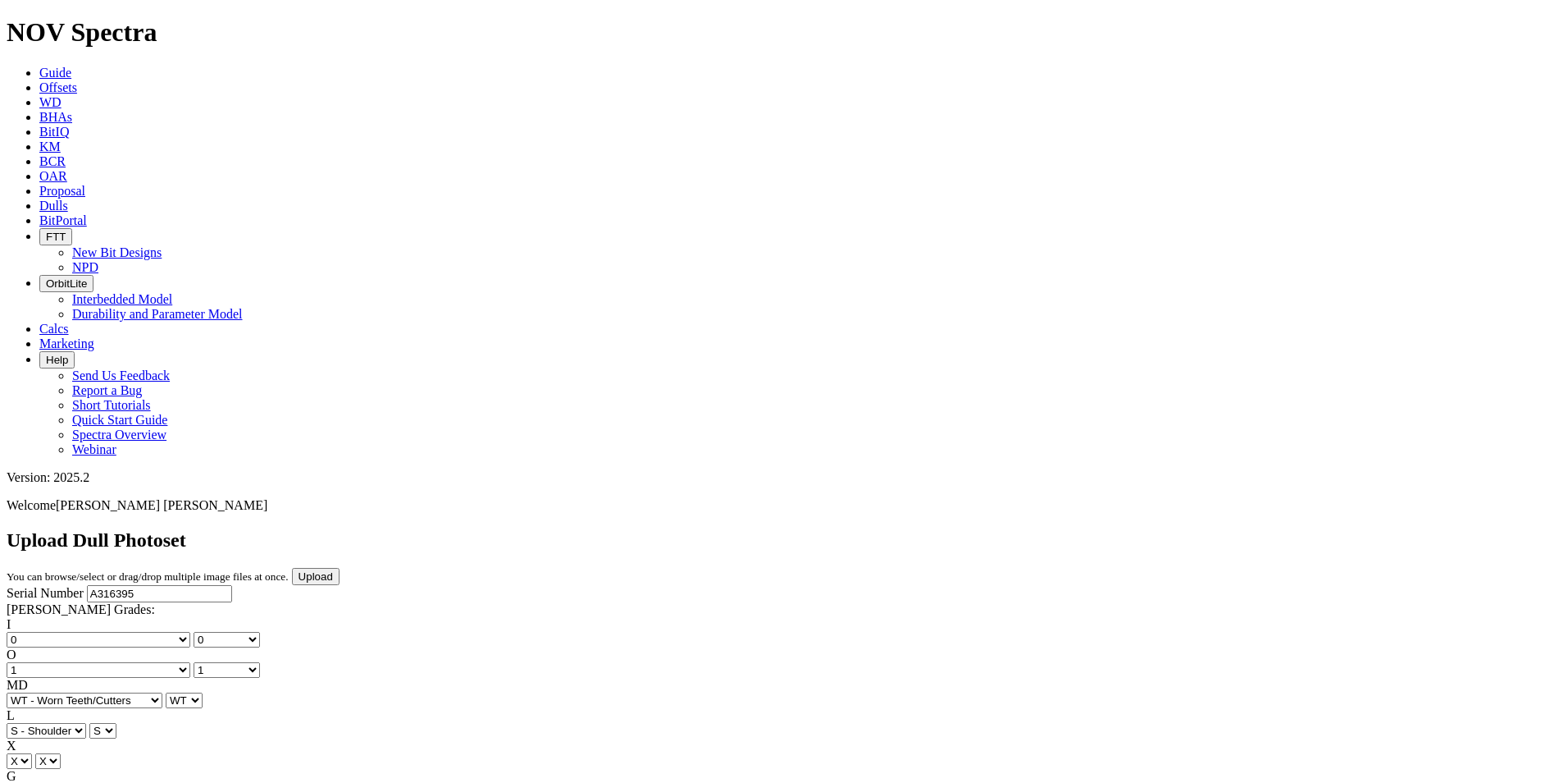
type input "A316395"
click at [339, 568] on input "Upload" at bounding box center [315, 576] width 48 height 17
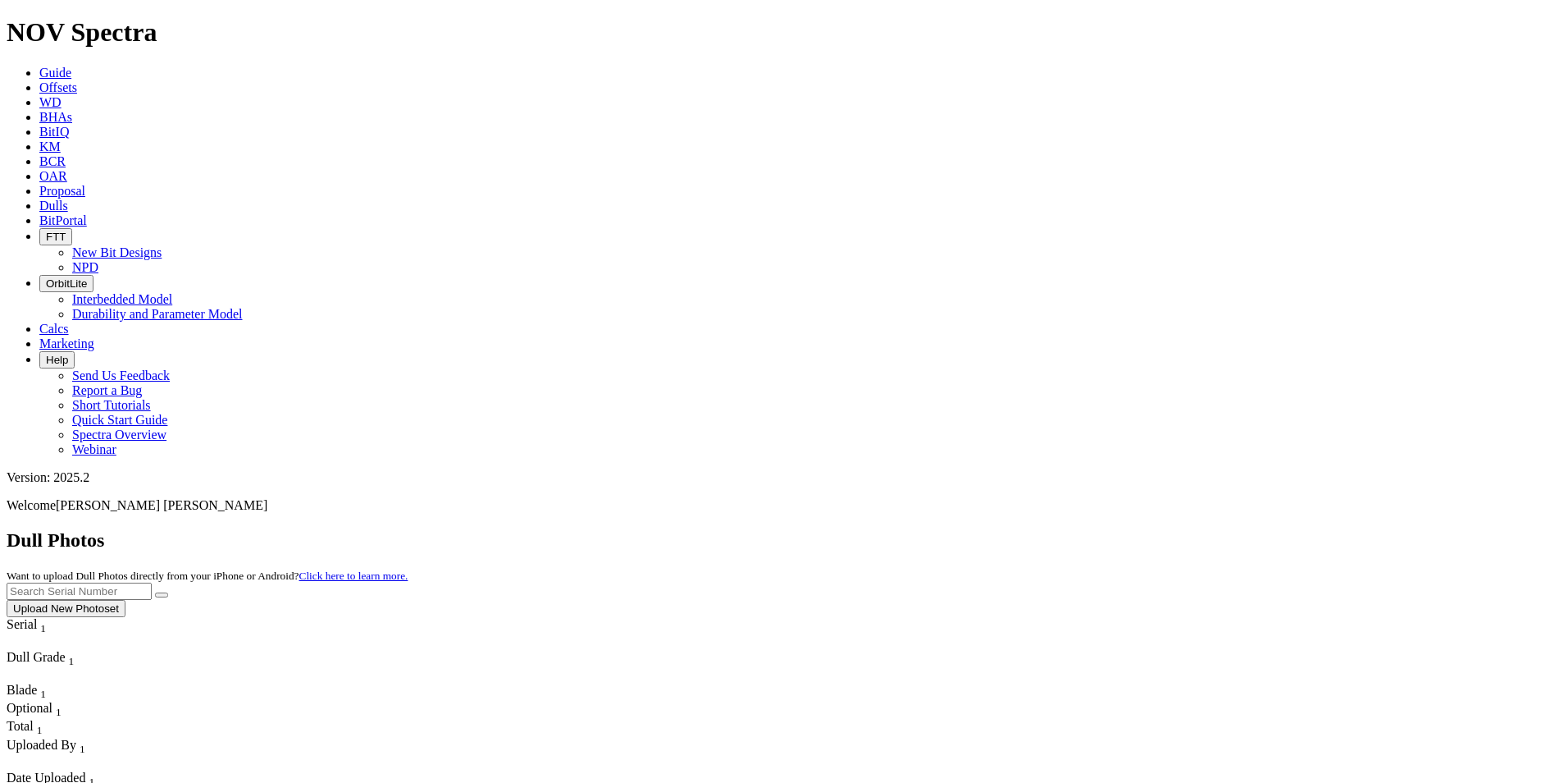
click at [152, 582] on input "text" at bounding box center [79, 590] width 145 height 17
type input "A316395"
click at [155, 592] on button "submit" at bounding box center [161, 594] width 13 height 5
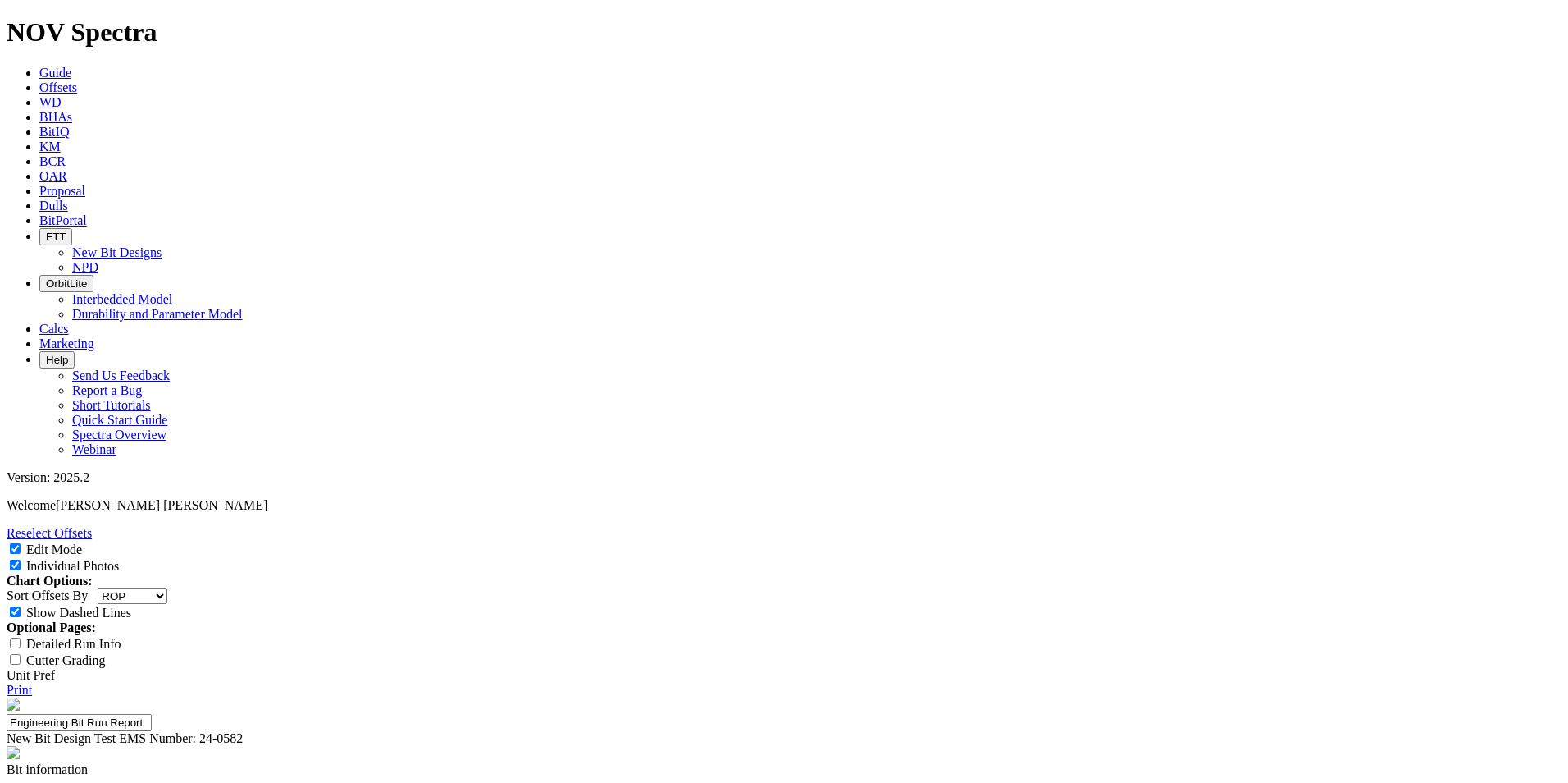
select select "string:RunROP"
select select "New Bit Design"
select select "number:0"
select select "string:WT"
select select "string:S"
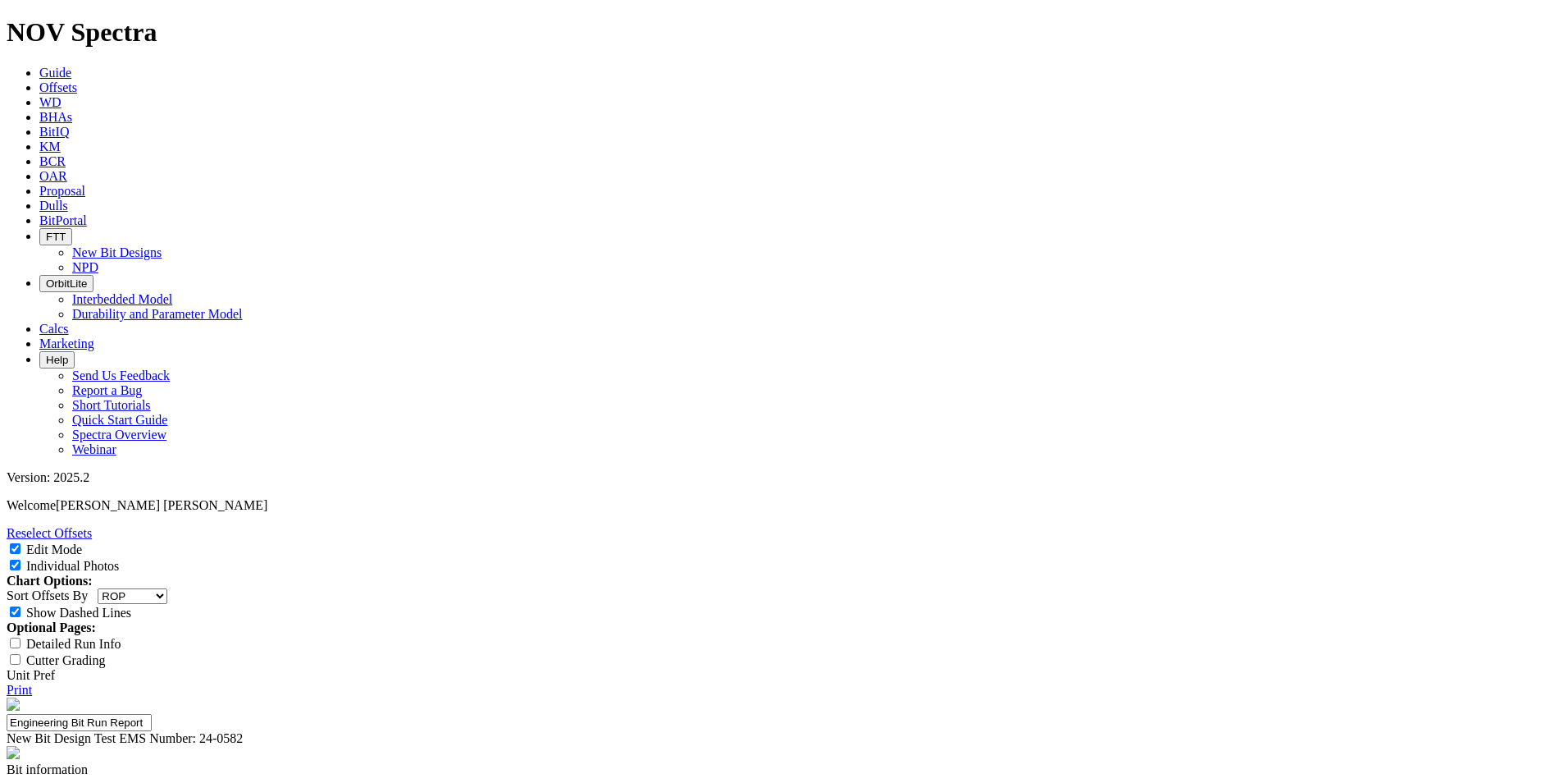
select select "string:CT"
type input "Avg ROP DI 1900'-2050'"
type input "Run Length"
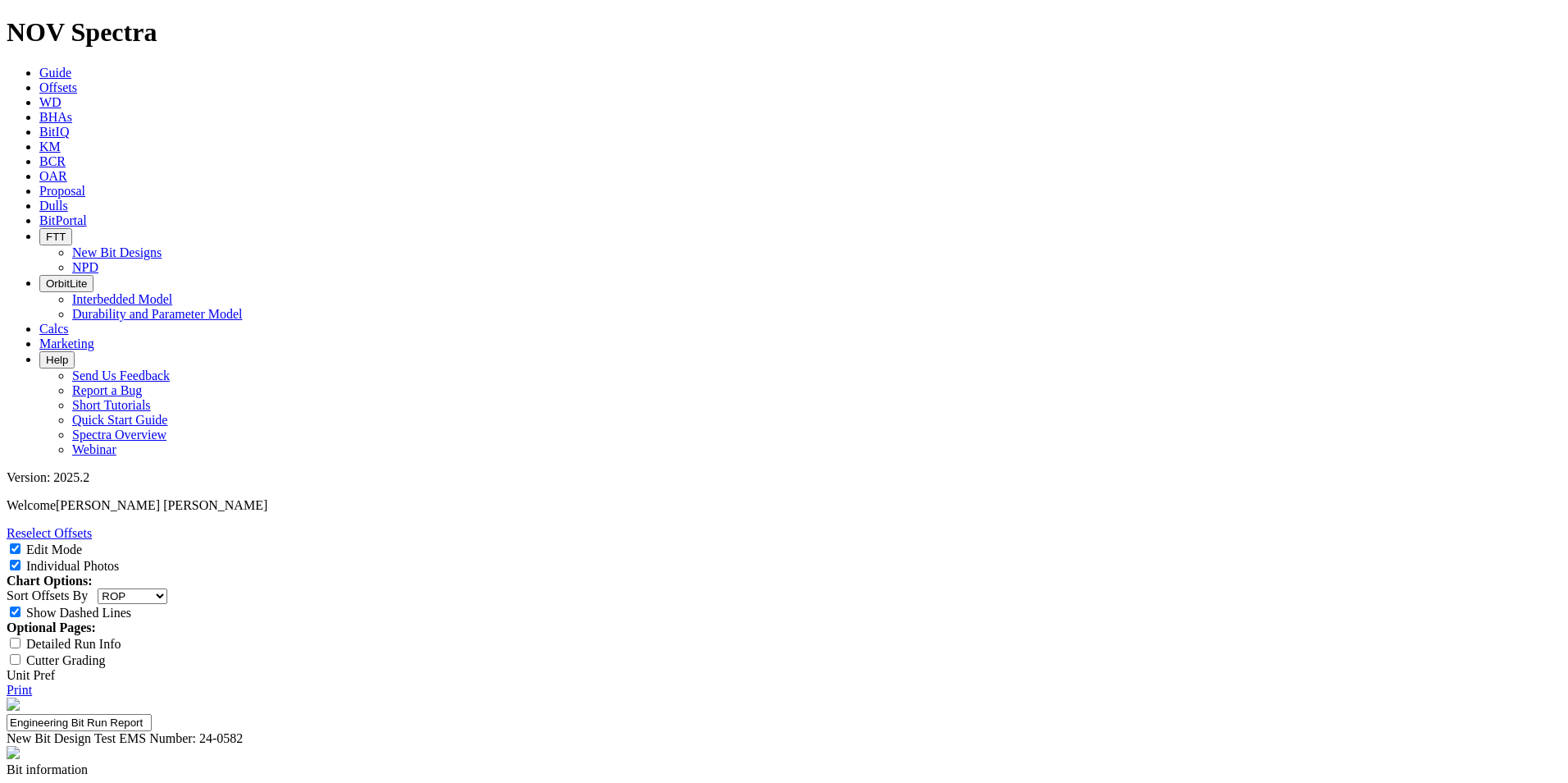
type input "Reach TD"
type input "Dull Grade"
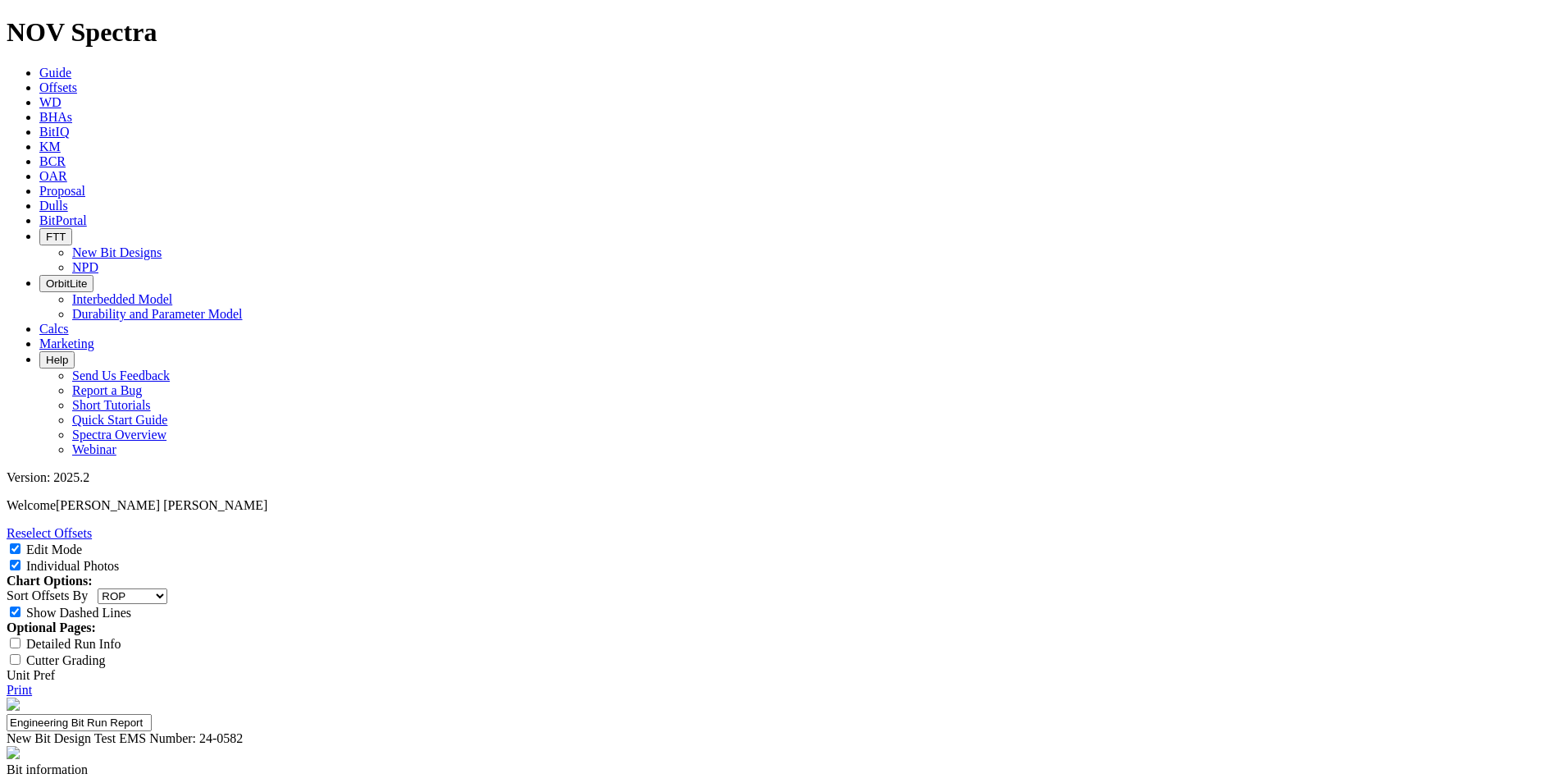
type input "Improve shoulder IADC to 1 Met"
type input "Reach TD Not Met"
type input "130 ft/hr Met"
